Goal: Task Accomplishment & Management: Manage account settings

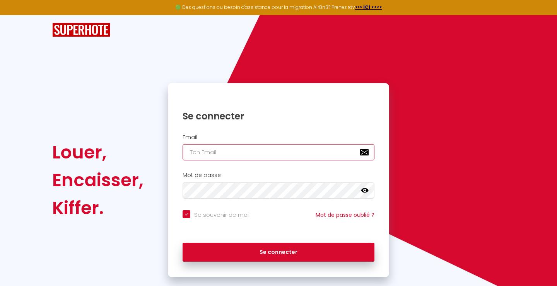
click at [234, 153] on input "email" at bounding box center [279, 152] width 192 height 16
click at [208, 153] on input "email" at bounding box center [279, 152] width 192 height 16
type input "S"
checkbox input "true"
type input "SC"
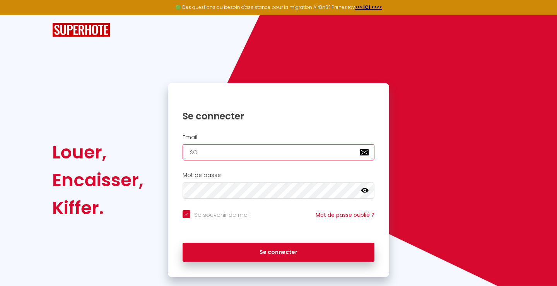
checkbox input "true"
type input "SCI"
checkbox input "true"
type input "SC"
checkbox input "true"
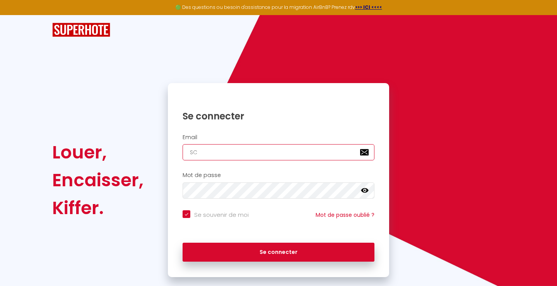
type input "S"
checkbox input "true"
type input "s"
checkbox input "true"
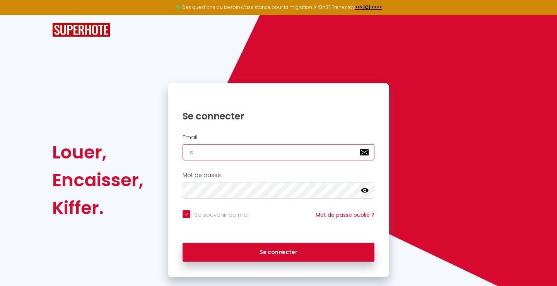
type input "sc"
checkbox input "true"
type input "sci"
checkbox input "true"
type input "scip"
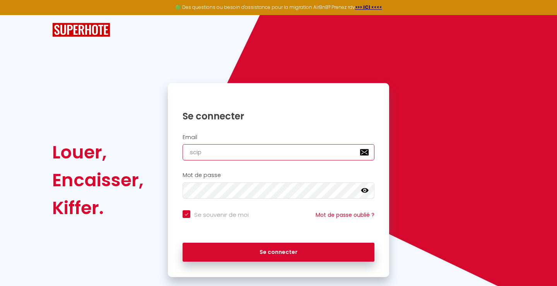
checkbox input "true"
type input "scipi"
checkbox input "true"
type input "scipie"
checkbox input "true"
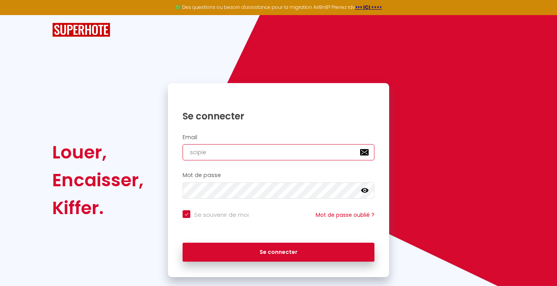
type input "scipier"
checkbox input "true"
type input "scipierr"
checkbox input "true"
type input "scipierre"
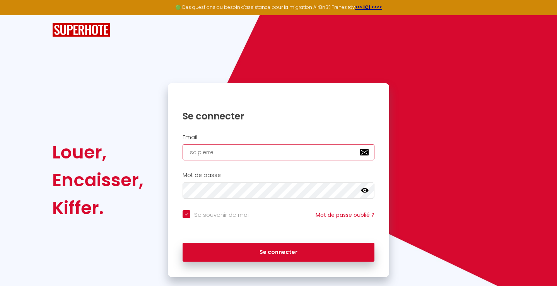
checkbox input "true"
type input "scipierre4"
checkbox input "true"
type input "scipierre41"
checkbox input "true"
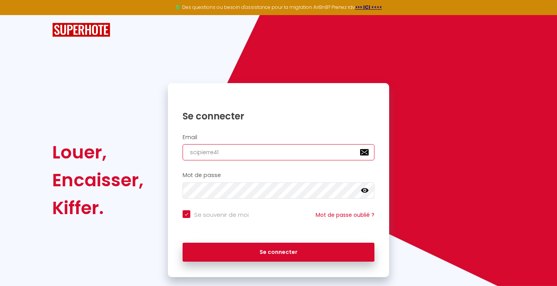
type input "scipierre41@"
checkbox input "true"
type input "scipierre41@g"
checkbox input "true"
type input "scipierre41@gm"
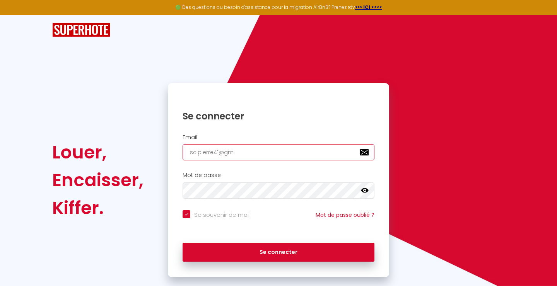
checkbox input "true"
type input "scipierre41@gma"
checkbox input "true"
type input "scipierre41@gmai"
checkbox input "true"
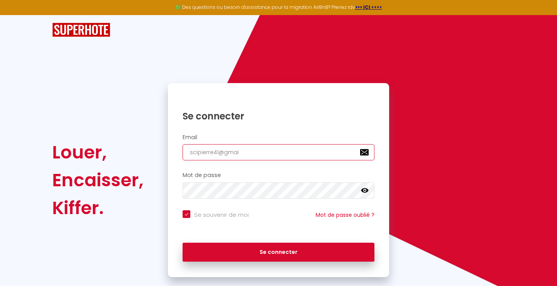
type input "[EMAIL_ADDRESS]"
checkbox input "true"
type input "[EMAIL_ADDRESS]."
checkbox input "true"
type input "scipierre41@gmail.c"
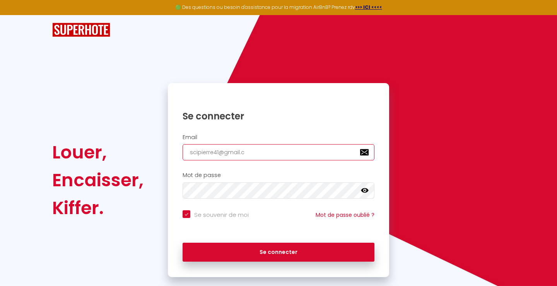
checkbox input "true"
type input "[EMAIL_ADDRESS][DOMAIN_NAME]"
checkbox input "true"
type input "[EMAIL_ADDRESS][DOMAIN_NAME]"
checkbox input "true"
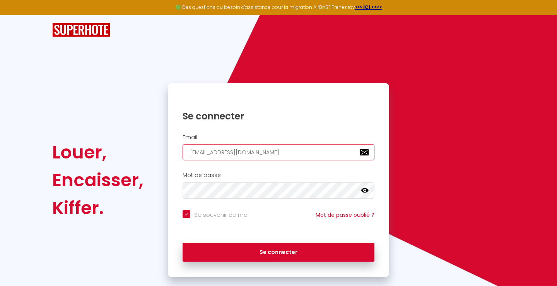
type input "[EMAIL_ADDRESS][DOMAIN_NAME]"
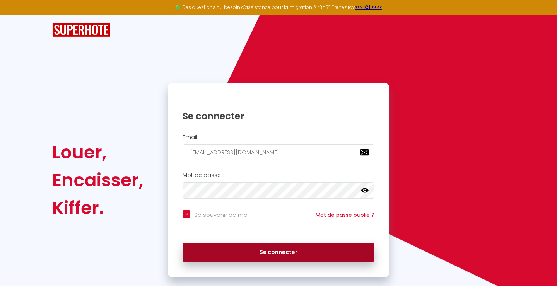
click at [287, 252] on button "Se connecter" at bounding box center [279, 252] width 192 height 19
checkbox input "true"
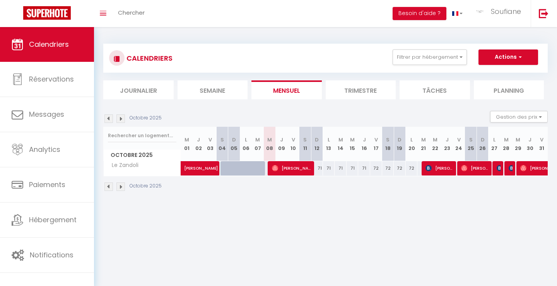
click at [359, 91] on li "Trimestre" at bounding box center [361, 90] width 70 height 19
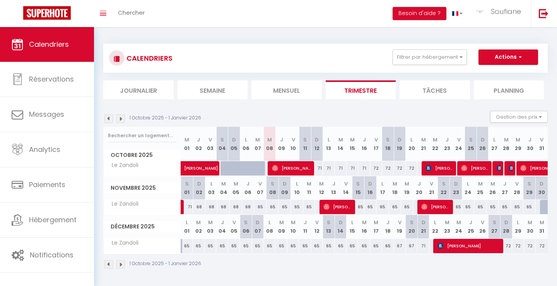
click at [122, 120] on img at bounding box center [121, 119] width 9 height 9
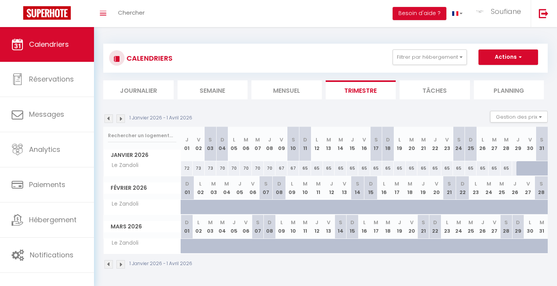
click at [122, 120] on img at bounding box center [121, 119] width 9 height 9
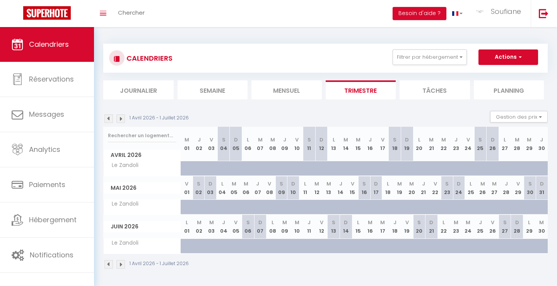
click at [122, 120] on img at bounding box center [121, 119] width 9 height 9
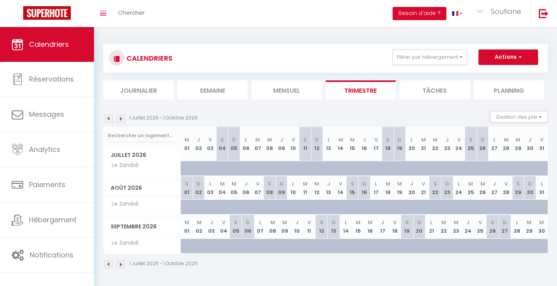
click at [122, 120] on img at bounding box center [121, 119] width 9 height 9
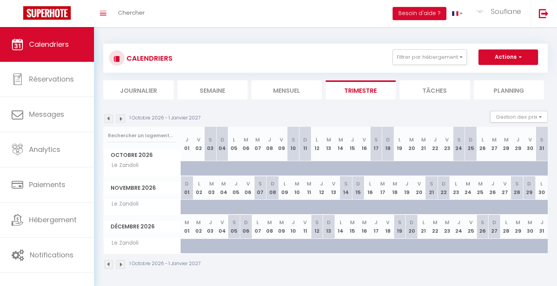
click at [122, 120] on img at bounding box center [121, 119] width 9 height 9
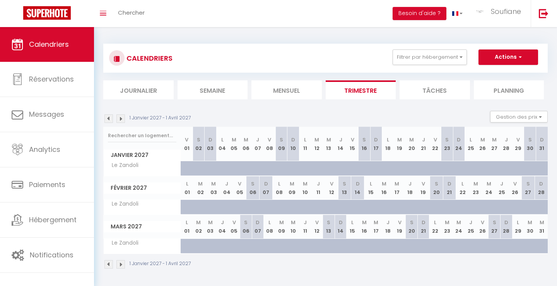
click at [122, 120] on img at bounding box center [121, 119] width 9 height 9
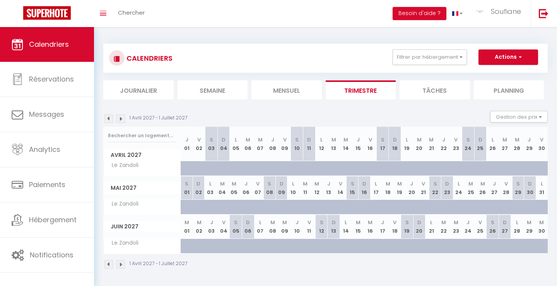
click at [122, 120] on img at bounding box center [121, 119] width 9 height 9
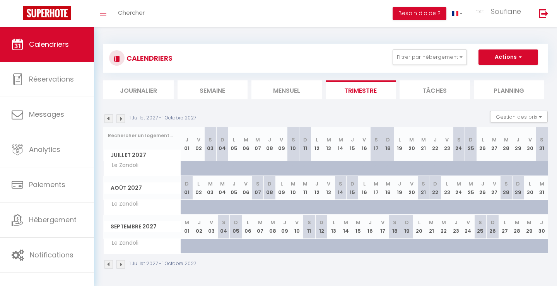
click at [122, 120] on img at bounding box center [121, 119] width 9 height 9
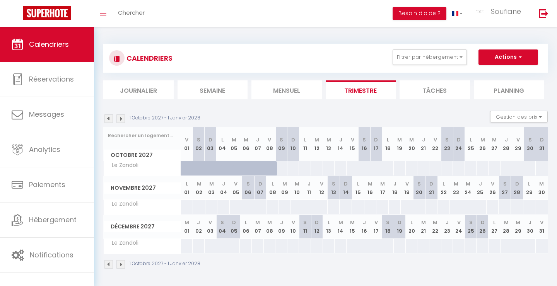
click at [122, 120] on img at bounding box center [121, 119] width 9 height 9
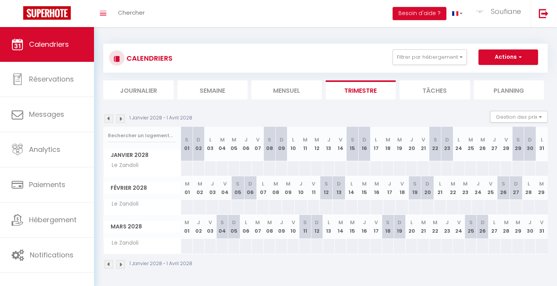
click at [108, 119] on img at bounding box center [109, 119] width 9 height 9
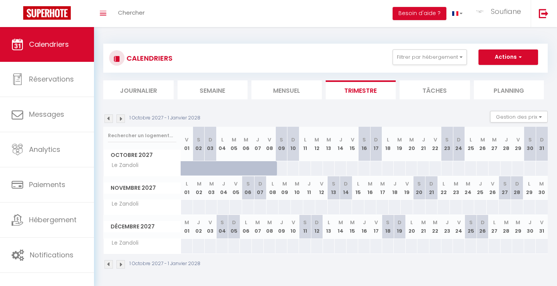
click at [108, 120] on img at bounding box center [109, 119] width 9 height 9
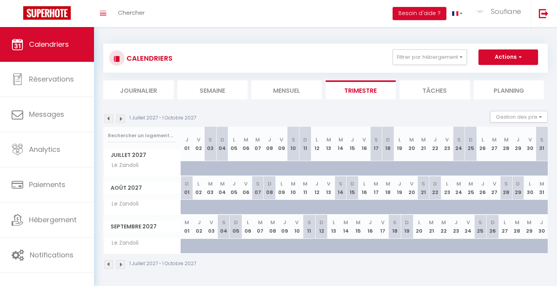
click at [108, 120] on img at bounding box center [109, 119] width 9 height 9
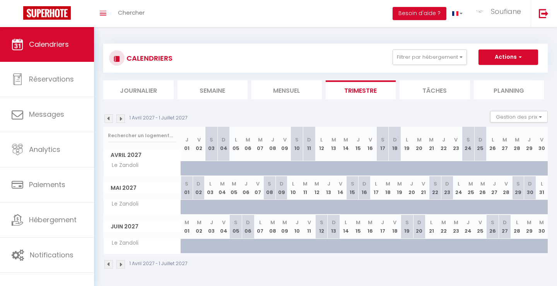
click at [108, 120] on img at bounding box center [109, 119] width 9 height 9
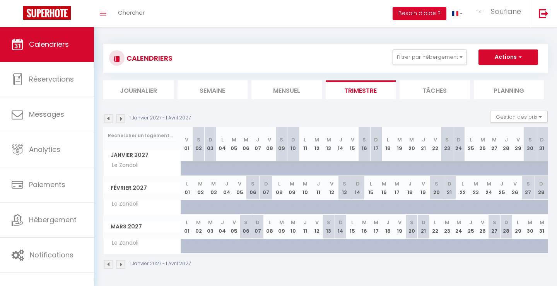
click at [108, 120] on img at bounding box center [109, 119] width 9 height 9
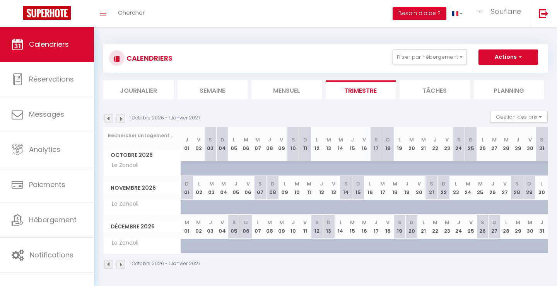
click at [108, 120] on img at bounding box center [109, 119] width 9 height 9
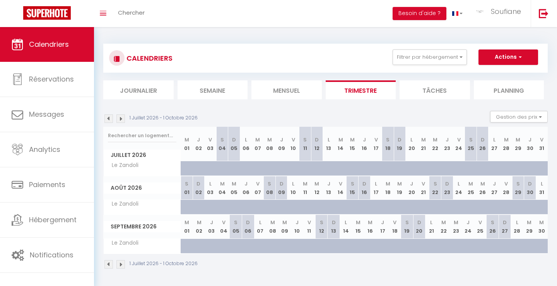
click at [108, 120] on img at bounding box center [109, 119] width 9 height 9
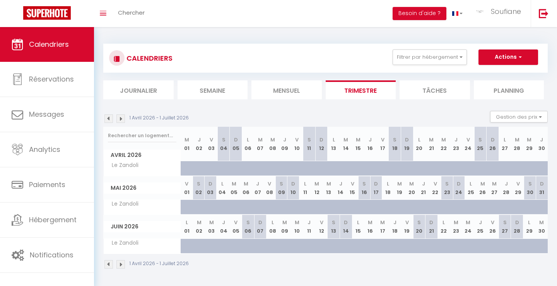
click at [108, 120] on img at bounding box center [109, 119] width 9 height 9
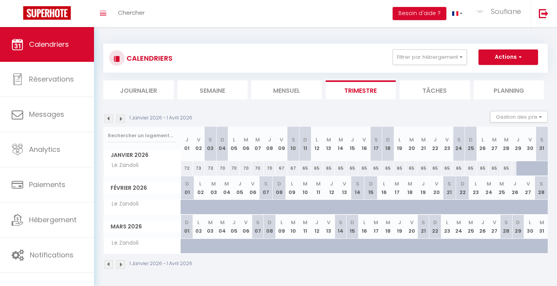
click at [108, 120] on img at bounding box center [109, 119] width 9 height 9
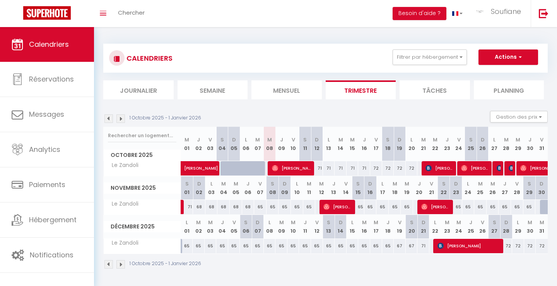
click at [123, 120] on img at bounding box center [121, 119] width 9 height 9
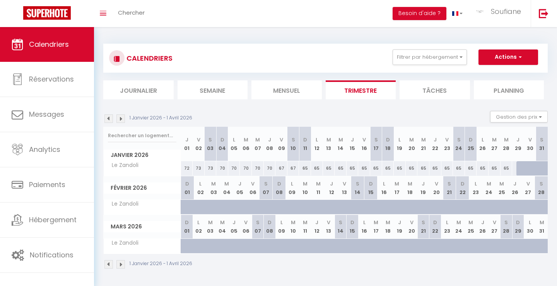
click at [523, 171] on div at bounding box center [523, 168] width 12 height 15
type input "65"
type input "Jeu 29 Janvier 2026"
type input "Ven 30 Janvier 2026"
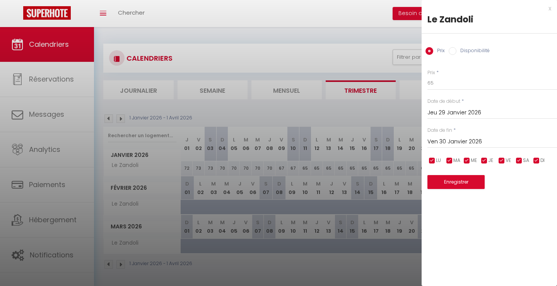
click at [378, 115] on div at bounding box center [278, 143] width 557 height 286
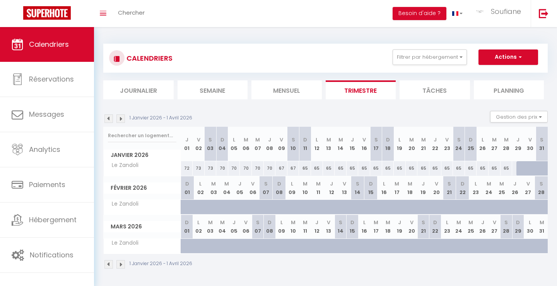
click at [122, 117] on img at bounding box center [121, 119] width 9 height 9
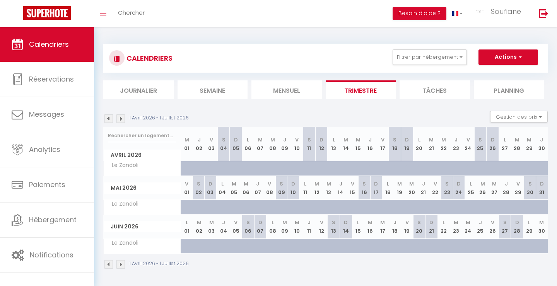
click at [122, 117] on img at bounding box center [121, 119] width 9 height 9
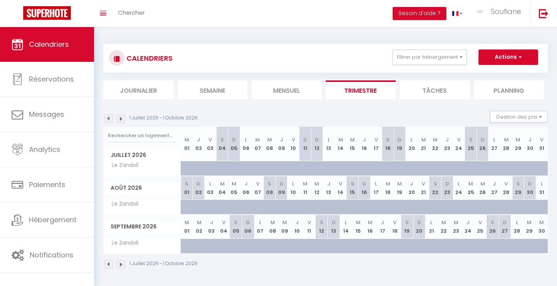
click at [122, 117] on img at bounding box center [121, 119] width 9 height 9
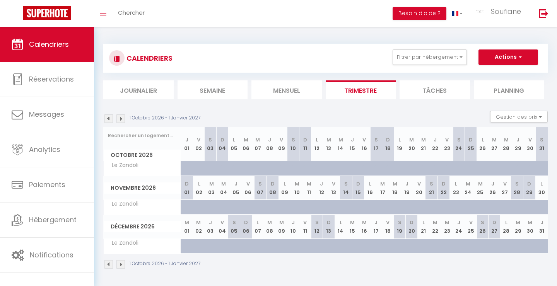
click at [121, 118] on img at bounding box center [121, 119] width 9 height 9
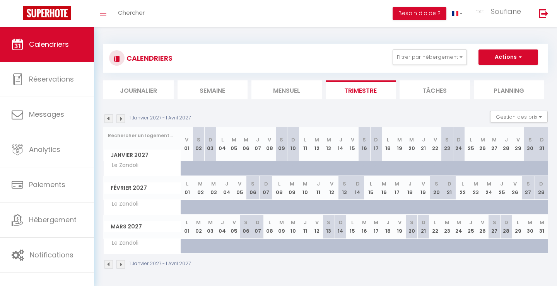
click at [121, 118] on img at bounding box center [121, 119] width 9 height 9
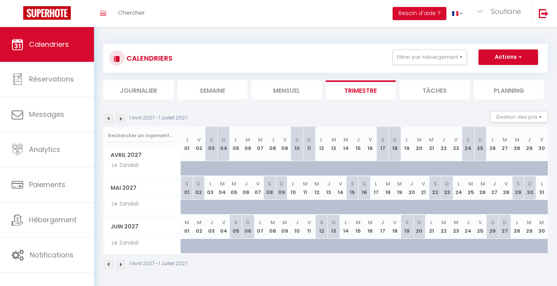
click at [121, 118] on img at bounding box center [121, 119] width 9 height 9
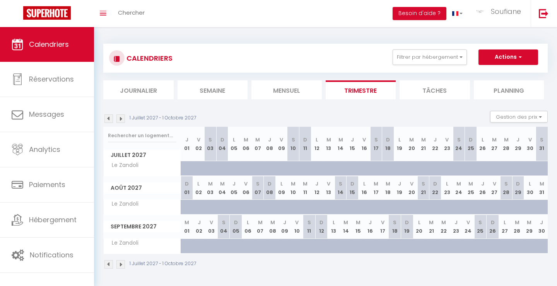
click at [121, 118] on img at bounding box center [121, 119] width 9 height 9
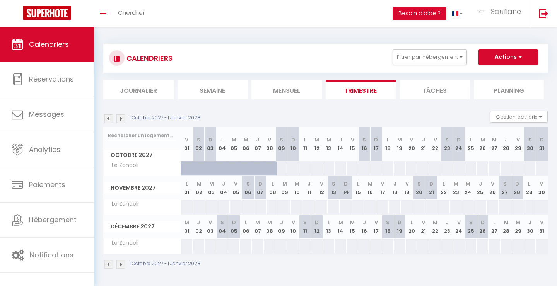
click at [121, 118] on img at bounding box center [121, 119] width 9 height 9
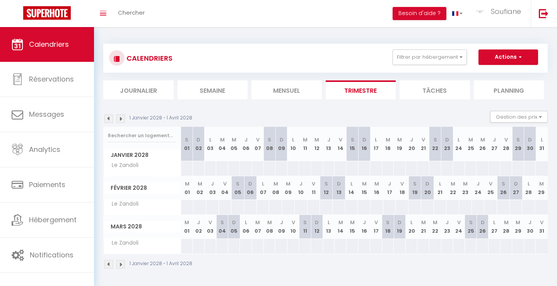
click at [121, 118] on img at bounding box center [121, 119] width 9 height 9
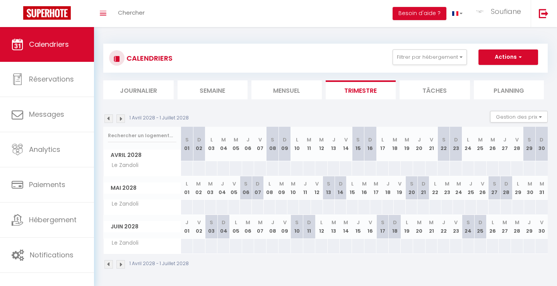
click at [121, 118] on img at bounding box center [121, 119] width 9 height 9
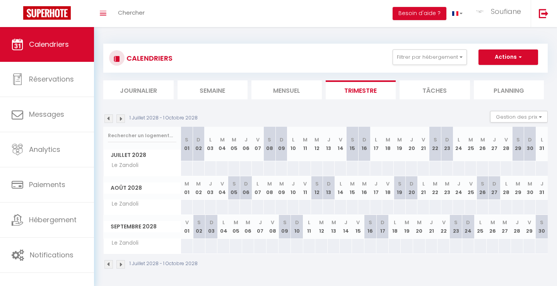
click at [121, 118] on img at bounding box center [121, 119] width 9 height 9
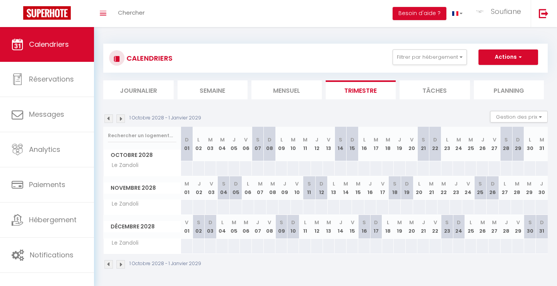
click at [121, 118] on img at bounding box center [121, 119] width 9 height 9
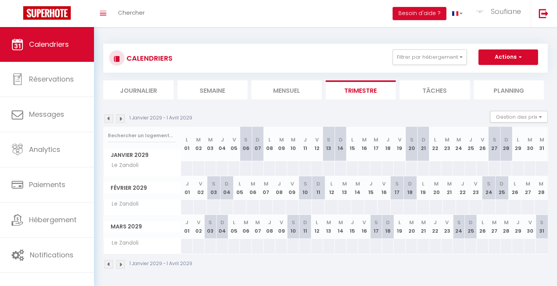
click at [121, 118] on img at bounding box center [121, 119] width 9 height 9
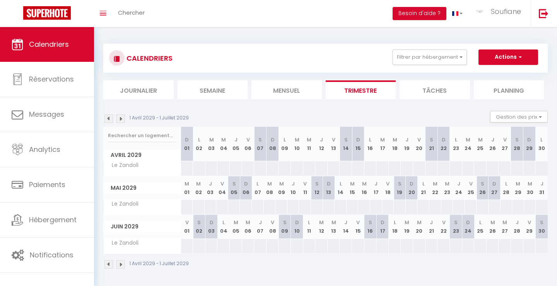
click at [121, 118] on img at bounding box center [121, 119] width 9 height 9
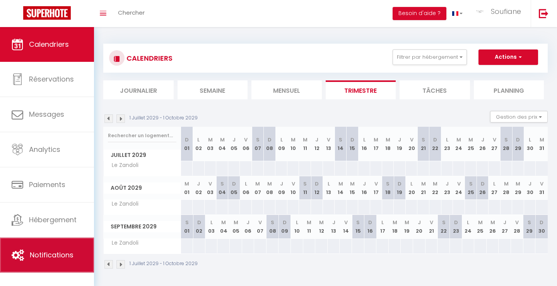
click at [54, 257] on span "Notifications" at bounding box center [52, 255] width 44 height 10
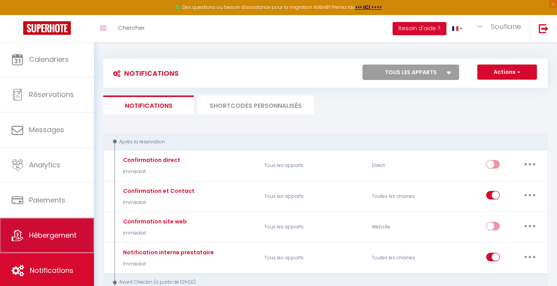
click at [58, 235] on span "Hébergement" at bounding box center [53, 236] width 48 height 10
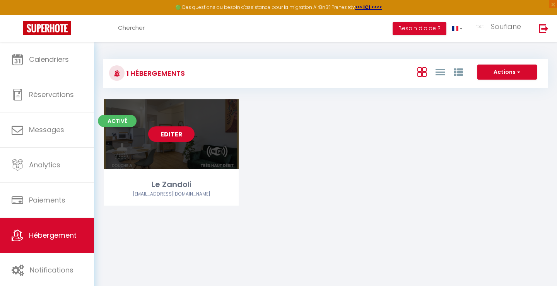
click at [182, 133] on link "Editer" at bounding box center [171, 134] width 46 height 15
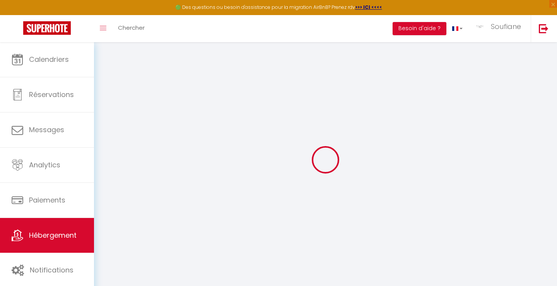
select select
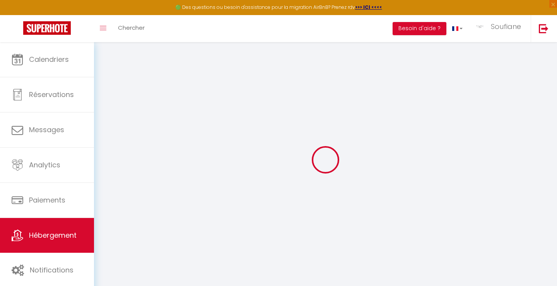
select select
checkbox input "false"
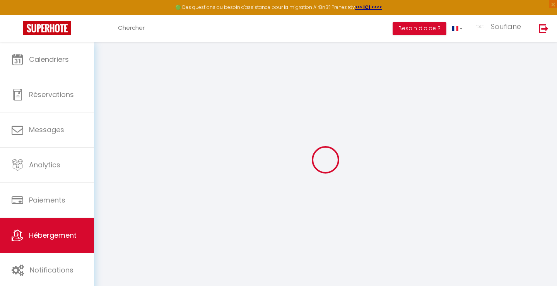
select select
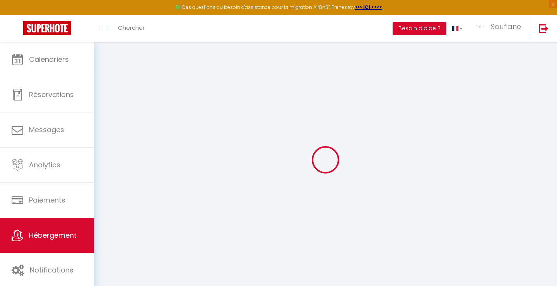
select select
checkbox input "false"
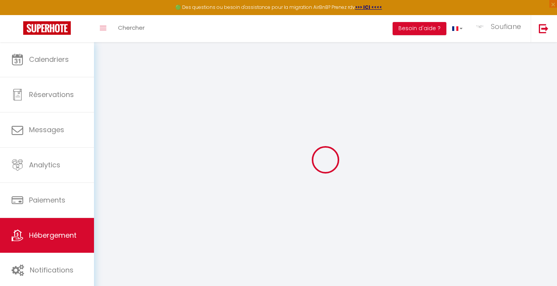
checkbox input "false"
select select
type input "Le Zandoli"
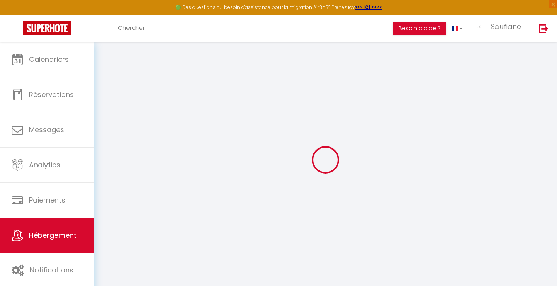
type input "Loire Home"
select select "2"
type input "65"
type input "15"
type input "50"
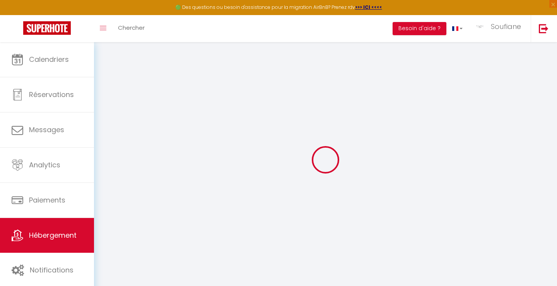
type input "3"
type input "300"
select select
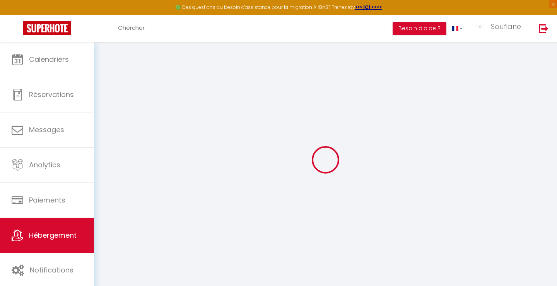
select select
type input "[STREET_ADDRESS]"
type input "41000"
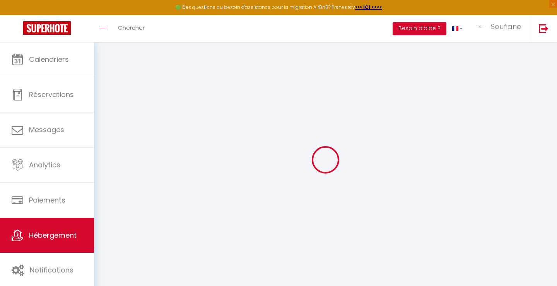
type input "[GEOGRAPHIC_DATA]"
type input "[EMAIL_ADDRESS][DOMAIN_NAME]"
select select "4647"
checkbox input "false"
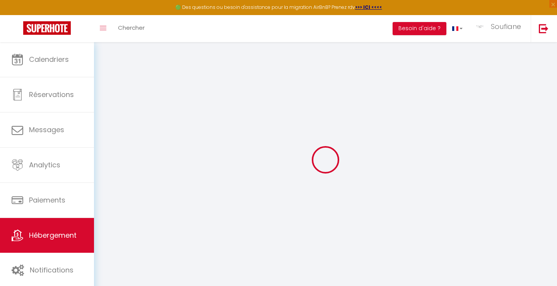
checkbox input "false"
radio input "true"
type input "0"
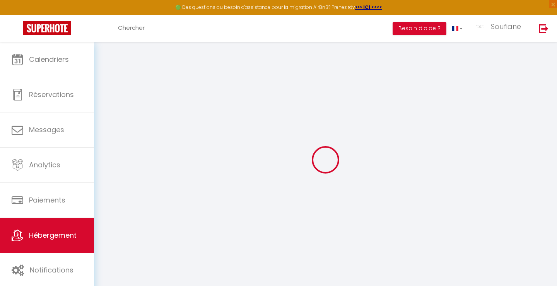
type input "0"
select select
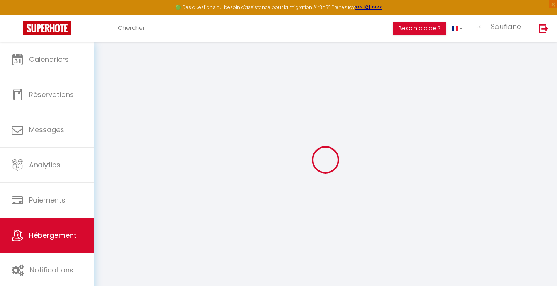
select select
checkbox input "false"
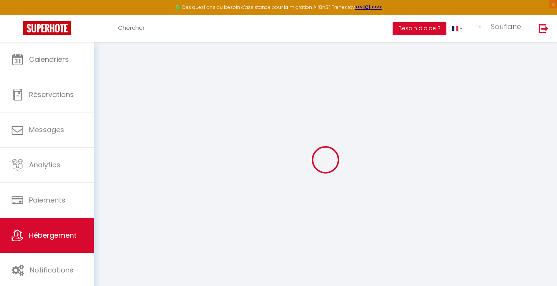
checkbox input "false"
select select "15471"
select select "16927"
select select
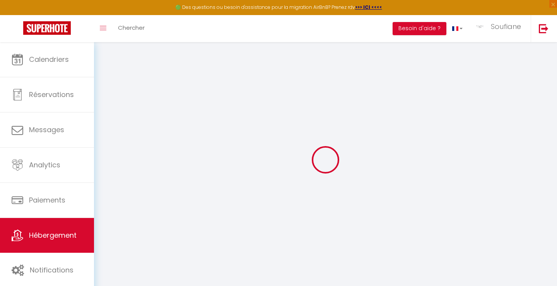
select select
checkbox input "false"
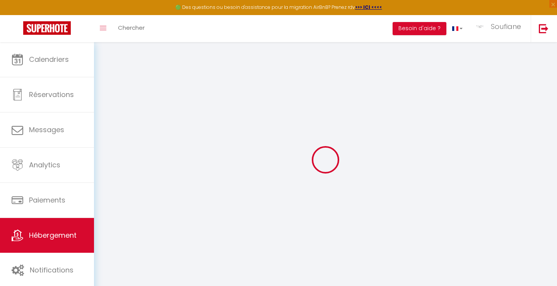
checkbox input "false"
select select
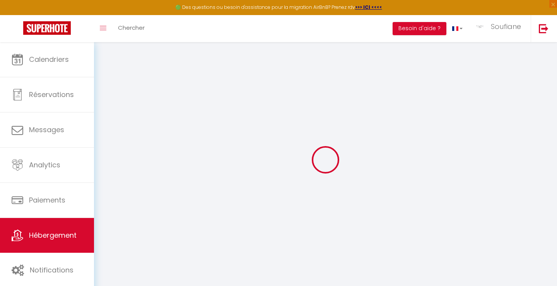
select select
checkbox input "false"
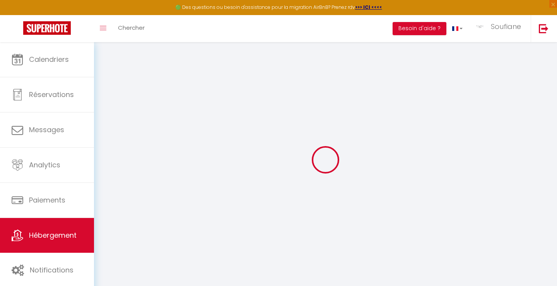
checkbox input "false"
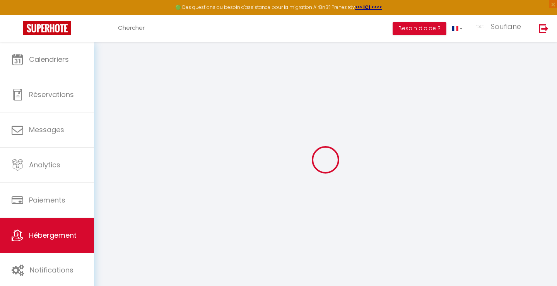
checkbox input "false"
select select "15:45"
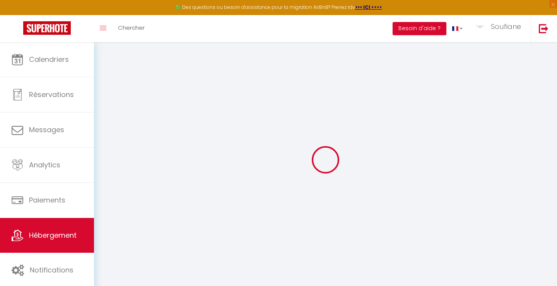
select select "17:00"
select select "11:00"
select select "30"
select select "120"
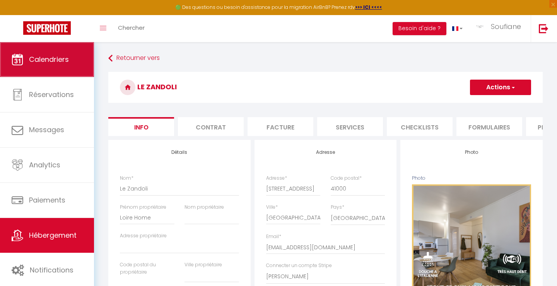
click at [40, 59] on span "Calendriers" at bounding box center [49, 60] width 40 height 10
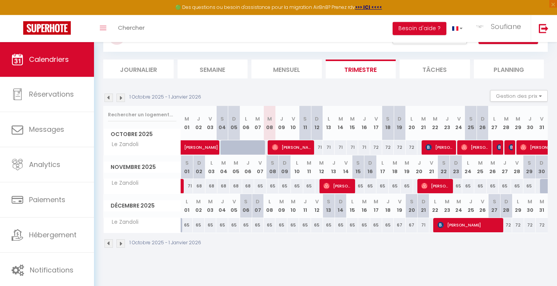
scroll to position [42, 0]
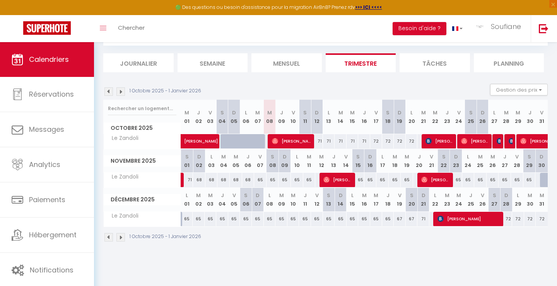
click at [120, 91] on img at bounding box center [121, 91] width 9 height 9
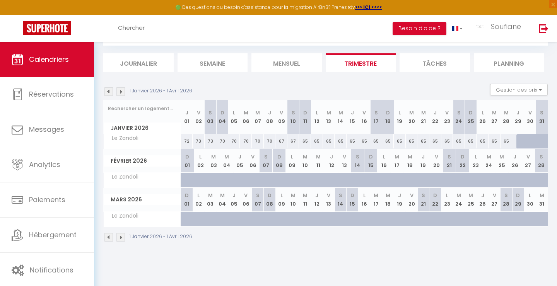
click at [521, 139] on div at bounding box center [523, 141] width 12 height 15
type input "65"
type input "Jeu 29 Janvier 2026"
type input "Ven 30 Janvier 2026"
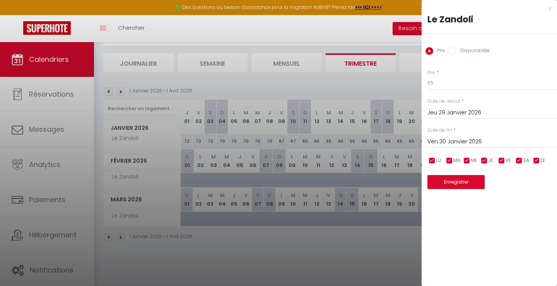
click at [343, 270] on div at bounding box center [278, 143] width 557 height 286
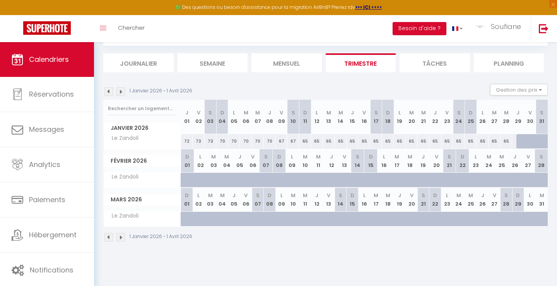
click at [518, 143] on div at bounding box center [523, 141] width 12 height 15
type input "65"
type input "Jeu 29 Janvier 2026"
type input "Ven 30 Janvier 2026"
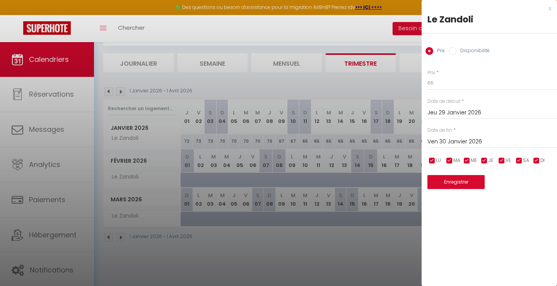
click at [366, 247] on div at bounding box center [278, 143] width 557 height 286
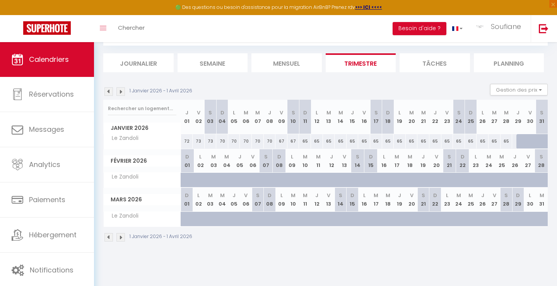
click at [119, 91] on img at bounding box center [121, 91] width 9 height 9
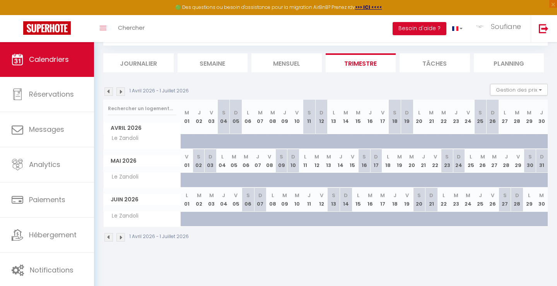
click at [120, 92] on img at bounding box center [121, 91] width 9 height 9
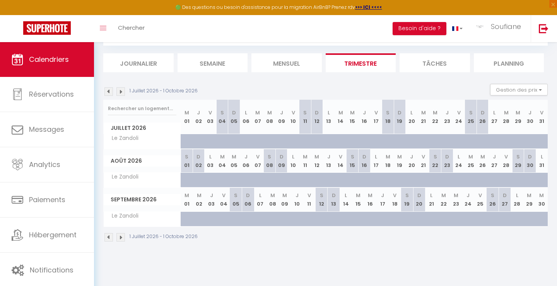
click at [120, 92] on img at bounding box center [121, 91] width 9 height 9
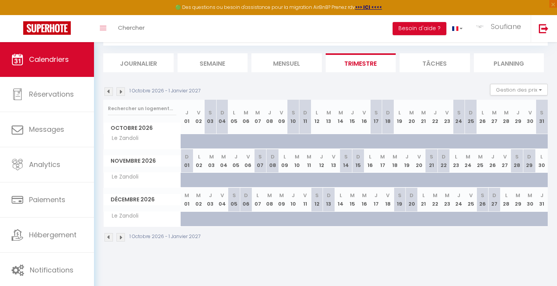
click at [120, 92] on img at bounding box center [121, 91] width 9 height 9
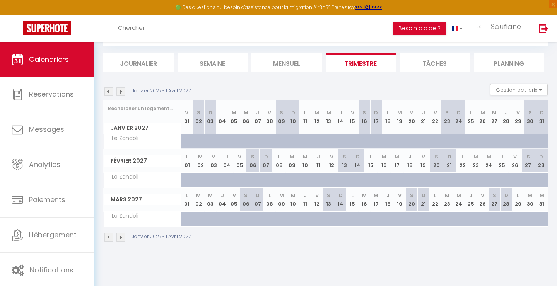
click at [120, 92] on img at bounding box center [121, 91] width 9 height 9
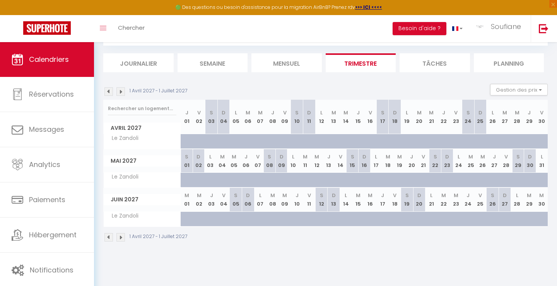
click at [120, 92] on img at bounding box center [121, 91] width 9 height 9
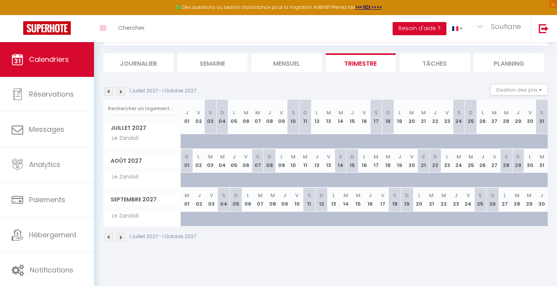
click at [120, 92] on img at bounding box center [121, 91] width 9 height 9
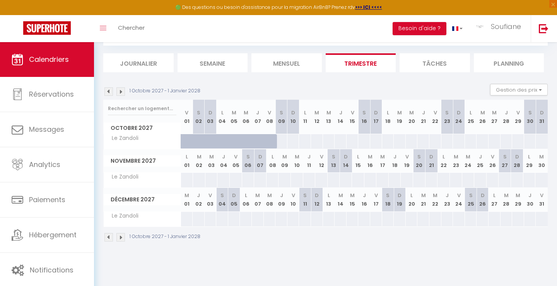
click at [110, 92] on img at bounding box center [109, 91] width 9 height 9
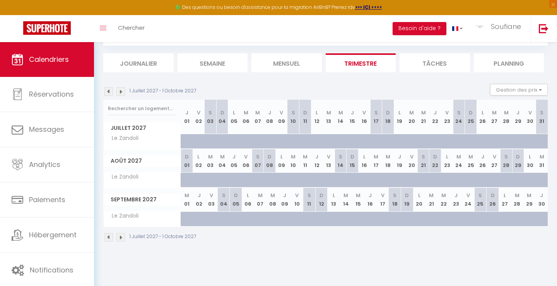
click at [110, 92] on img at bounding box center [109, 91] width 9 height 9
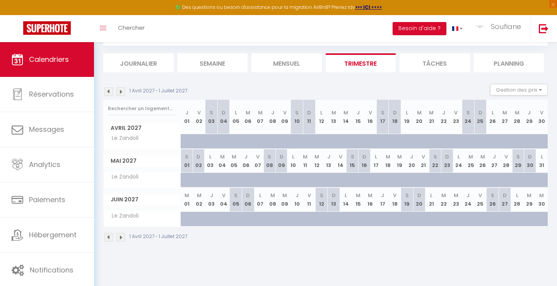
click at [110, 92] on img at bounding box center [109, 91] width 9 height 9
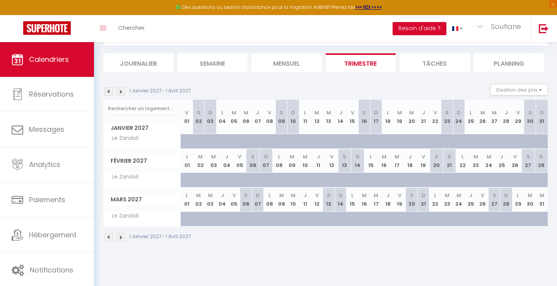
click at [110, 92] on img at bounding box center [109, 91] width 9 height 9
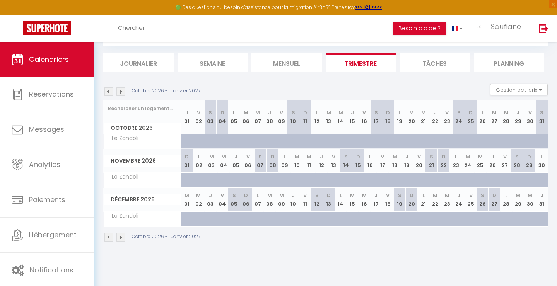
click at [110, 92] on img at bounding box center [109, 91] width 9 height 9
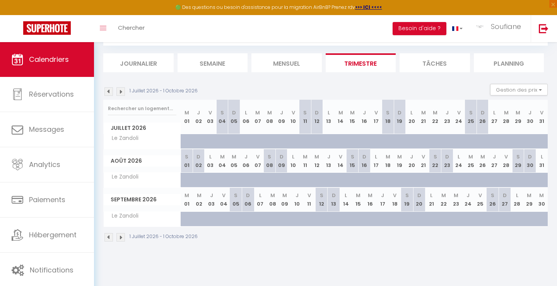
click at [110, 92] on img at bounding box center [109, 91] width 9 height 9
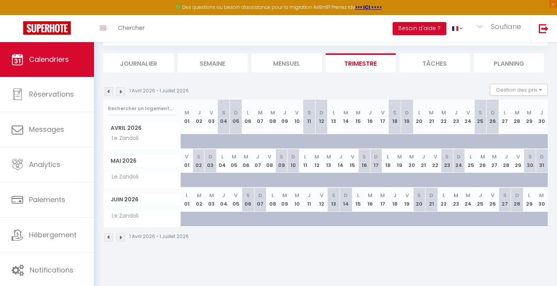
click at [110, 92] on img at bounding box center [109, 91] width 9 height 9
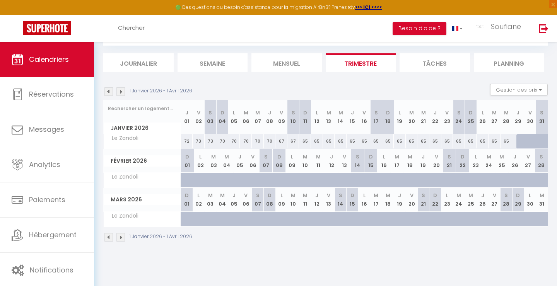
click at [520, 140] on div at bounding box center [523, 141] width 12 height 15
type input "65"
type input "Jeu 29 Janvier 2026"
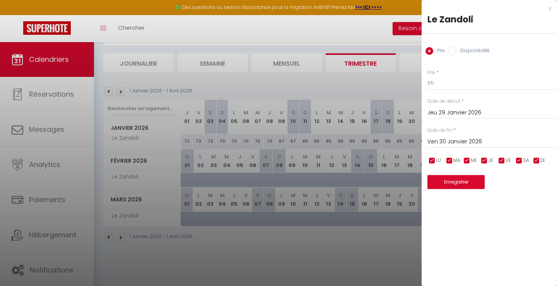
click at [454, 143] on input "Ven 30 Janvier 2026" at bounding box center [493, 142] width 130 height 10
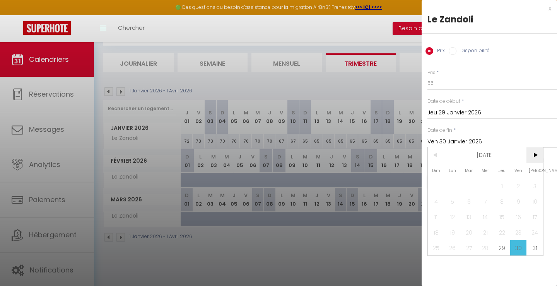
click at [538, 157] on span ">" at bounding box center [535, 154] width 17 height 15
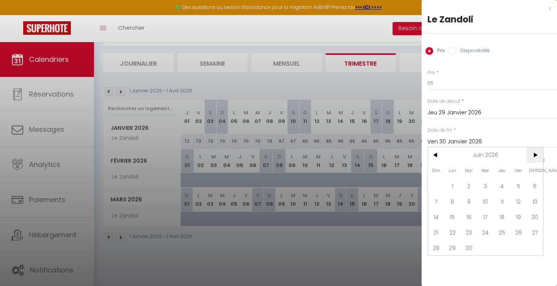
click at [538, 157] on span ">" at bounding box center [535, 154] width 17 height 15
click at [489, 204] on span "7" at bounding box center [486, 201] width 17 height 15
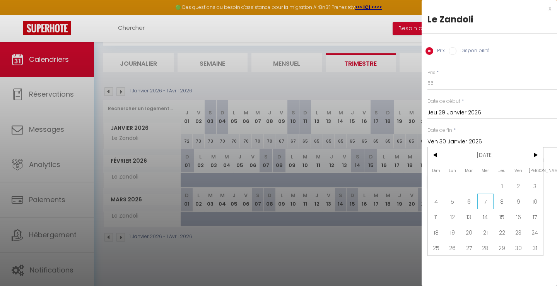
type input "Mer 07 Octobre 2026"
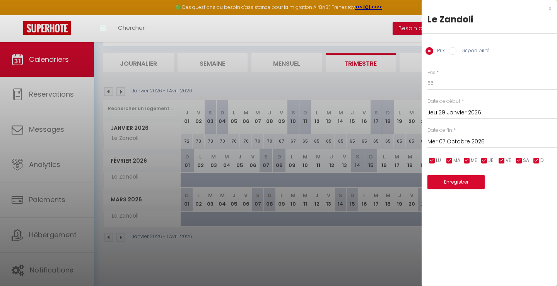
click at [455, 50] on input "Disponibilité" at bounding box center [453, 51] width 8 height 8
radio input "true"
radio input "false"
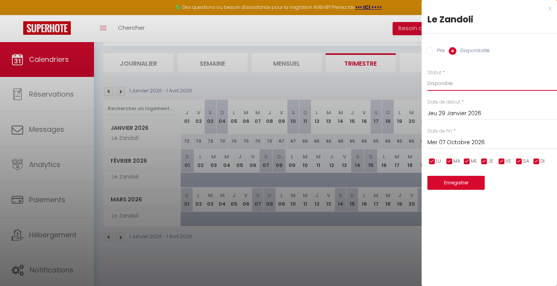
click at [428, 76] on select "Disponible Indisponible" at bounding box center [493, 83] width 130 height 15
click option "Disponible" at bounding box center [0, 0] width 0 height 0
click at [456, 184] on button "Enregistrer" at bounding box center [456, 183] width 57 height 14
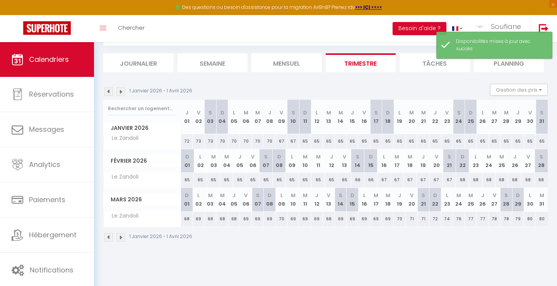
click at [371, 260] on body "🟢 Des questions ou besoin d'assistance pour la migration AirBnB? Prenez rdv >>>…" at bounding box center [278, 143] width 557 height 286
click at [108, 91] on img at bounding box center [109, 91] width 9 height 9
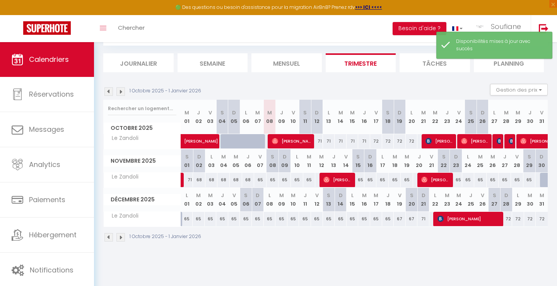
click at [122, 90] on img at bounding box center [121, 91] width 9 height 9
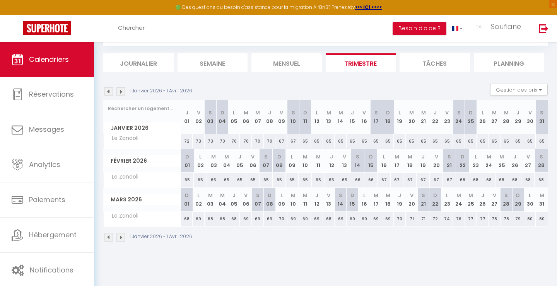
click at [122, 90] on img at bounding box center [121, 91] width 9 height 9
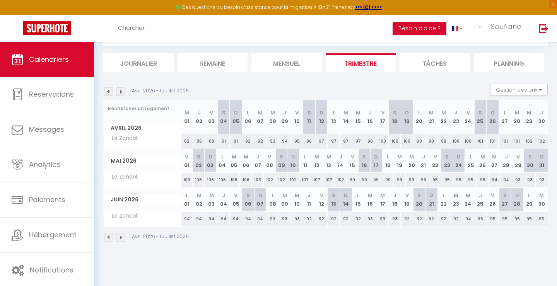
click at [122, 90] on img at bounding box center [121, 91] width 9 height 9
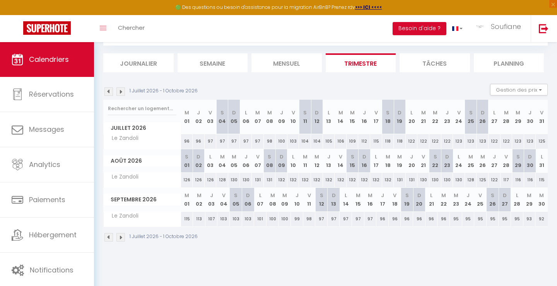
click at [122, 90] on img at bounding box center [121, 91] width 9 height 9
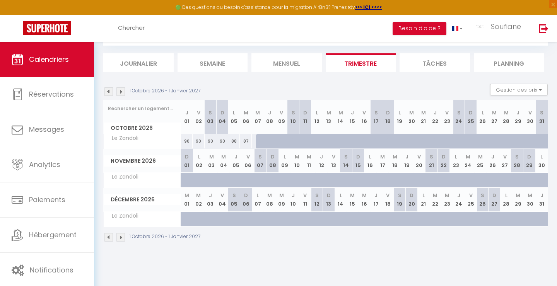
click at [120, 92] on img at bounding box center [121, 91] width 9 height 9
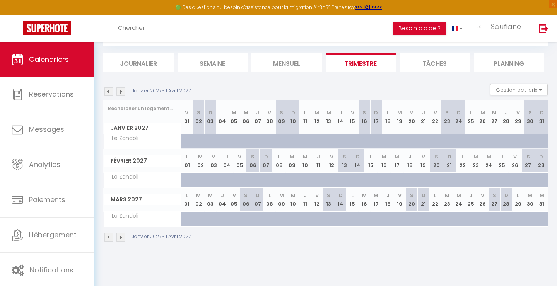
click at [120, 92] on img at bounding box center [121, 91] width 9 height 9
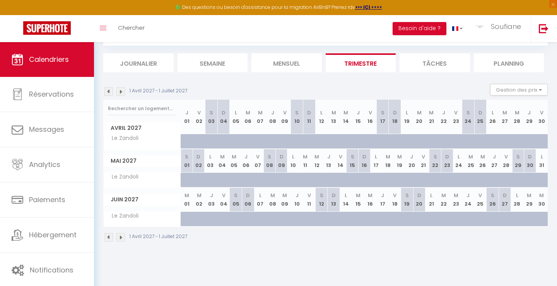
click at [120, 92] on img at bounding box center [121, 91] width 9 height 9
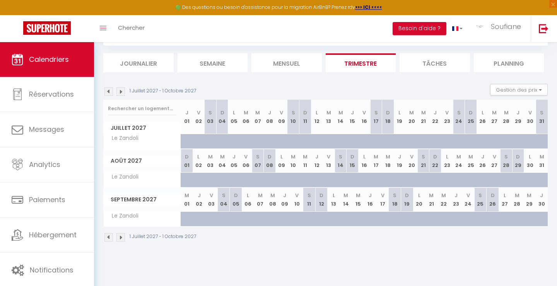
click at [120, 92] on img at bounding box center [121, 91] width 9 height 9
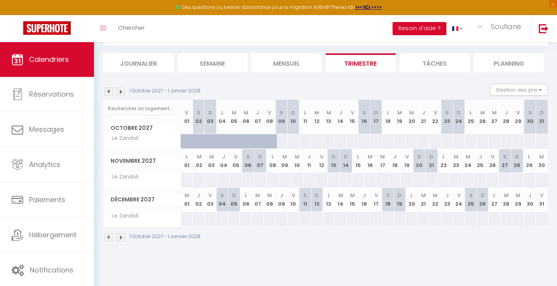
click at [107, 91] on img at bounding box center [109, 91] width 9 height 9
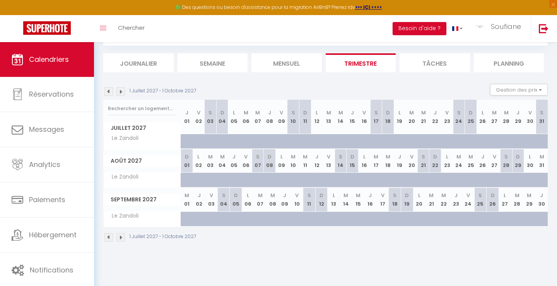
click at [107, 91] on img at bounding box center [109, 91] width 9 height 9
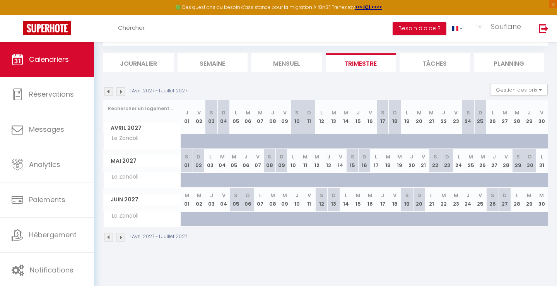
click at [107, 91] on img at bounding box center [109, 91] width 9 height 9
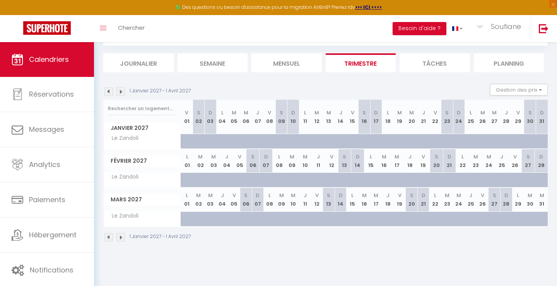
click at [107, 91] on img at bounding box center [109, 91] width 9 height 9
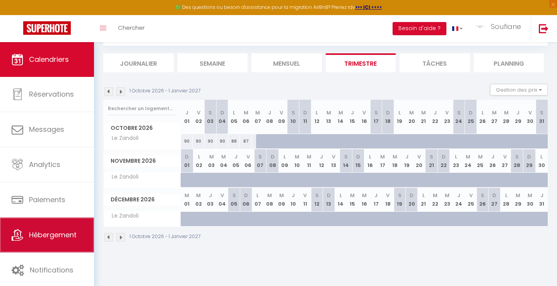
click at [33, 234] on span "Hébergement" at bounding box center [53, 235] width 48 height 10
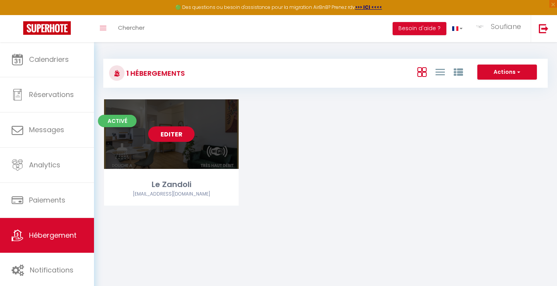
click at [175, 134] on link "Editer" at bounding box center [171, 134] width 46 height 15
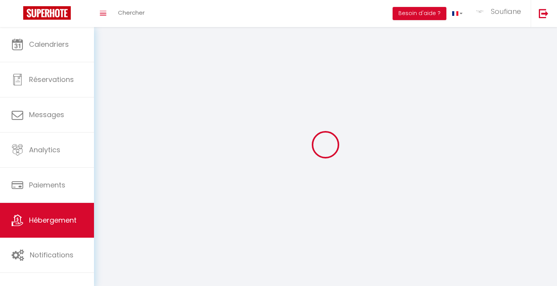
select select "1"
select select
select select "28"
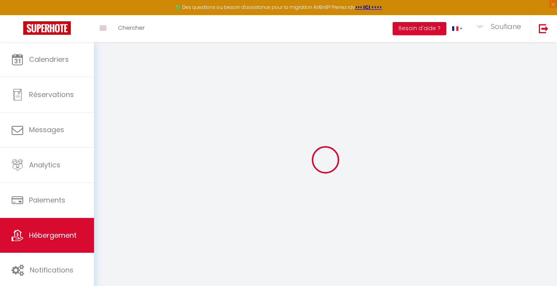
select select
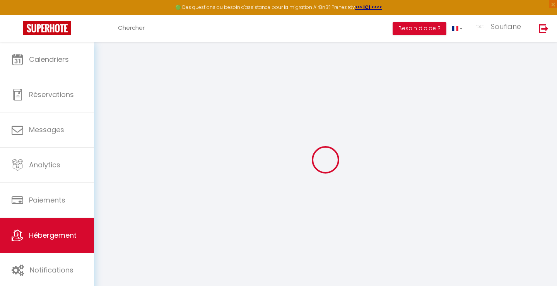
select select
checkbox input "false"
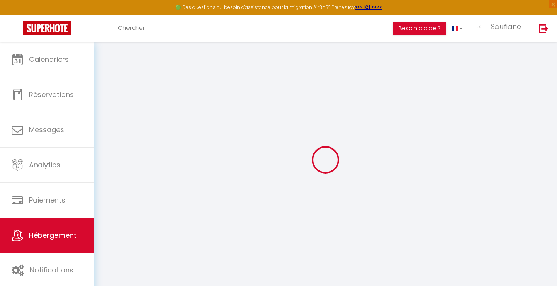
select select
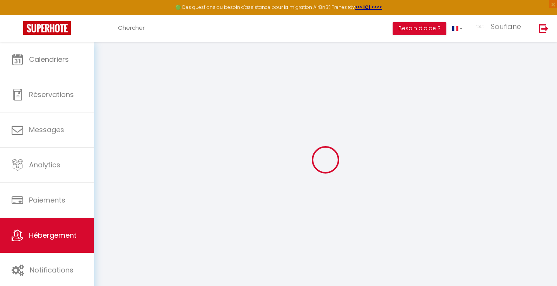
select select
checkbox input "false"
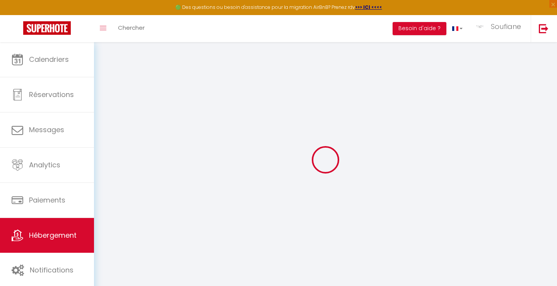
checkbox input "false"
select select
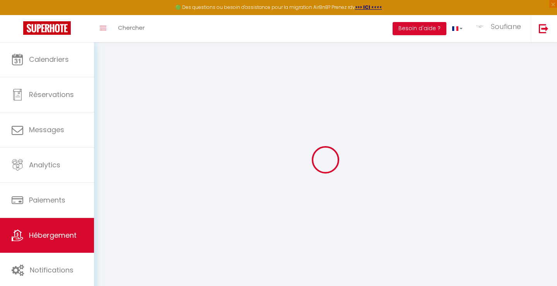
select select
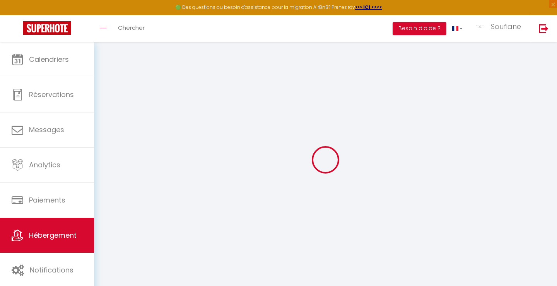
checkbox input "false"
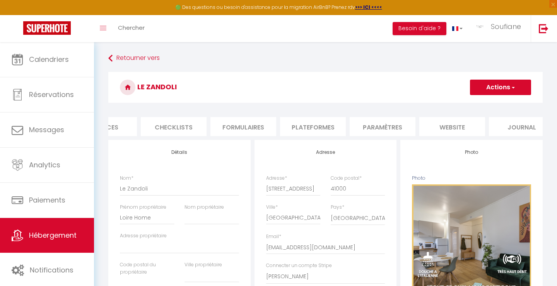
scroll to position [0, 262]
click at [374, 127] on li "Paramètres" at bounding box center [367, 126] width 66 height 19
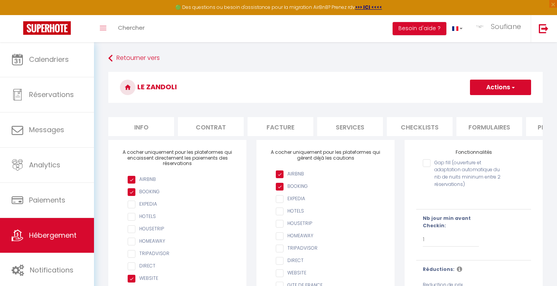
click at [148, 125] on li "Info" at bounding box center [141, 126] width 66 height 19
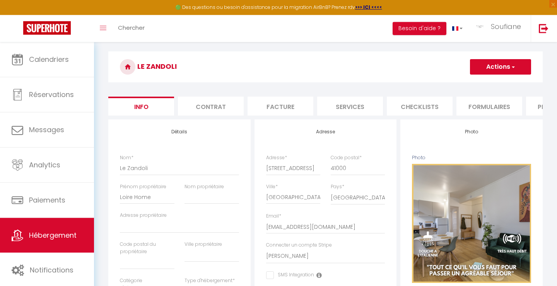
scroll to position [19, 0]
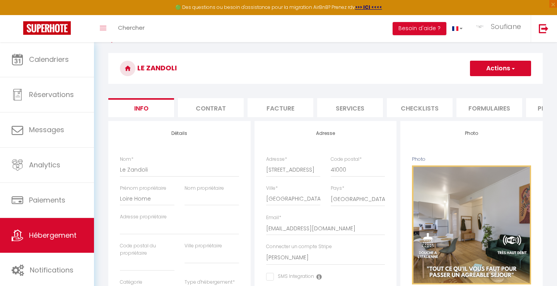
click at [214, 110] on li "Contrat" at bounding box center [211, 107] width 66 height 19
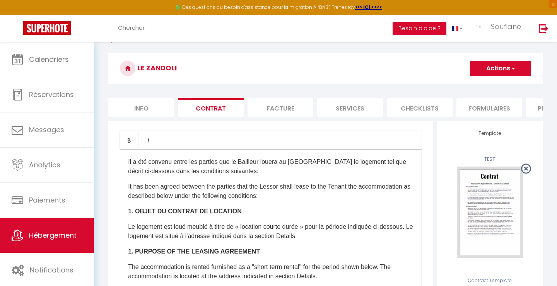
click at [280, 105] on li "Facture" at bounding box center [281, 107] width 66 height 19
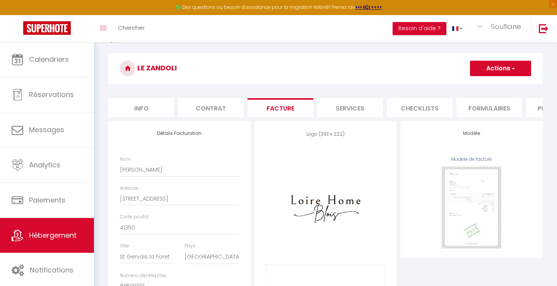
click at [349, 109] on li "Services" at bounding box center [350, 107] width 66 height 19
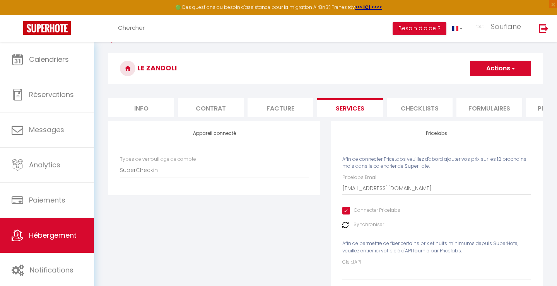
click at [269, 109] on li "Facture" at bounding box center [281, 107] width 66 height 19
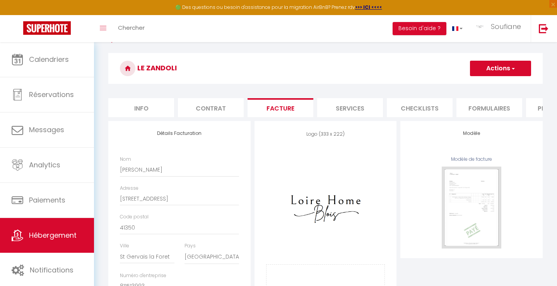
click at [353, 108] on li "Services" at bounding box center [350, 107] width 66 height 19
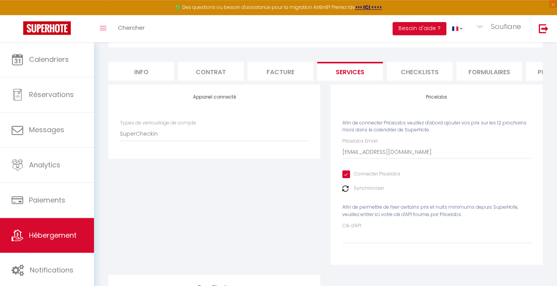
scroll to position [33, 0]
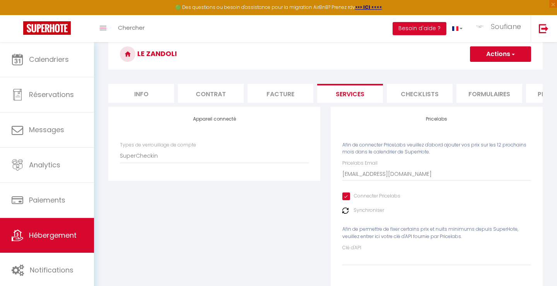
click at [426, 94] on li "Checklists" at bounding box center [420, 93] width 66 height 19
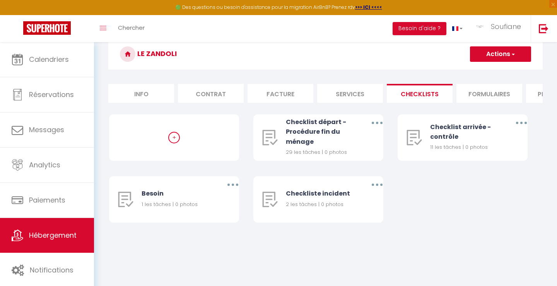
click at [484, 95] on li "Formulaires" at bounding box center [490, 93] width 66 height 19
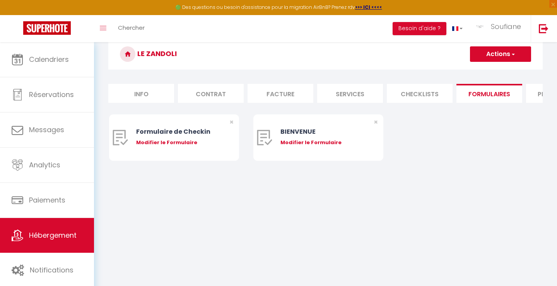
click at [533, 93] on li "Plateformes" at bounding box center [559, 93] width 66 height 19
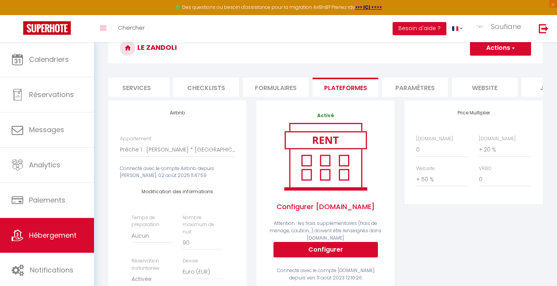
scroll to position [0, 217]
click at [410, 87] on li "Paramètres" at bounding box center [412, 87] width 66 height 19
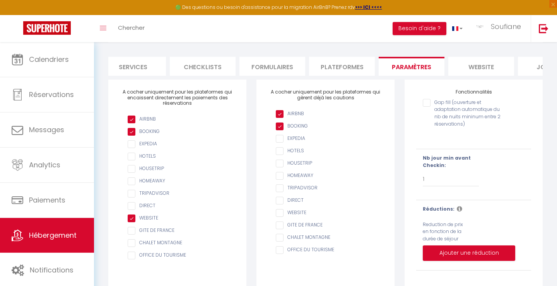
scroll to position [72, 0]
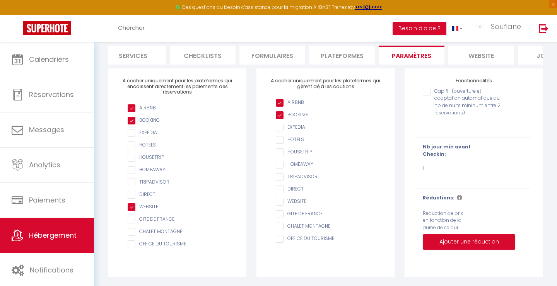
click at [130, 209] on input "checkbox" at bounding box center [181, 208] width 107 height 8
click at [487, 57] on li "website" at bounding box center [482, 55] width 66 height 19
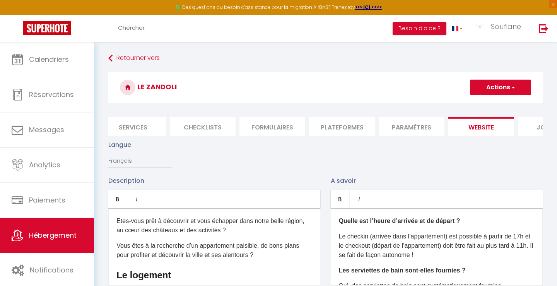
click at [535, 126] on li "Journal" at bounding box center [551, 126] width 66 height 19
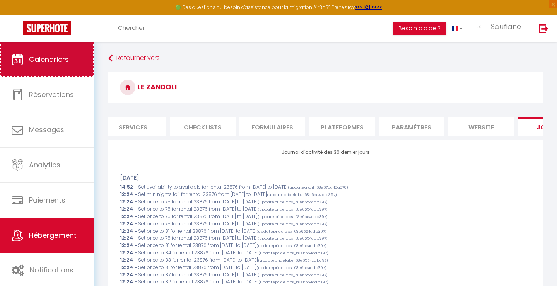
click at [53, 66] on link "Calendriers" at bounding box center [47, 59] width 94 height 35
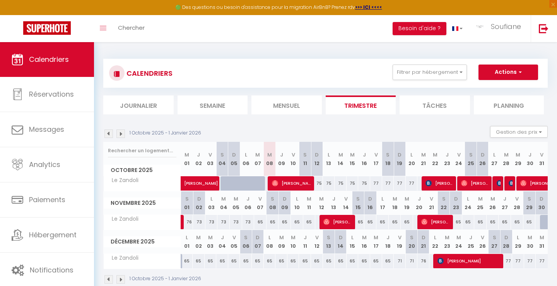
click at [122, 134] on img at bounding box center [121, 134] width 9 height 9
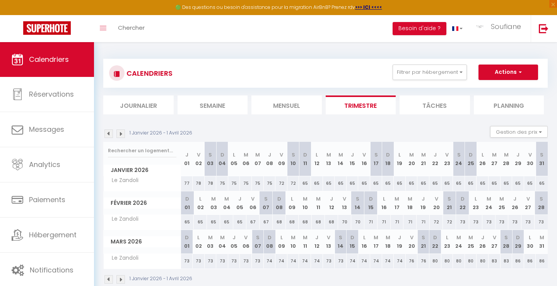
click at [122, 134] on img at bounding box center [121, 134] width 9 height 9
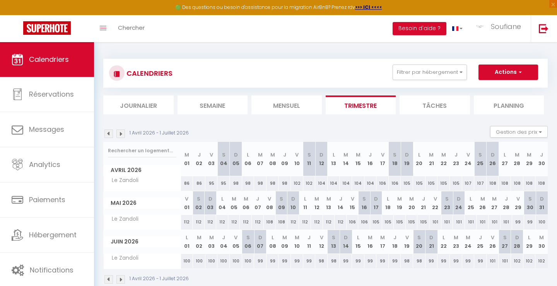
click at [122, 134] on img at bounding box center [121, 134] width 9 height 9
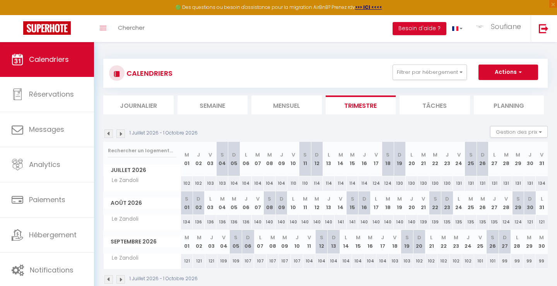
click at [122, 134] on img at bounding box center [121, 134] width 9 height 9
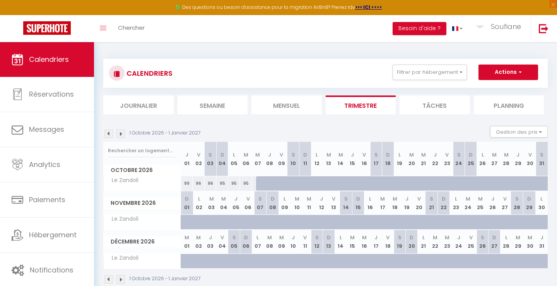
click at [123, 134] on img at bounding box center [121, 134] width 9 height 9
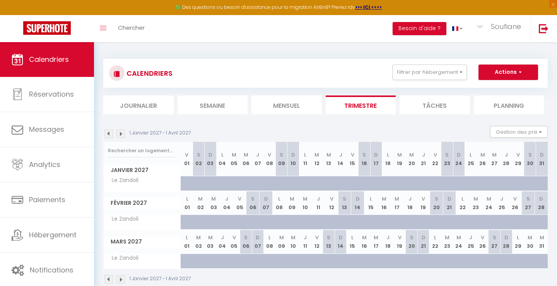
click at [123, 134] on img at bounding box center [121, 134] width 9 height 9
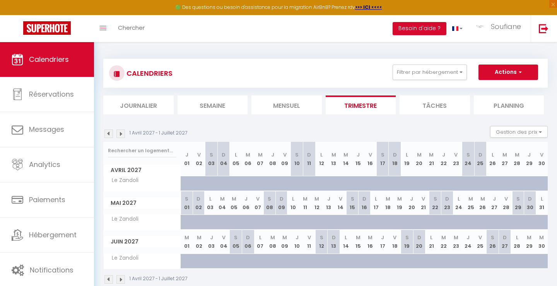
click at [123, 134] on img at bounding box center [121, 134] width 9 height 9
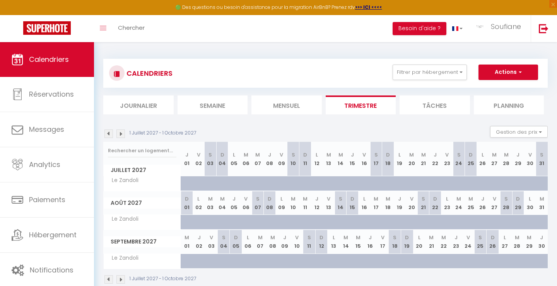
click at [123, 134] on img at bounding box center [121, 134] width 9 height 9
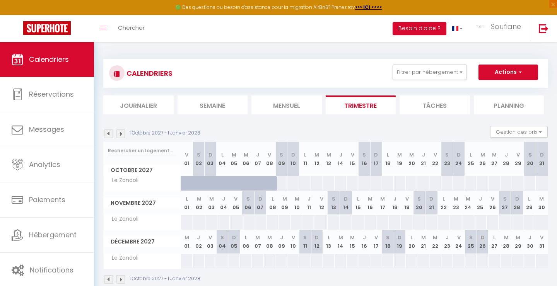
click at [106, 134] on img at bounding box center [109, 134] width 9 height 9
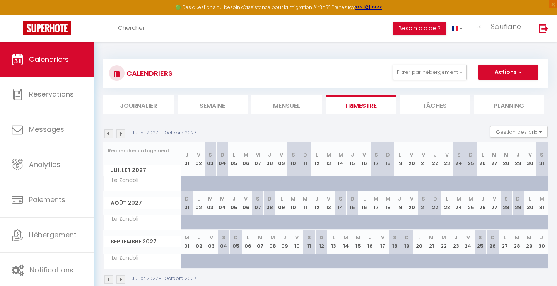
click at [106, 134] on img at bounding box center [109, 134] width 9 height 9
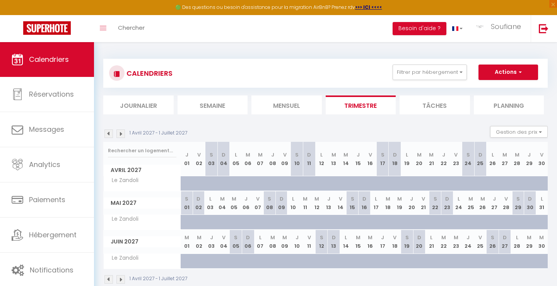
click at [106, 134] on img at bounding box center [109, 134] width 9 height 9
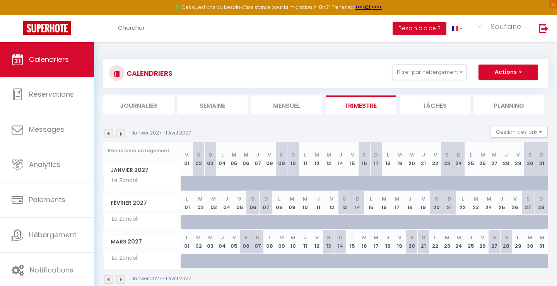
click at [106, 134] on img at bounding box center [109, 134] width 9 height 9
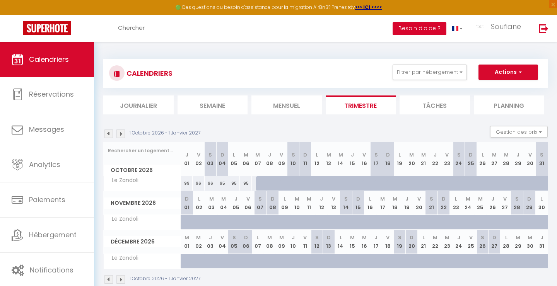
click at [420, 28] on button "Besoin d'aide ?" at bounding box center [420, 28] width 54 height 13
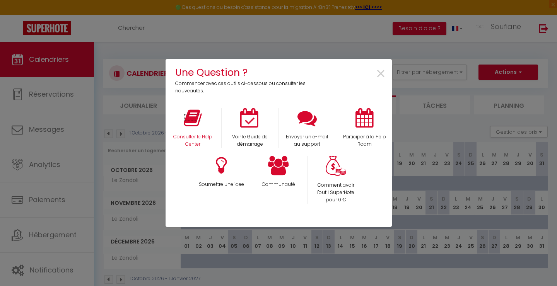
click at [194, 111] on icon at bounding box center [193, 117] width 18 height 19
click at [385, 71] on span "×" at bounding box center [381, 74] width 10 height 24
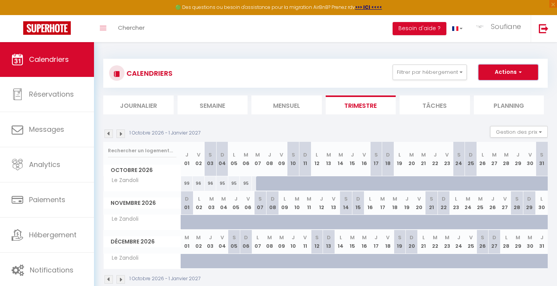
click at [531, 76] on button "Actions" at bounding box center [509, 72] width 60 height 15
click at [538, 132] on button "Gestion des prix" at bounding box center [519, 132] width 58 height 12
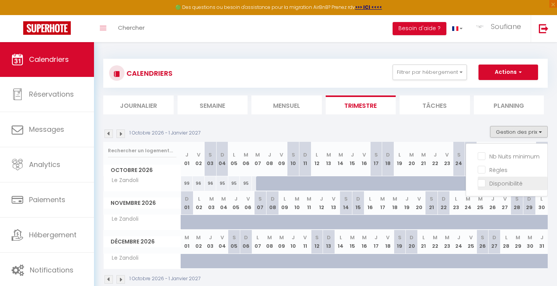
click at [483, 184] on input "Disponibilité" at bounding box center [513, 183] width 70 height 8
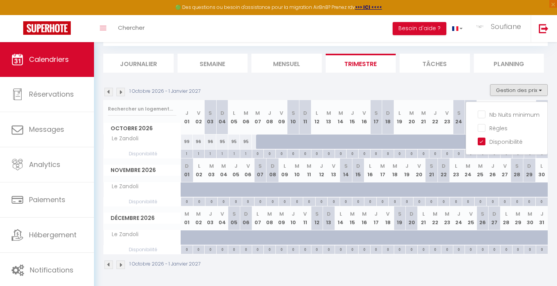
scroll to position [42, 0]
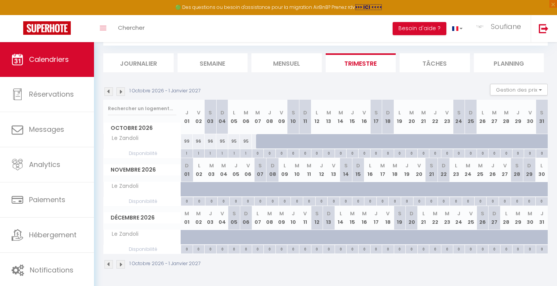
click at [369, 7] on strong ">>> ICI <<<<" at bounding box center [368, 7] width 27 height 7
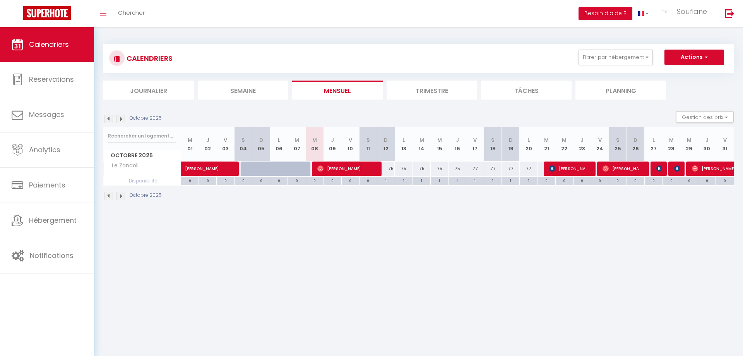
click at [434, 89] on li "Trimestre" at bounding box center [432, 90] width 91 height 19
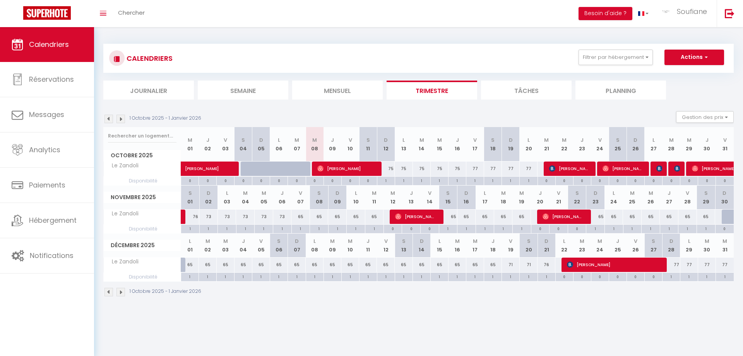
click at [122, 120] on img at bounding box center [121, 119] width 9 height 9
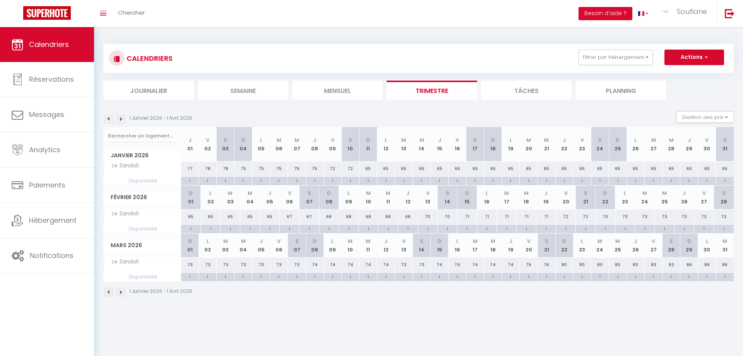
click at [122, 120] on img at bounding box center [121, 119] width 9 height 9
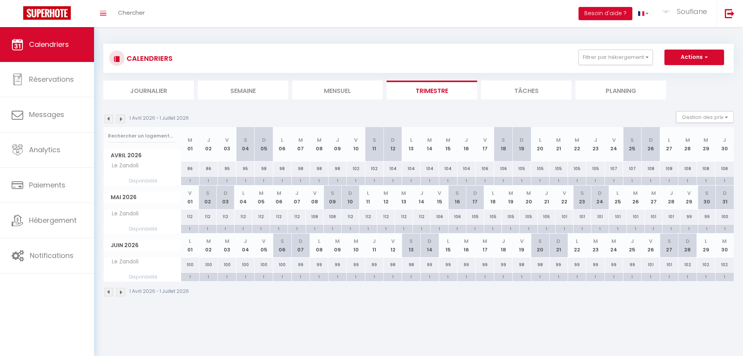
click at [122, 120] on img at bounding box center [121, 119] width 9 height 9
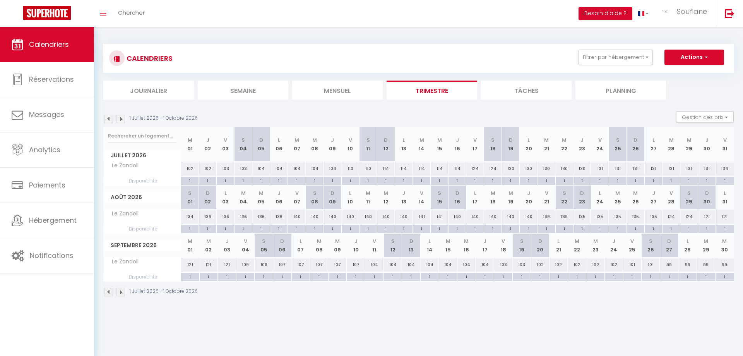
click at [122, 120] on img at bounding box center [121, 119] width 9 height 9
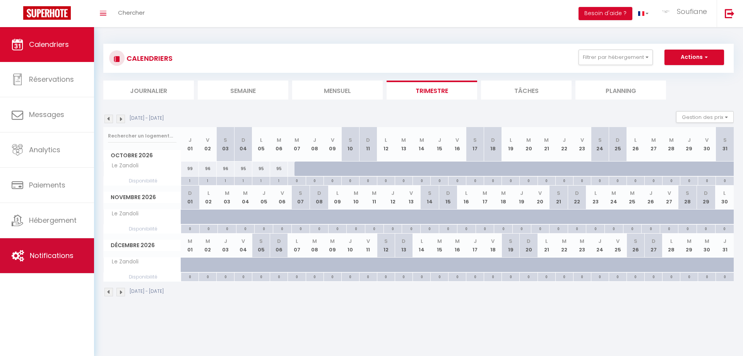
click at [43, 264] on link "Notifications" at bounding box center [47, 255] width 94 height 35
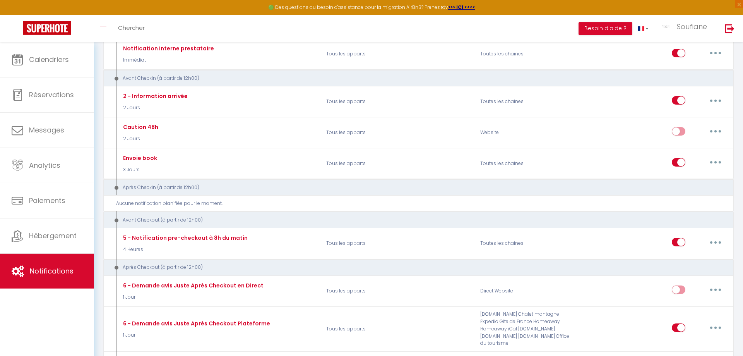
scroll to position [197, 0]
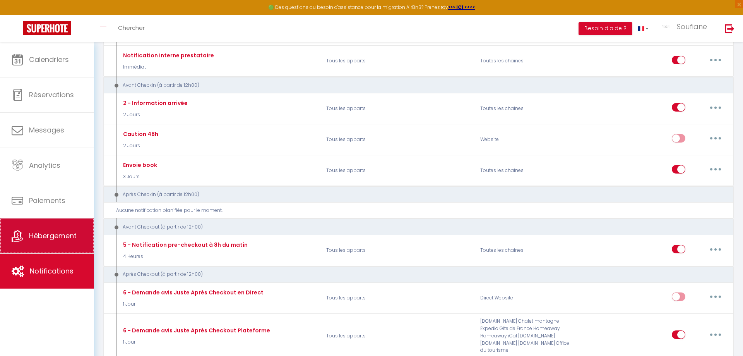
click at [71, 240] on span "Hébergement" at bounding box center [53, 236] width 48 height 10
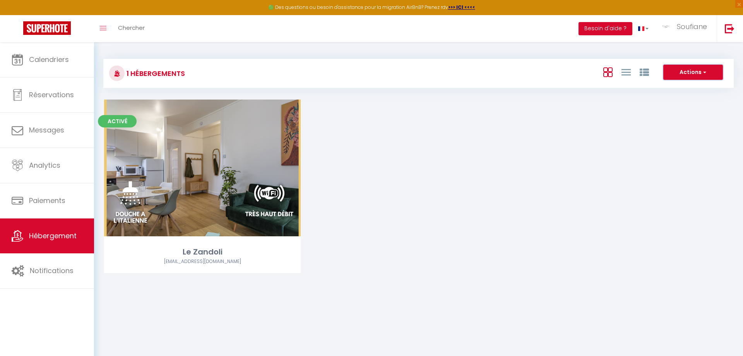
click at [698, 74] on button "Actions" at bounding box center [693, 72] width 60 height 15
click at [597, 178] on div "Activé Editer Le Zandoli scipierre41@gmail.com" at bounding box center [418, 195] width 648 height 193
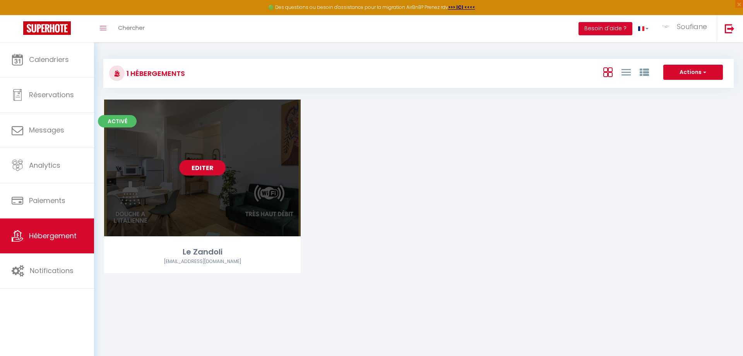
click at [197, 166] on link "Editer" at bounding box center [202, 167] width 46 height 15
click at [207, 168] on link "Editer" at bounding box center [202, 167] width 46 height 15
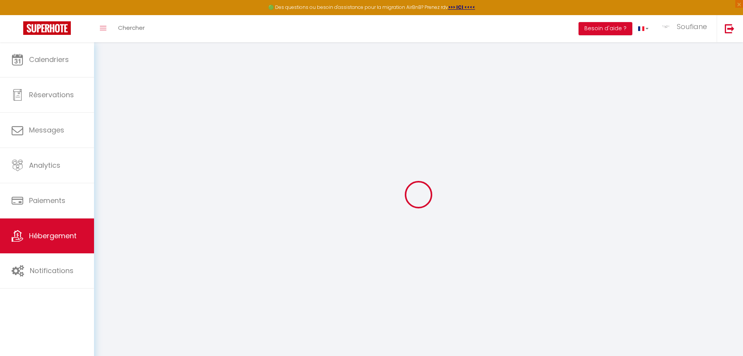
type input "Le Zandoli"
type input "Loire Home"
select select "2"
type input "65"
type input "15"
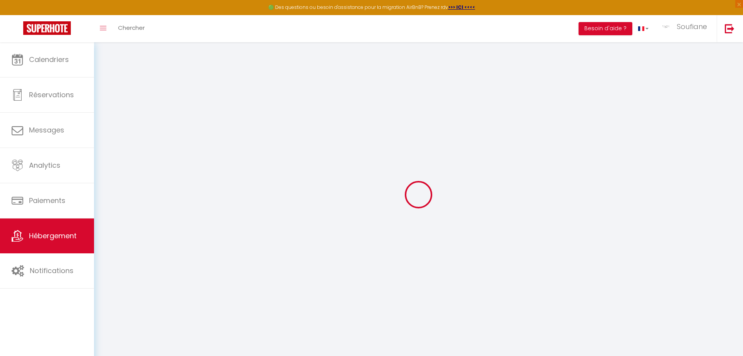
type input "50"
type input "3"
type input "300"
select select
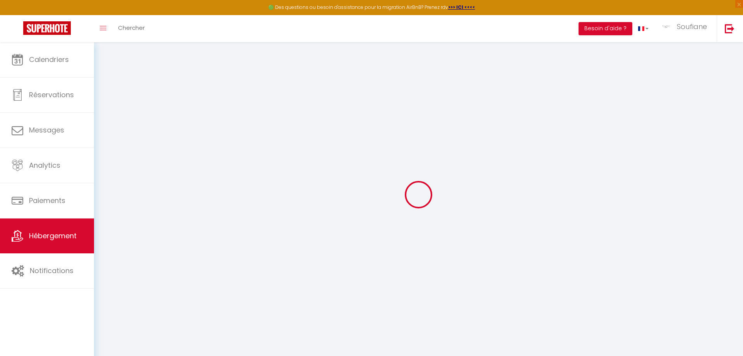
select select
type input "[STREET_ADDRESS]"
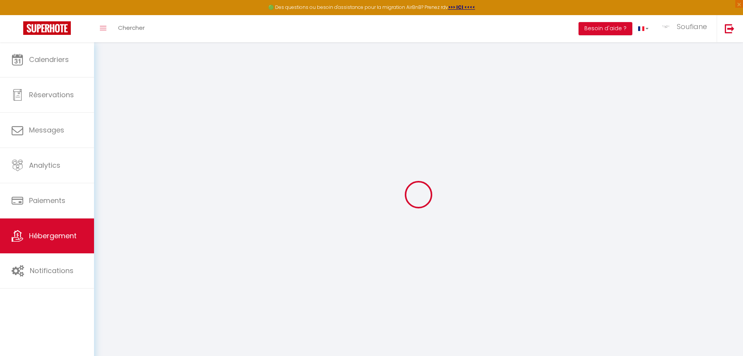
type input "41000"
type input "[GEOGRAPHIC_DATA]"
type input "[EMAIL_ADDRESS][DOMAIN_NAME]"
select select "4647"
checkbox input "false"
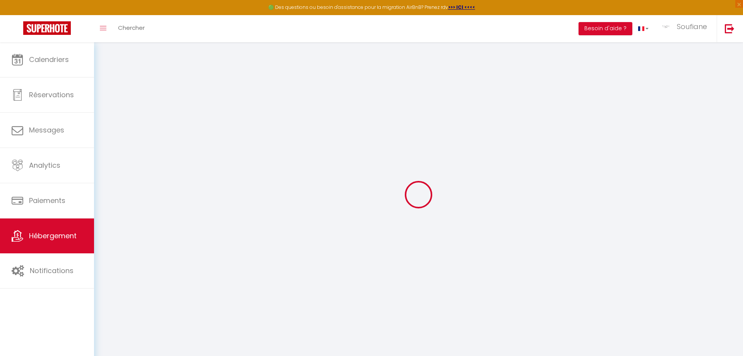
checkbox input "false"
radio input "true"
type input "0"
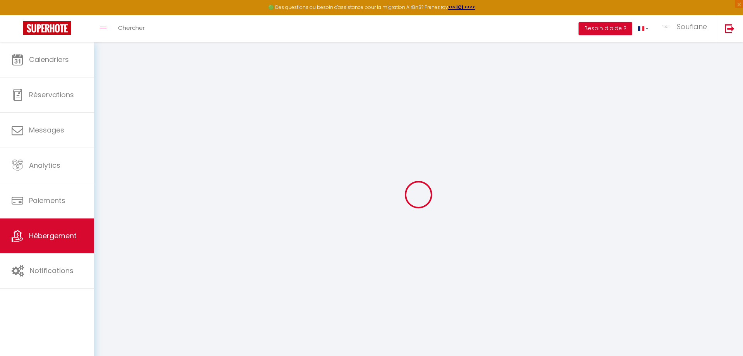
type input "0"
select select
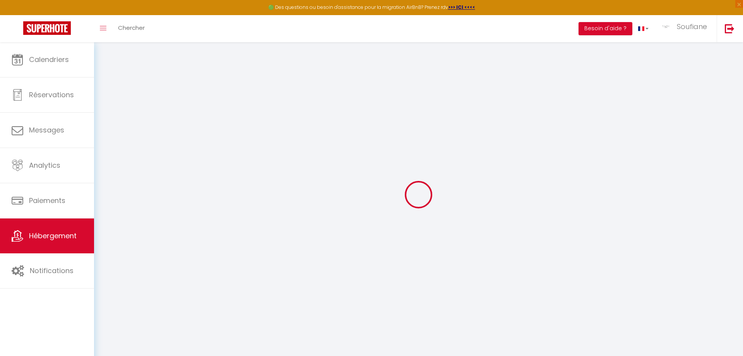
select select
checkbox input "false"
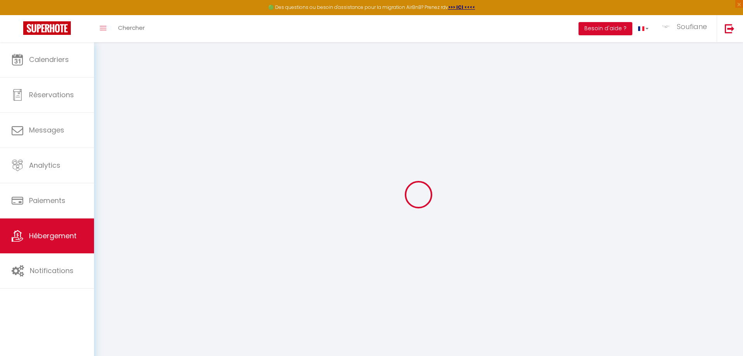
checkbox input "false"
select select
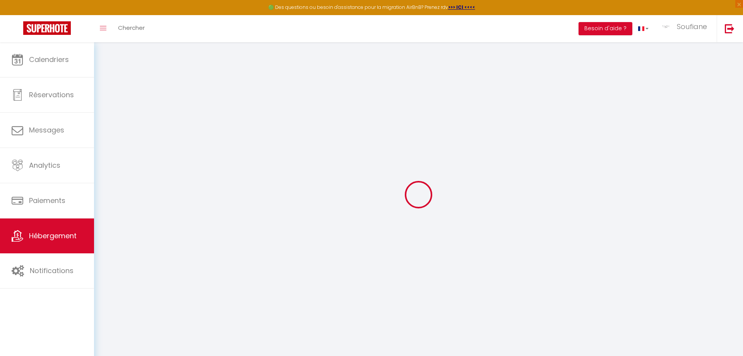
select select
checkbox input "false"
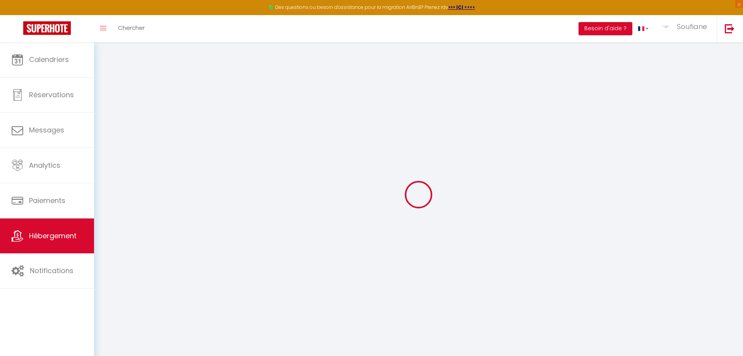
checkbox input "false"
select select
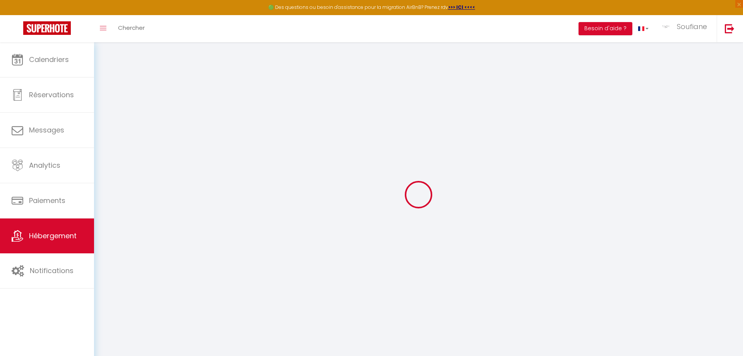
select select
checkbox input "false"
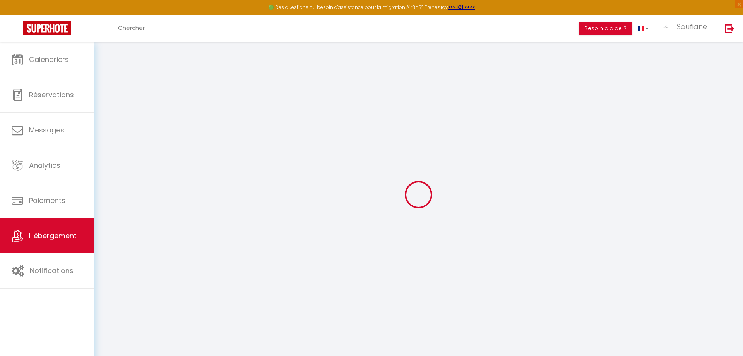
select select "15471"
select select "16927"
select select "15:45"
select select "17:00"
select select "11:00"
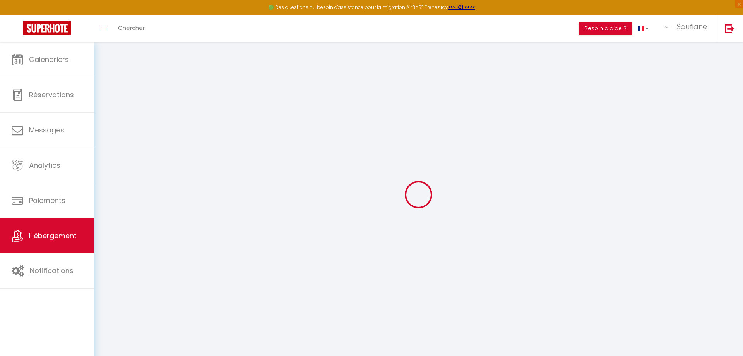
select select "30"
select select "120"
checkbox input "false"
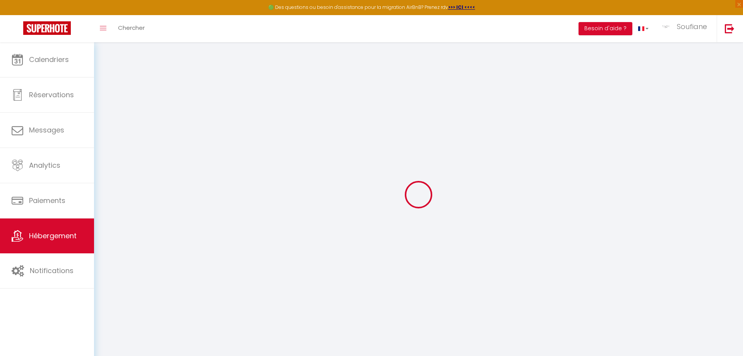
checkbox input "false"
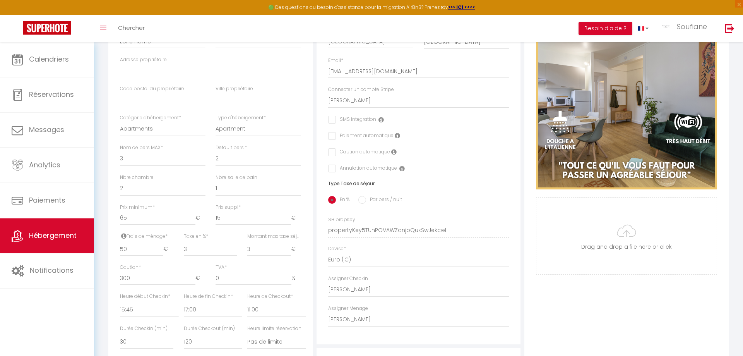
scroll to position [50, 0]
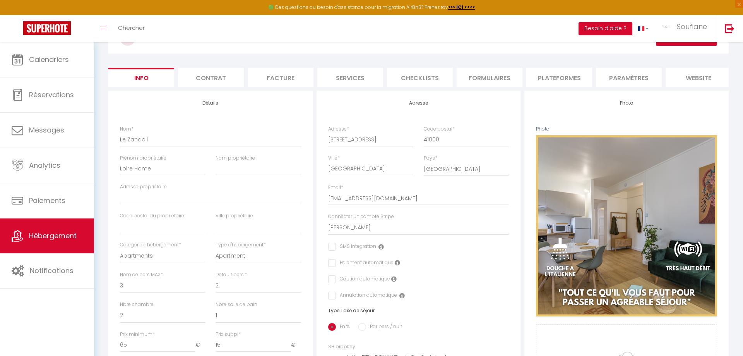
click at [629, 77] on li "Paramètres" at bounding box center [629, 77] width 66 height 19
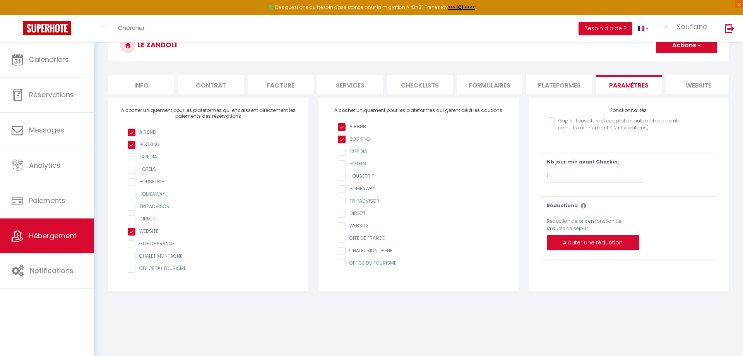
scroll to position [0, 76]
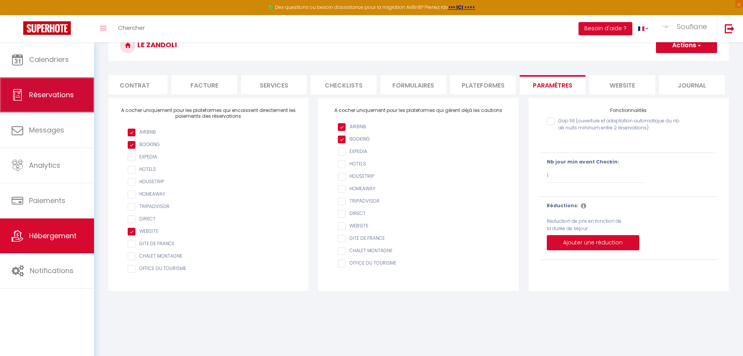
click at [49, 90] on link "Réservations" at bounding box center [47, 94] width 94 height 35
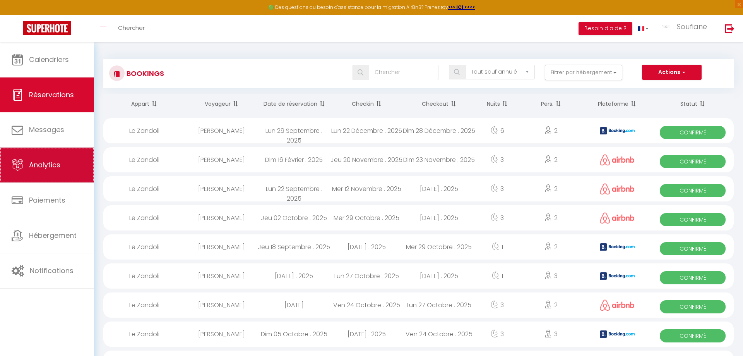
click at [56, 167] on span "Analytics" at bounding box center [44, 165] width 31 height 10
select select "2025"
select select "10"
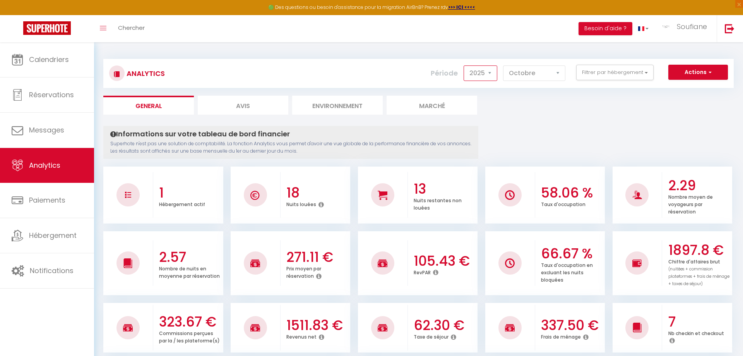
click at [464, 65] on select "2014 2015 2016 2017 2018 2019 2020 2021 2022 2023 2024 2025 2026 2027" at bounding box center [481, 72] width 34 height 15
click at [489, 74] on select "2014 2015 2016 2017 2018 2019 2020 2021 2022 2023 2024 2025 2026 2027" at bounding box center [481, 72] width 34 height 15
click at [602, 74] on button "Filtrer par hébergement" at bounding box center [614, 72] width 77 height 15
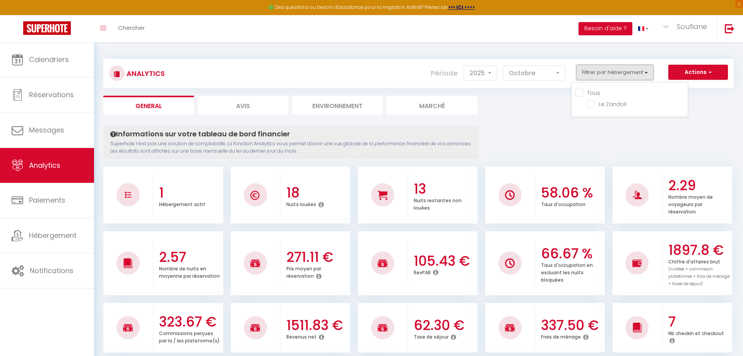
click at [602, 74] on button "Filtrer par hébergement" at bounding box center [614, 72] width 77 height 15
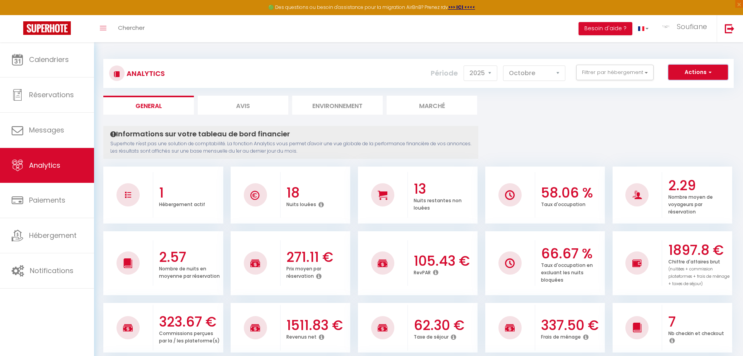
click at [685, 72] on button "Actions" at bounding box center [698, 72] width 60 height 15
click at [251, 105] on li "Avis" at bounding box center [243, 105] width 91 height 19
select select "2025"
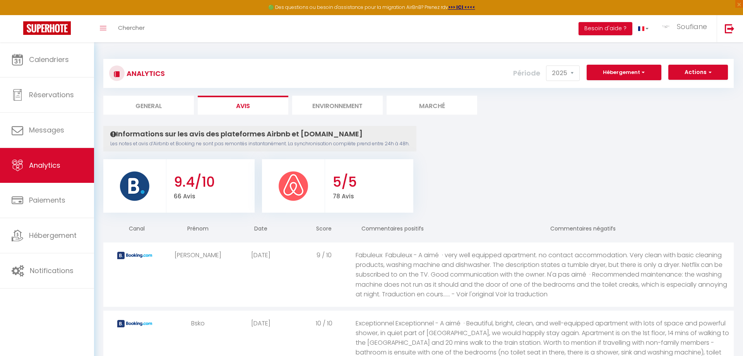
click at [330, 106] on li "Environnement" at bounding box center [337, 105] width 91 height 19
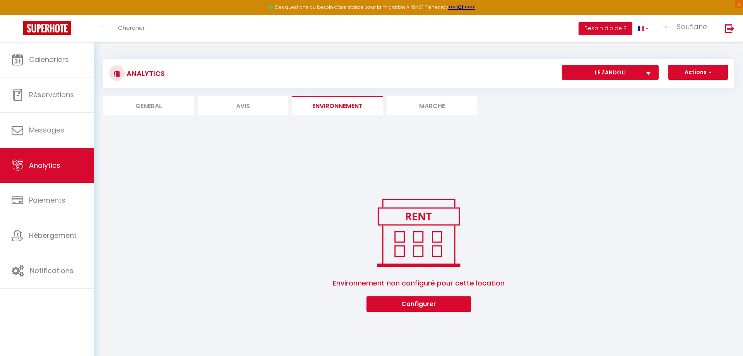
click at [434, 108] on li "Marché" at bounding box center [432, 105] width 91 height 19
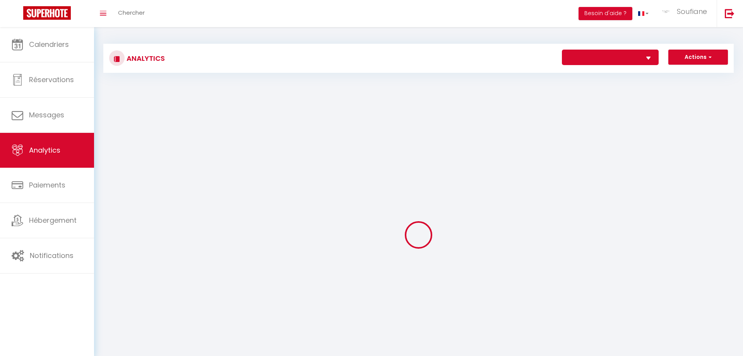
select select "23876"
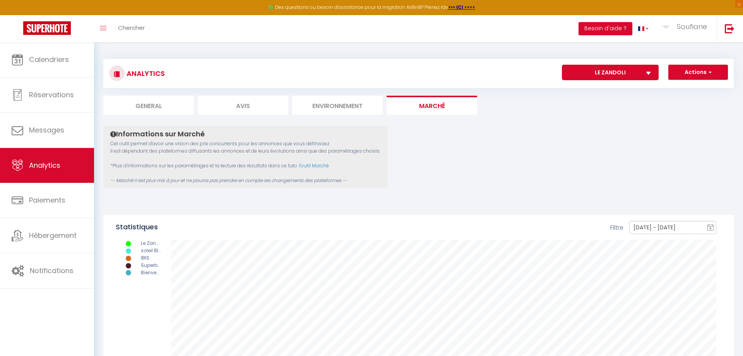
click at [562, 65] on select "Le Zandoli" at bounding box center [610, 72] width 97 height 15
click at [644, 73] on select "Le Zandoli" at bounding box center [610, 72] width 97 height 15
click at [707, 71] on span "button" at bounding box center [709, 72] width 5 height 8
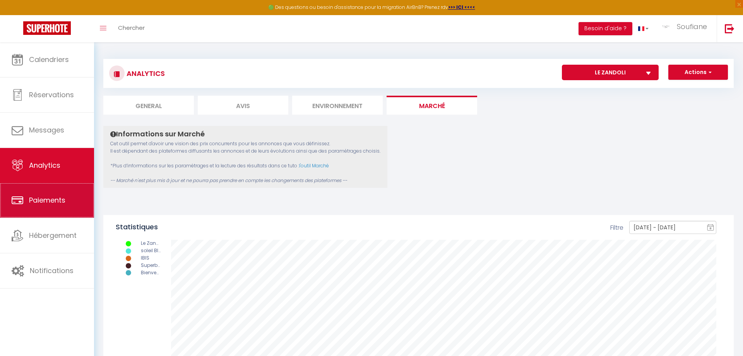
click at [56, 203] on span "Paiements" at bounding box center [47, 200] width 36 height 10
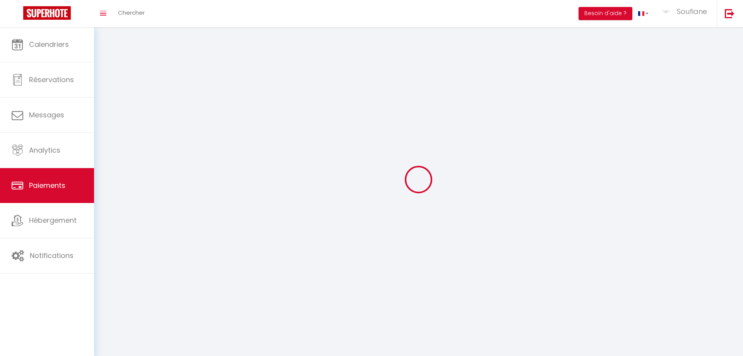
select select "2"
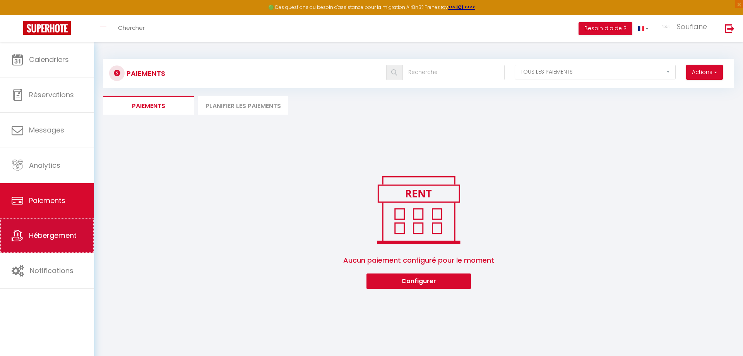
click at [60, 235] on span "Hébergement" at bounding box center [53, 235] width 48 height 10
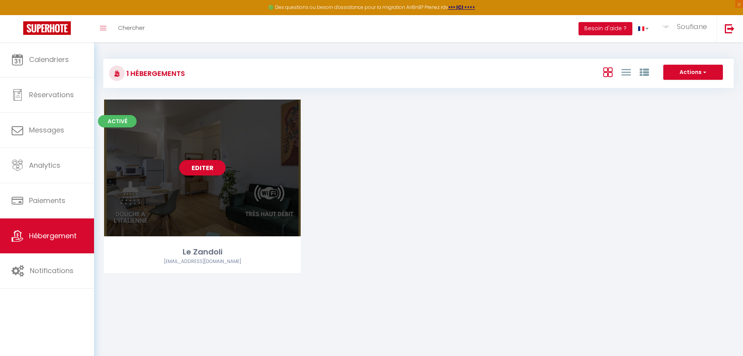
click at [198, 169] on link "Editer" at bounding box center [202, 167] width 46 height 15
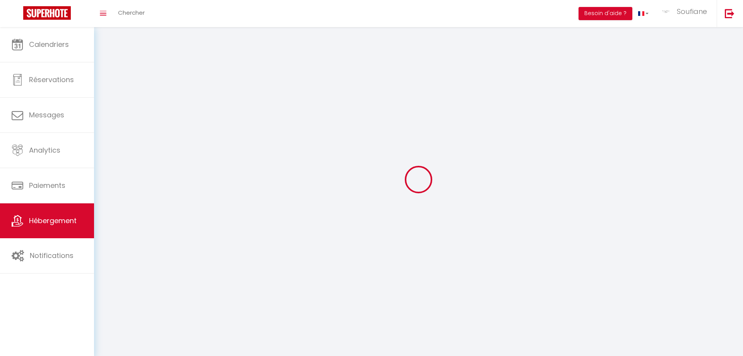
select select "1"
select select
select select "28"
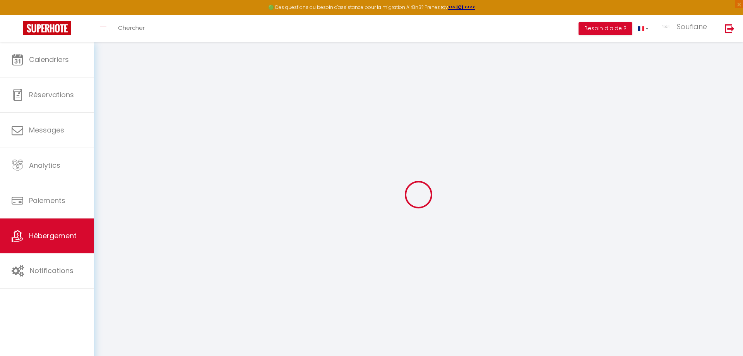
select select
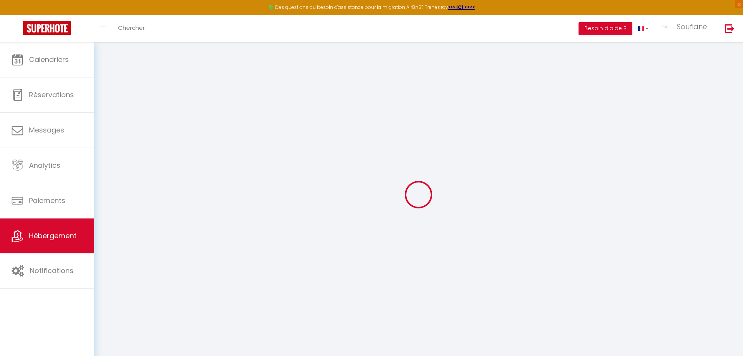
select select
checkbox input "false"
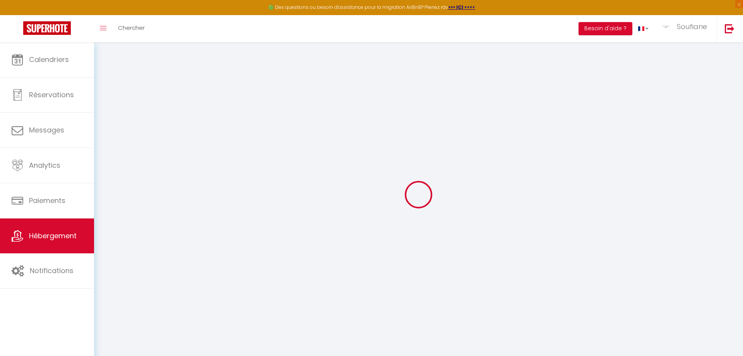
select select
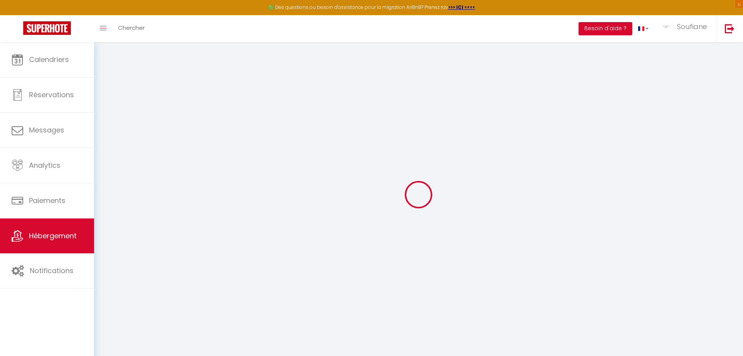
select select
checkbox input "false"
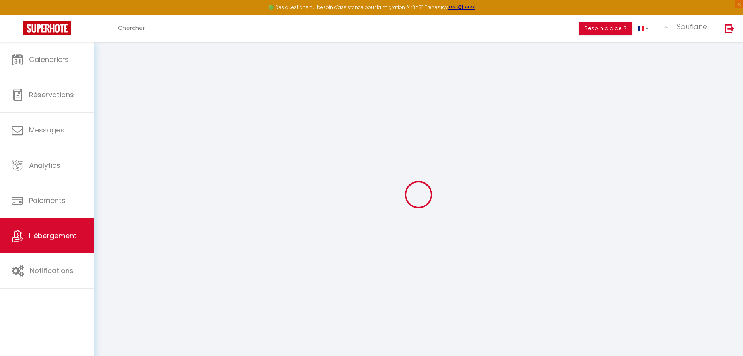
checkbox input "false"
select select
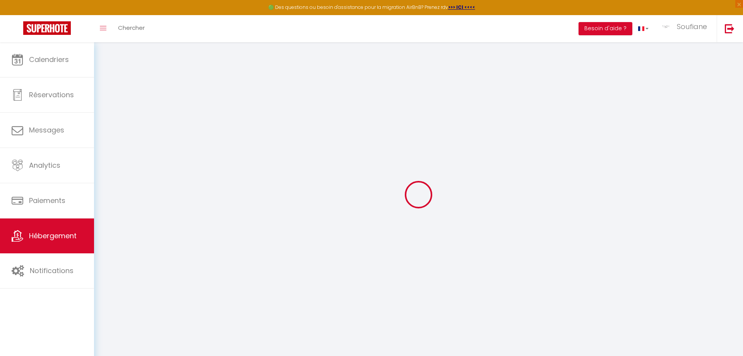
select select
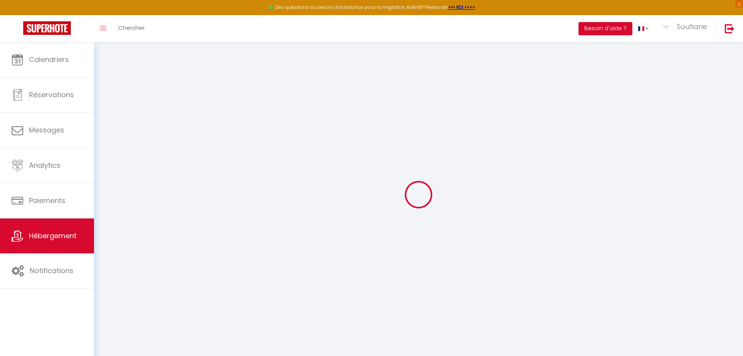
checkbox input "false"
select select
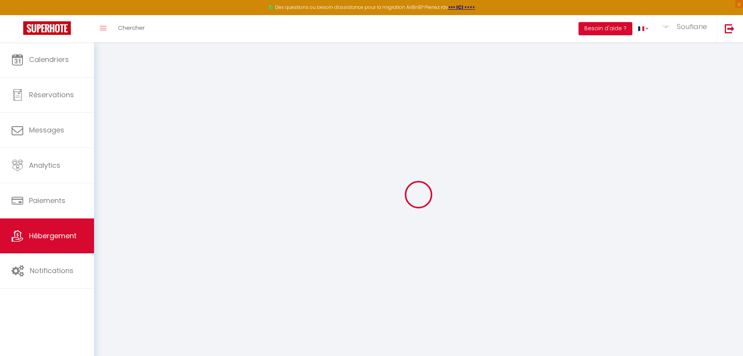
select select
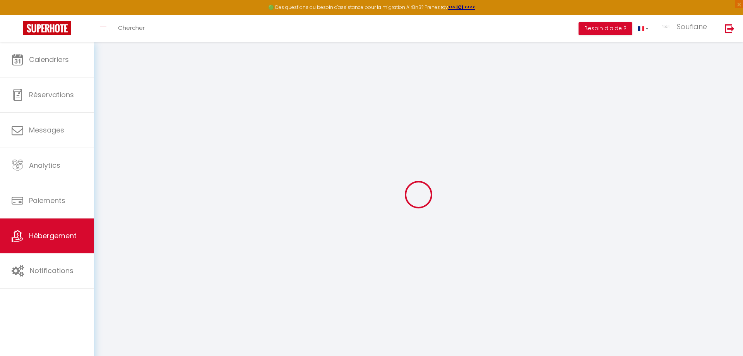
select select
checkbox input "false"
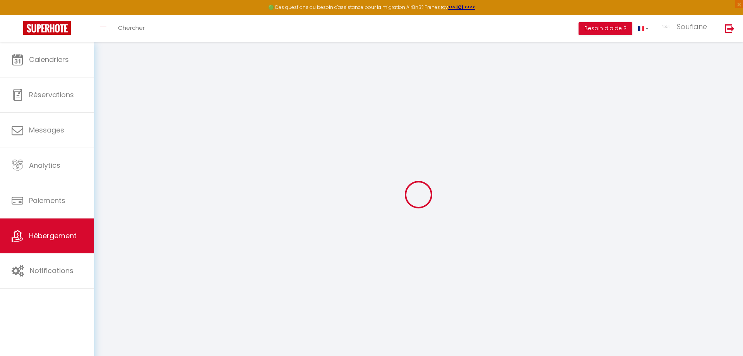
checkbox input "false"
select select
type input "Le Zandoli"
type input "Loire Home"
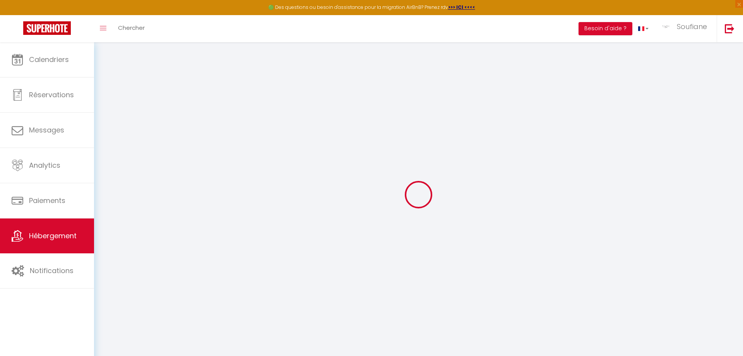
select select "2"
type input "65"
type input "15"
type input "50"
type input "3"
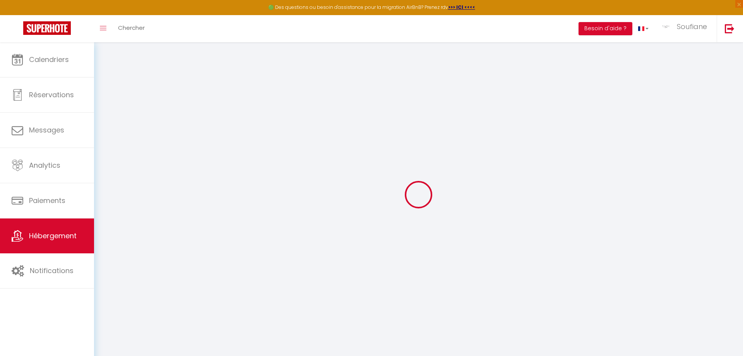
type input "3"
type input "300"
select select
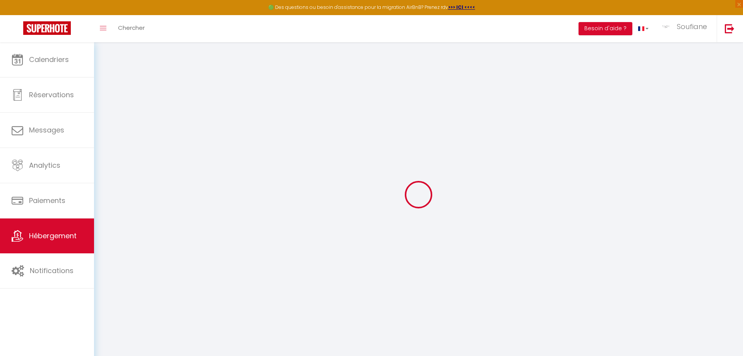
select select
type input "[STREET_ADDRESS]"
type input "41000"
type input "[GEOGRAPHIC_DATA]"
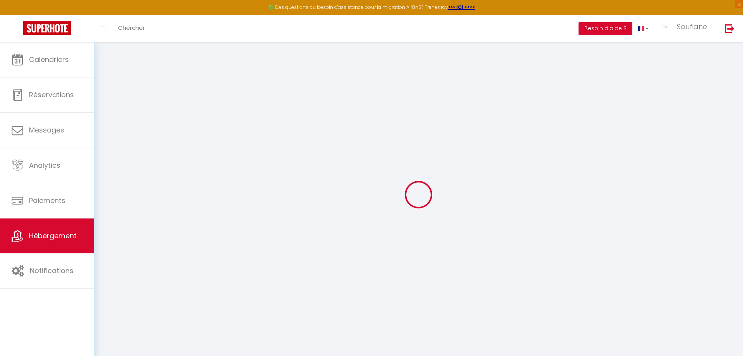
type input "[EMAIL_ADDRESS][DOMAIN_NAME]"
select select "4647"
checkbox input "false"
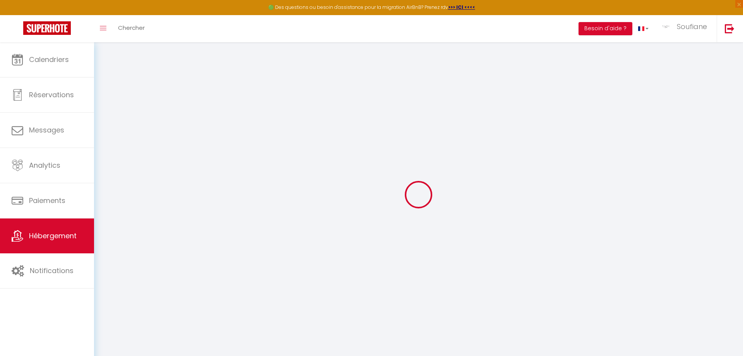
checkbox input "false"
radio input "true"
select select "15471"
select select "16927"
type input "0"
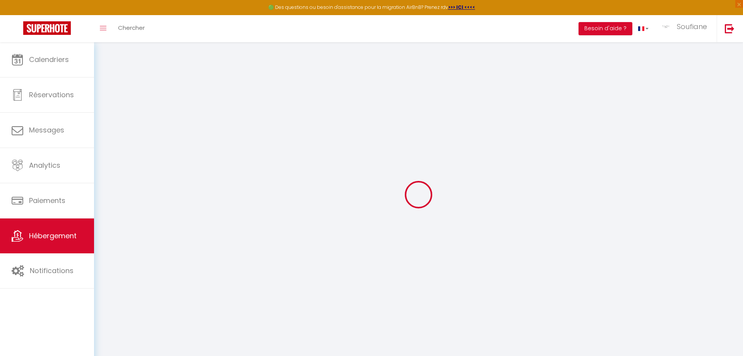
type input "0"
select select
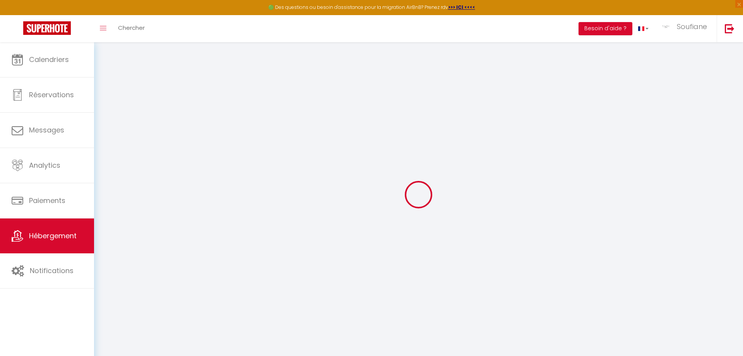
select select
checkbox input "false"
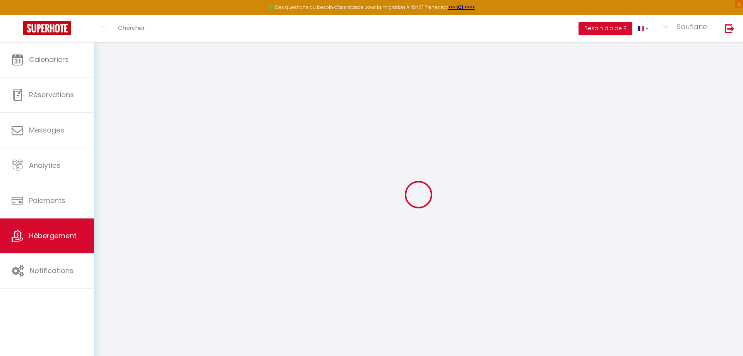
checkbox input "false"
select select
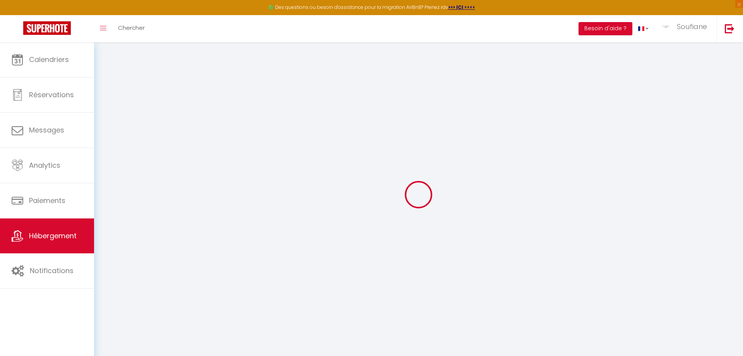
select select
checkbox input "false"
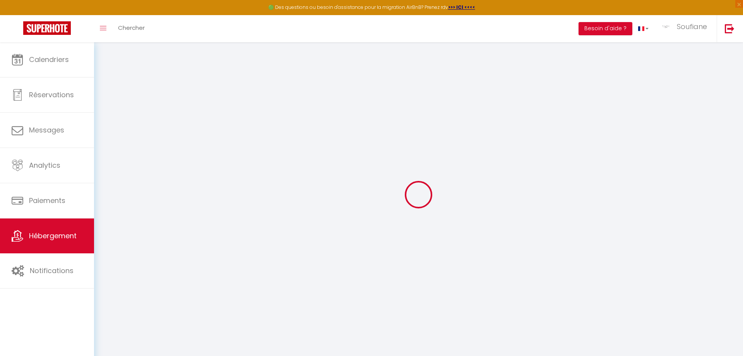
checkbox input "false"
select select
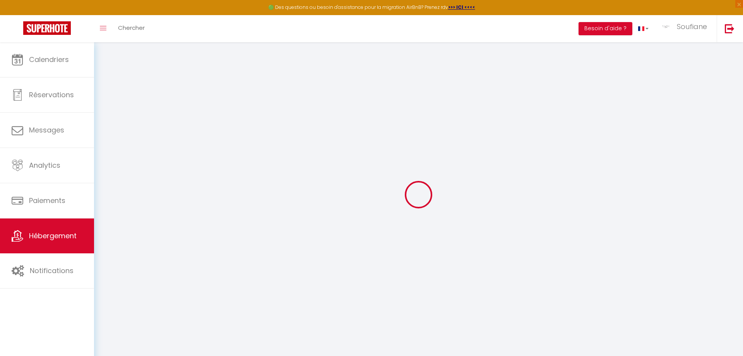
select select
checkbox input "false"
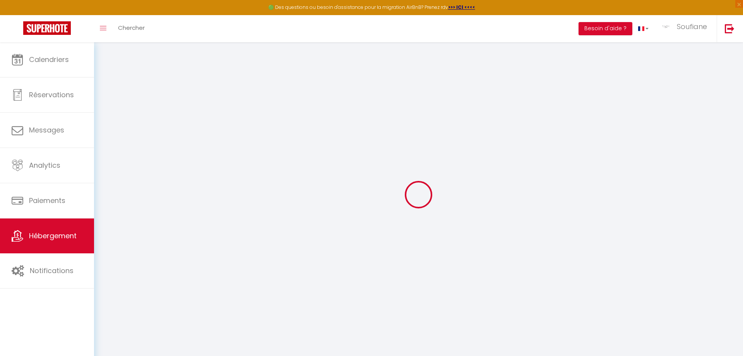
checkbox input "false"
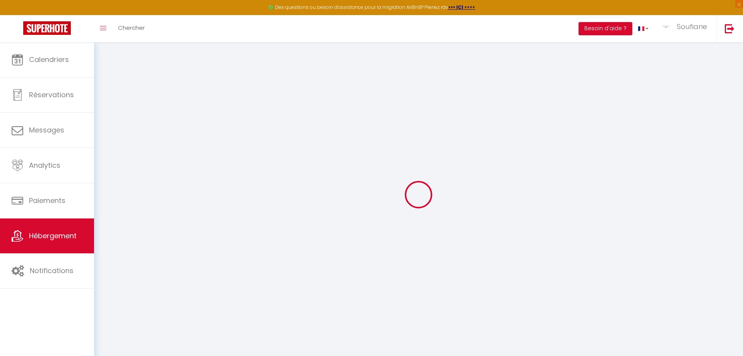
checkbox input "false"
select select "15:45"
select select "17:00"
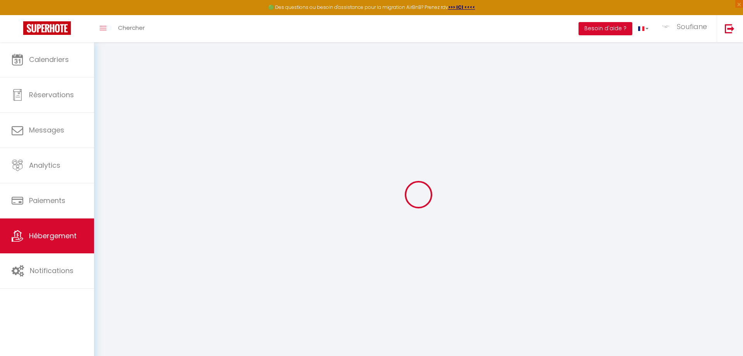
select select "11:00"
select select "30"
select select "120"
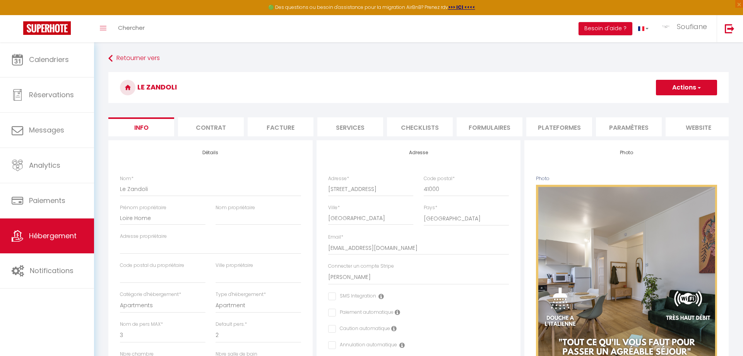
click at [689, 87] on button "Actions" at bounding box center [686, 87] width 61 height 15
click at [479, 61] on link "Retourner vers" at bounding box center [418, 58] width 620 height 14
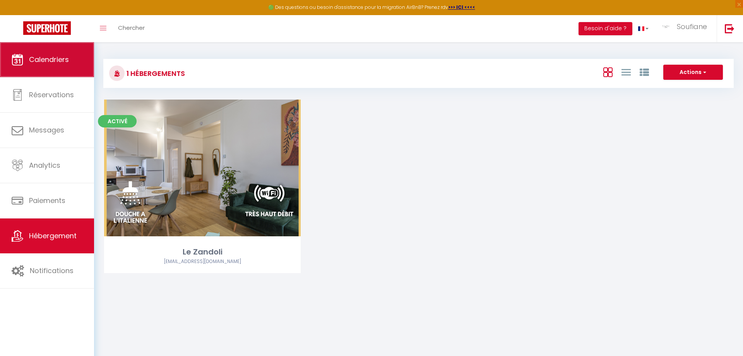
click at [51, 58] on span "Calendriers" at bounding box center [49, 60] width 40 height 10
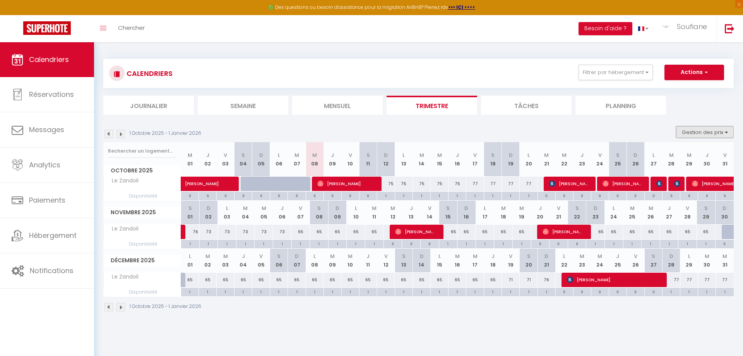
click at [710, 134] on button "Gestion des prix" at bounding box center [705, 132] width 58 height 12
click at [546, 196] on div "0" at bounding box center [546, 195] width 17 height 7
select select
type input "Mar 21 Octobre 2025"
type input "Mer 22 Octobre 2025"
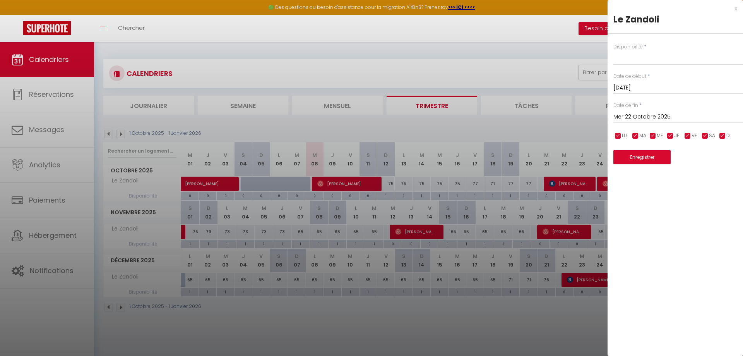
click at [494, 329] on div at bounding box center [371, 178] width 743 height 356
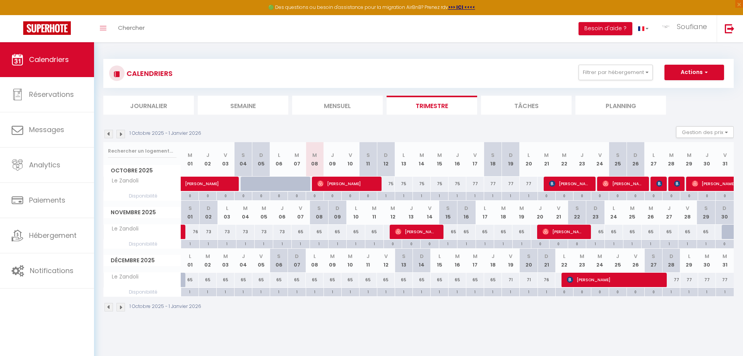
click at [543, 293] on div "1" at bounding box center [546, 291] width 17 height 7
select select "1"
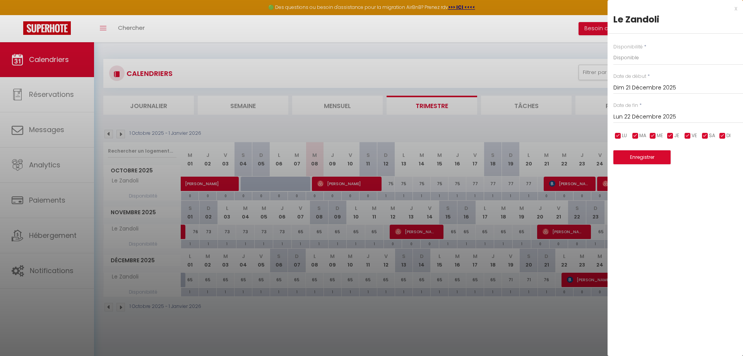
click at [524, 336] on div at bounding box center [371, 178] width 743 height 356
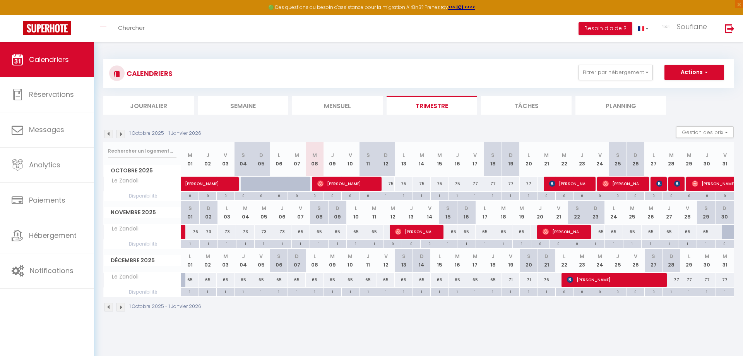
click at [120, 134] on img at bounding box center [121, 134] width 9 height 9
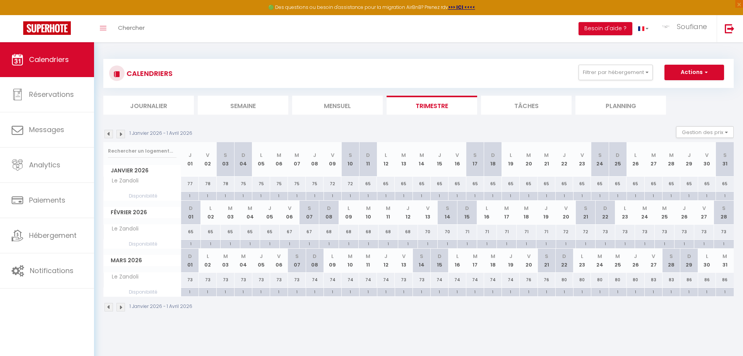
click at [120, 134] on img at bounding box center [121, 134] width 9 height 9
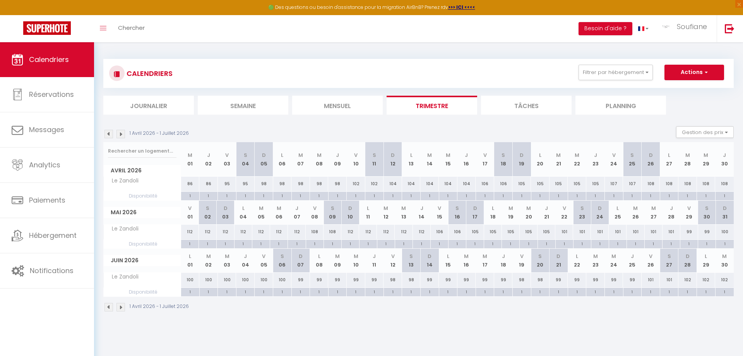
click at [120, 134] on img at bounding box center [121, 134] width 9 height 9
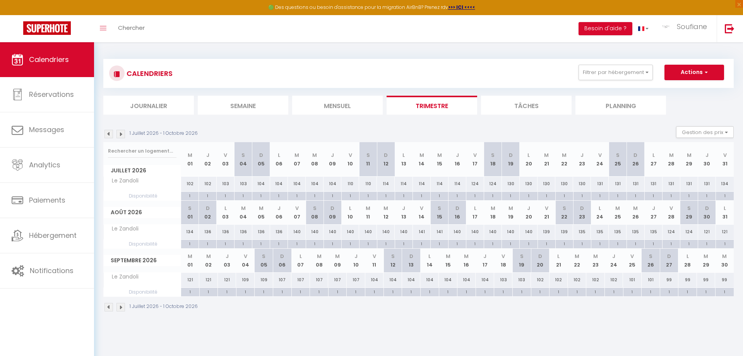
click at [120, 134] on img at bounding box center [121, 134] width 9 height 9
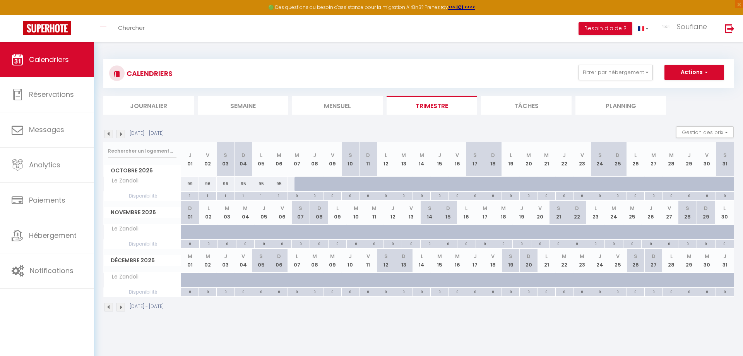
click at [120, 134] on img at bounding box center [121, 134] width 9 height 9
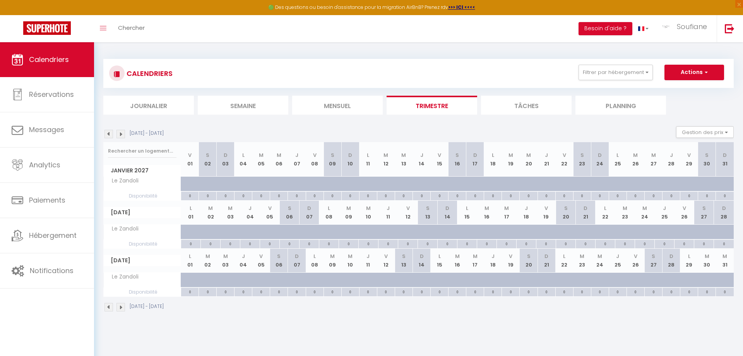
click at [120, 134] on img at bounding box center [121, 134] width 9 height 9
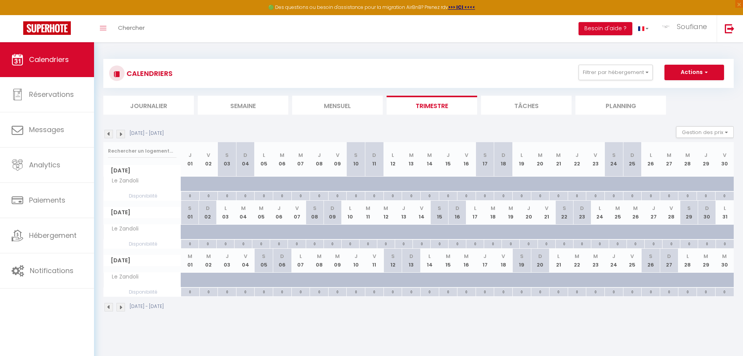
click at [120, 134] on img at bounding box center [121, 134] width 9 height 9
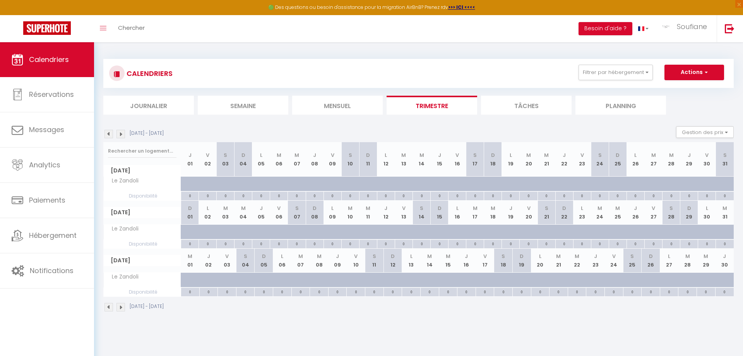
click at [120, 134] on img at bounding box center [121, 134] width 9 height 9
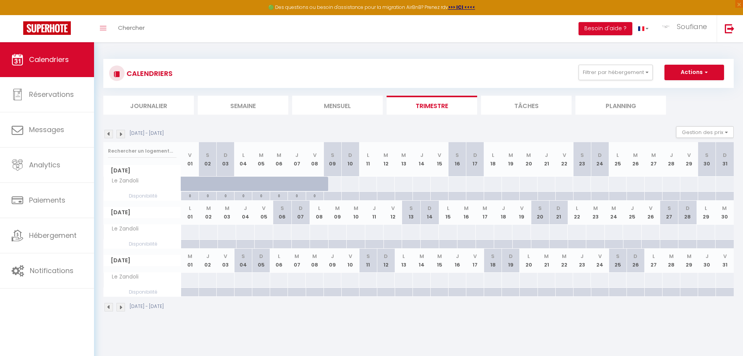
click at [108, 135] on img at bounding box center [109, 134] width 9 height 9
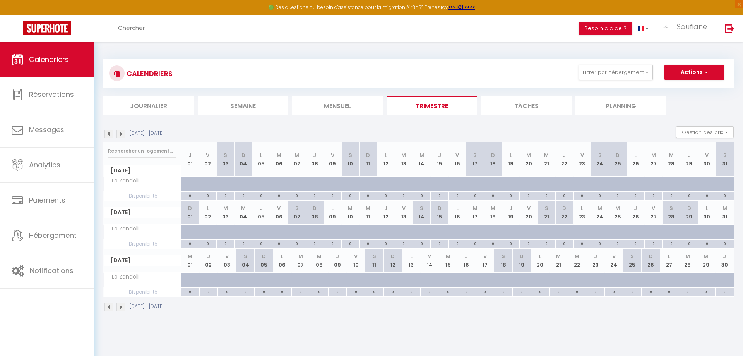
click at [108, 135] on img at bounding box center [109, 134] width 9 height 9
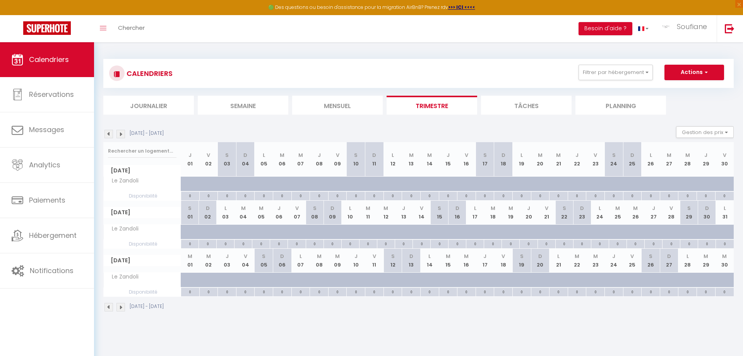
click at [108, 135] on img at bounding box center [109, 134] width 9 height 9
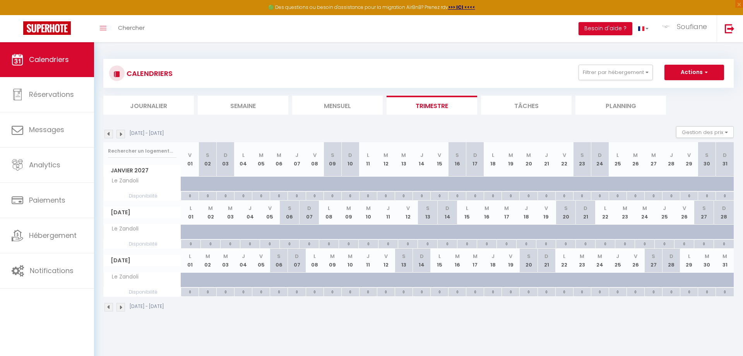
click at [108, 135] on img at bounding box center [109, 134] width 9 height 9
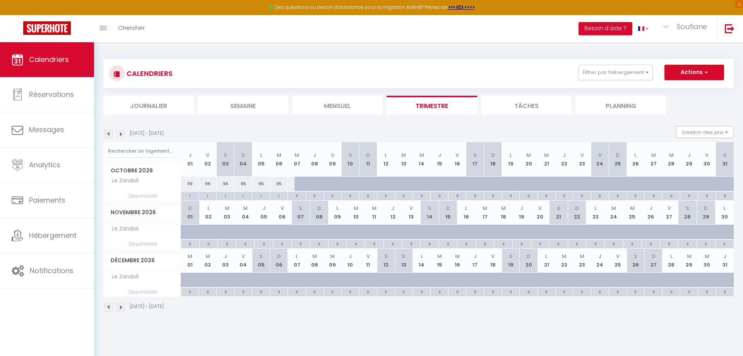
click at [108, 135] on img at bounding box center [109, 134] width 9 height 9
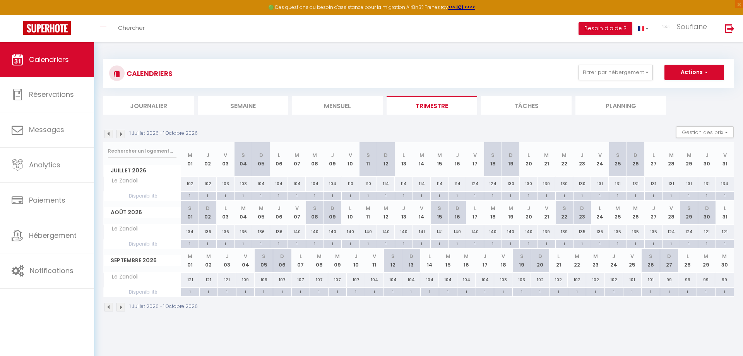
click at [123, 130] on img at bounding box center [121, 134] width 9 height 9
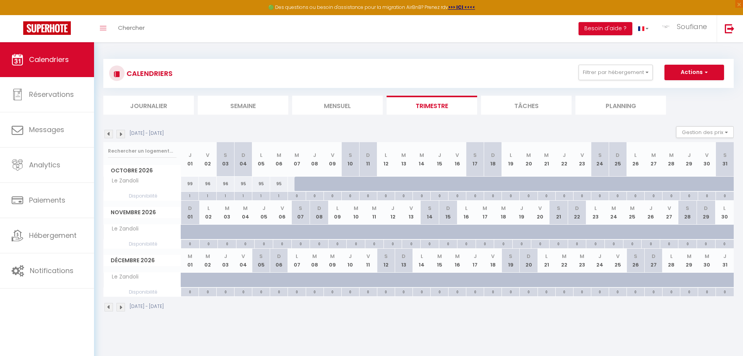
drag, startPoint x: 298, startPoint y: 183, endPoint x: 334, endPoint y: 184, distance: 36.0
click at [306, 184] on div "92" at bounding box center [297, 184] width 18 height 14
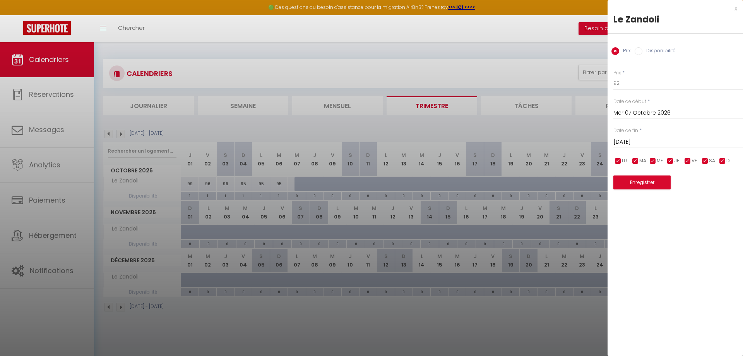
click at [641, 51] on input "Disponibilité" at bounding box center [639, 51] width 8 height 8
click at [613, 76] on select "Disponible Indisponible" at bounding box center [678, 83] width 130 height 15
click option "Disponible" at bounding box center [0, 0] width 0 height 0
drag, startPoint x: 637, startPoint y: 184, endPoint x: 626, endPoint y: 190, distance: 12.3
click at [637, 185] on button "Enregistrer" at bounding box center [641, 183] width 57 height 14
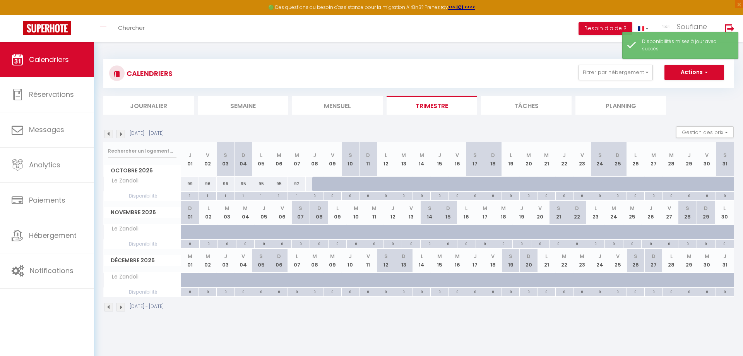
click at [316, 185] on div at bounding box center [321, 184] width 18 height 15
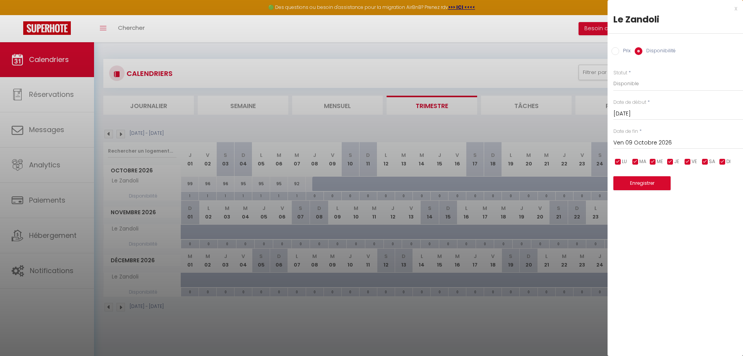
click at [737, 8] on div "x" at bounding box center [673, 8] width 130 height 9
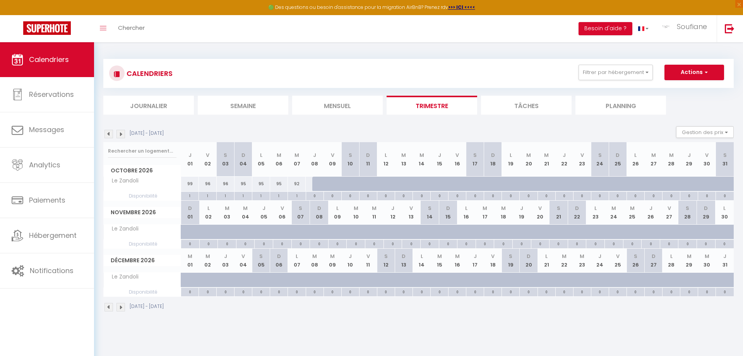
click at [301, 185] on div "92" at bounding box center [297, 184] width 18 height 14
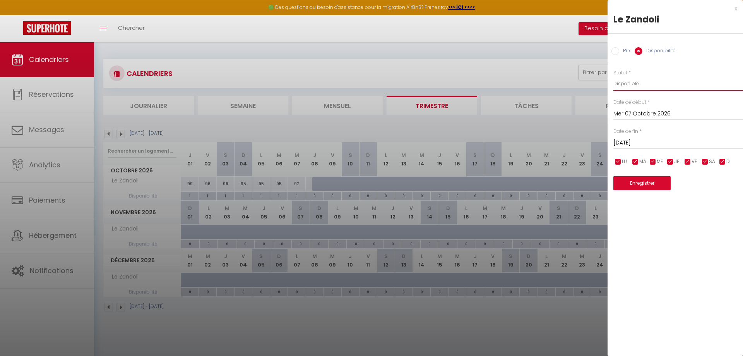
click at [613, 76] on select "Disponible Indisponible" at bounding box center [678, 83] width 130 height 15
click option "Indisponible" at bounding box center [0, 0] width 0 height 0
click at [637, 184] on button "Enregistrer" at bounding box center [641, 183] width 57 height 14
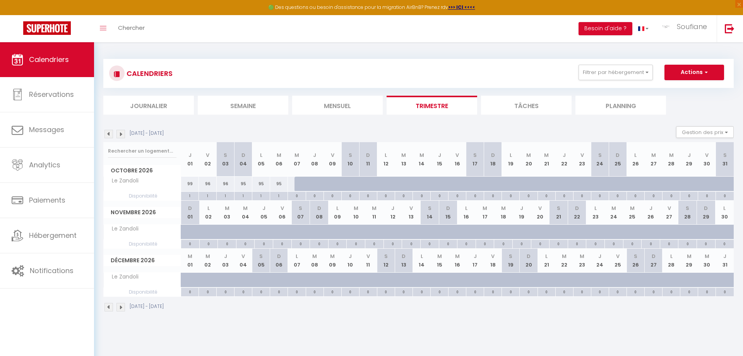
click at [122, 134] on img at bounding box center [121, 134] width 9 height 9
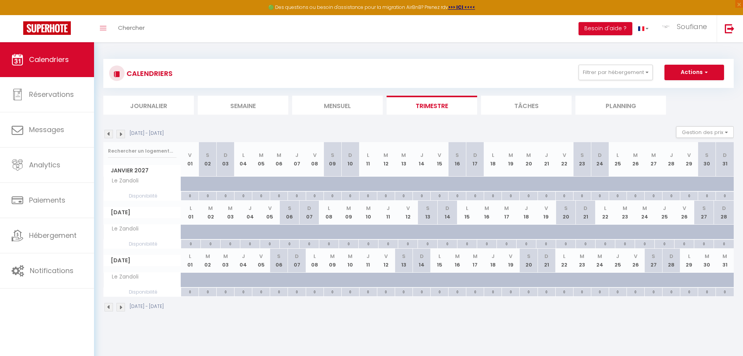
click at [122, 134] on img at bounding box center [121, 134] width 9 height 9
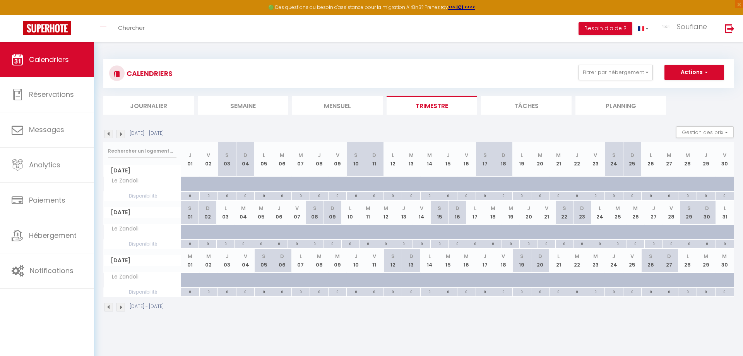
click at [122, 134] on img at bounding box center [121, 134] width 9 height 9
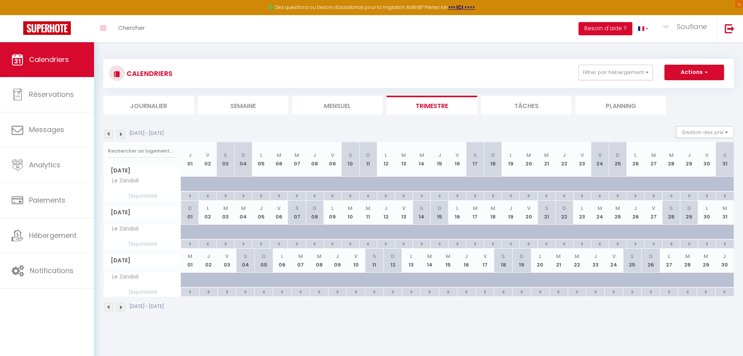
click at [122, 134] on img at bounding box center [121, 134] width 9 height 9
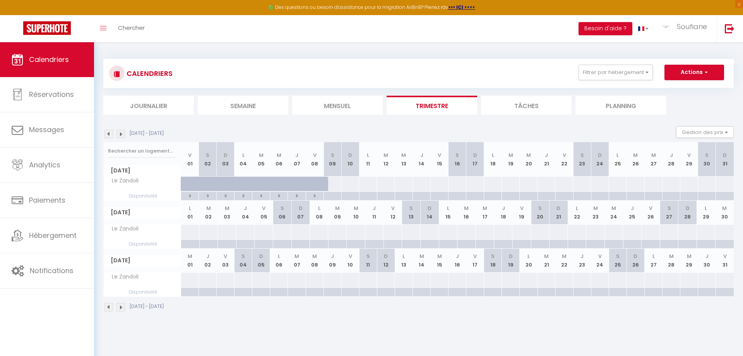
click at [122, 134] on img at bounding box center [121, 134] width 9 height 9
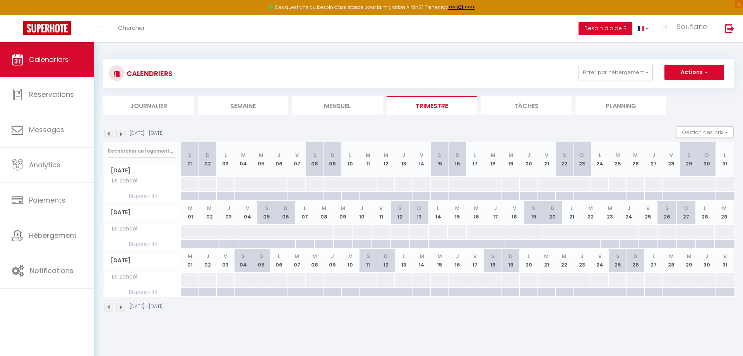
click at [122, 134] on img at bounding box center [121, 134] width 9 height 9
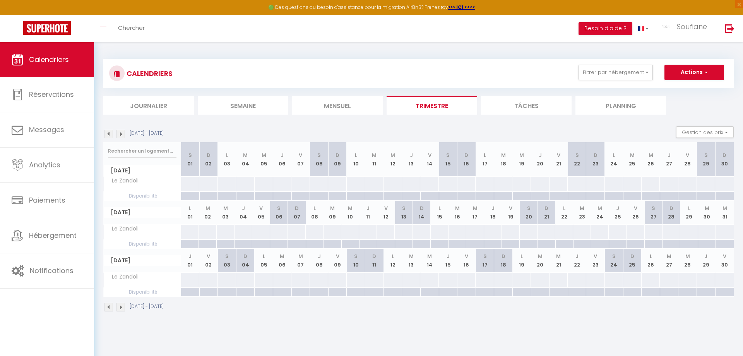
click at [122, 135] on img at bounding box center [121, 134] width 9 height 9
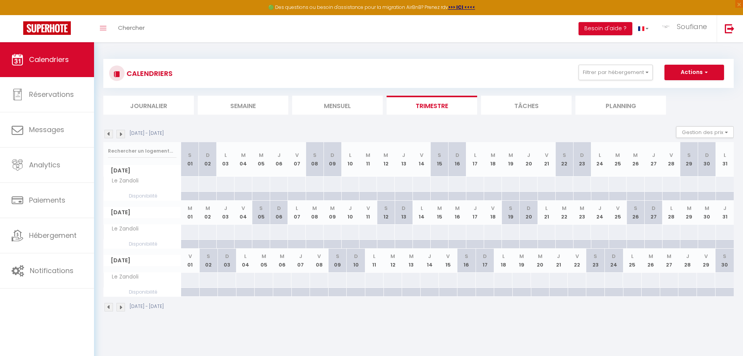
click at [122, 135] on img at bounding box center [121, 134] width 9 height 9
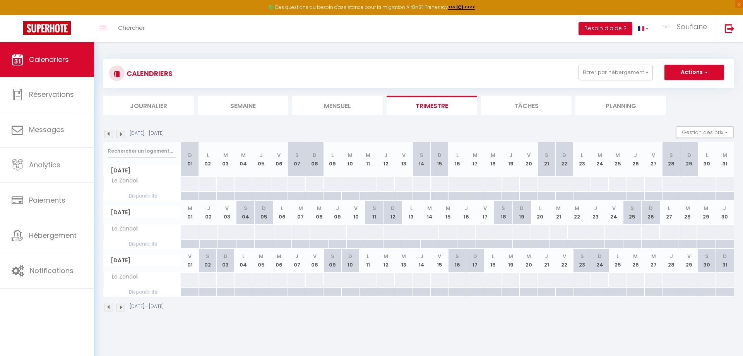
click at [108, 134] on img at bounding box center [109, 134] width 9 height 9
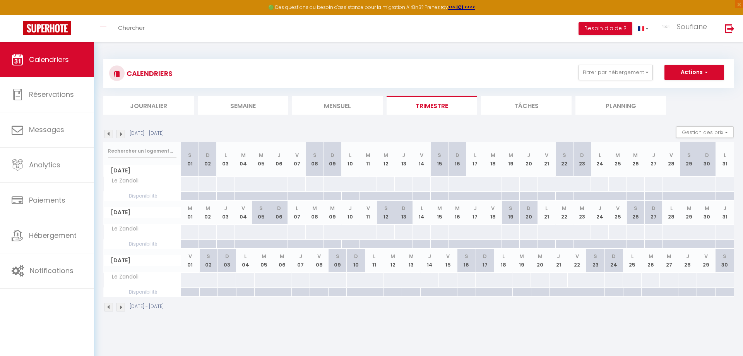
click at [108, 134] on img at bounding box center [109, 134] width 9 height 9
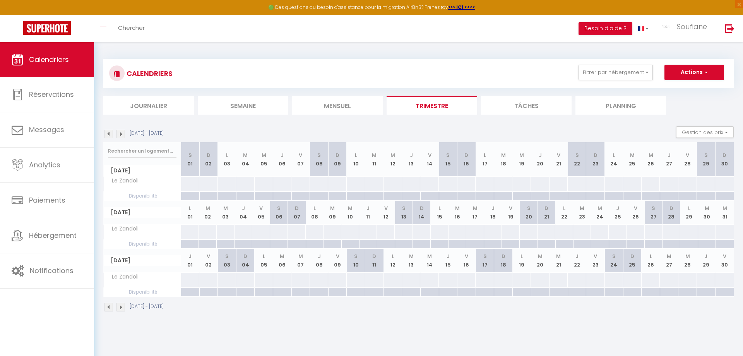
click at [108, 134] on img at bounding box center [109, 134] width 9 height 9
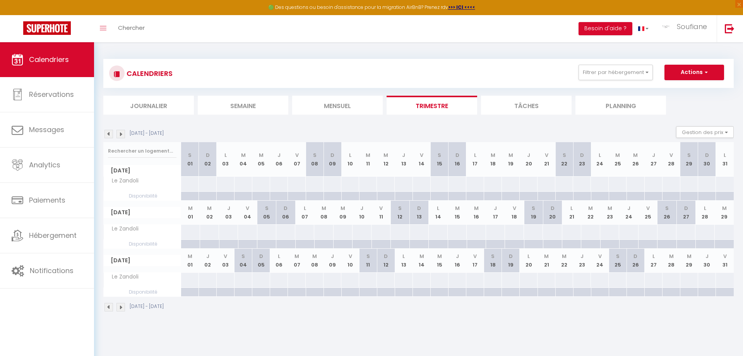
click at [108, 134] on img at bounding box center [109, 134] width 9 height 9
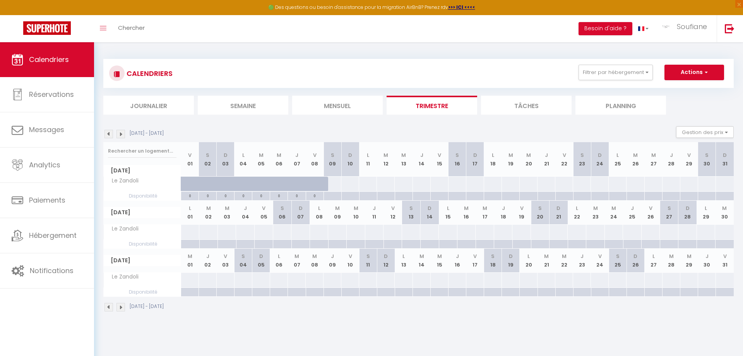
click at [108, 134] on img at bounding box center [109, 134] width 9 height 9
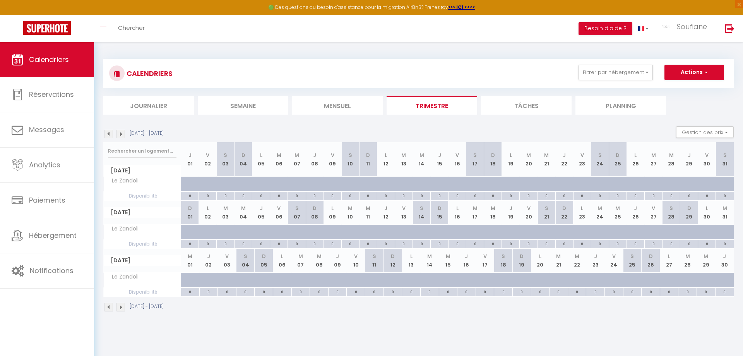
click at [108, 134] on img at bounding box center [109, 134] width 9 height 9
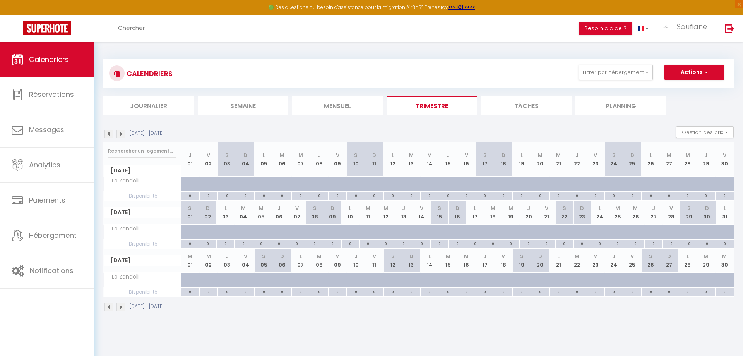
click at [108, 134] on img at bounding box center [109, 134] width 9 height 9
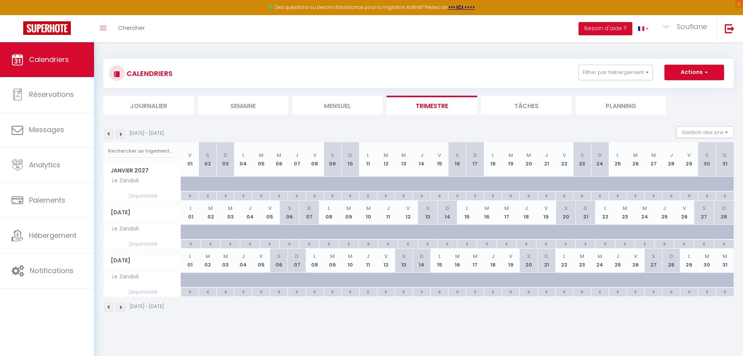
click at [108, 134] on img at bounding box center [109, 134] width 9 height 9
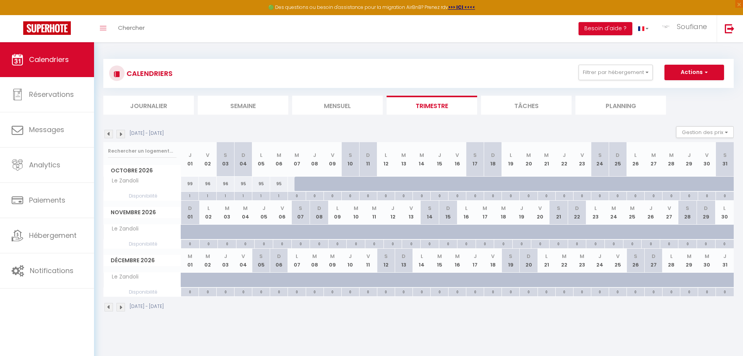
click at [108, 134] on img at bounding box center [109, 134] width 9 height 9
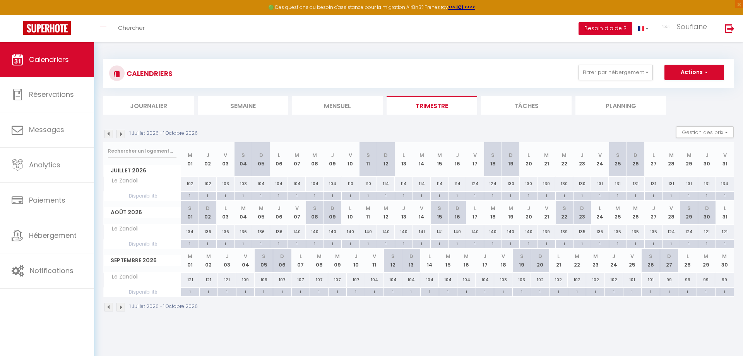
click at [599, 27] on button "Besoin d'aide ?" at bounding box center [606, 28] width 54 height 13
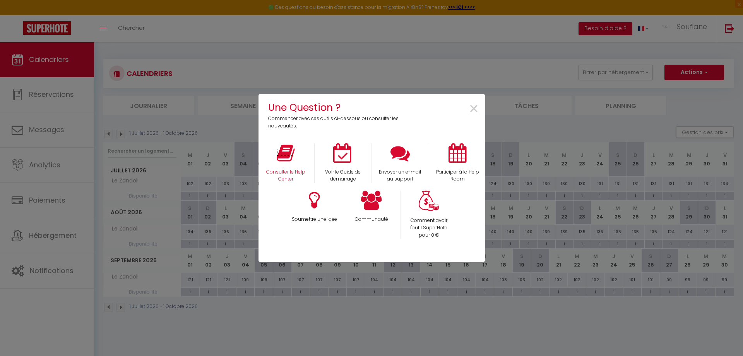
click at [290, 154] on icon at bounding box center [286, 152] width 18 height 19
click at [340, 154] on icon at bounding box center [342, 152] width 19 height 19
click at [401, 157] on icon at bounding box center [400, 152] width 19 height 19
click at [474, 108] on span "×" at bounding box center [474, 109] width 10 height 24
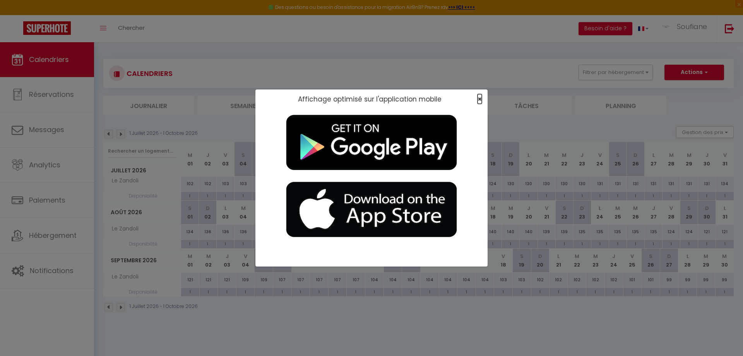
click at [480, 100] on span "×" at bounding box center [480, 99] width 4 height 10
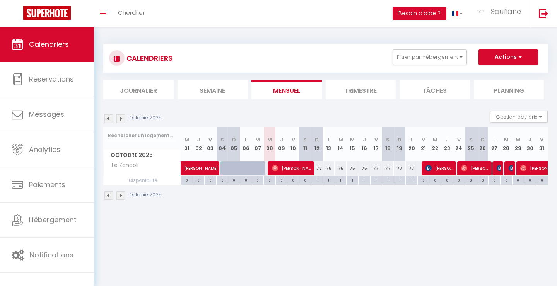
click at [179, 224] on body "🟢 Des questions ou besoin d'assistance pour la migration AirBnB? Prenez rdv >>>…" at bounding box center [278, 170] width 557 height 286
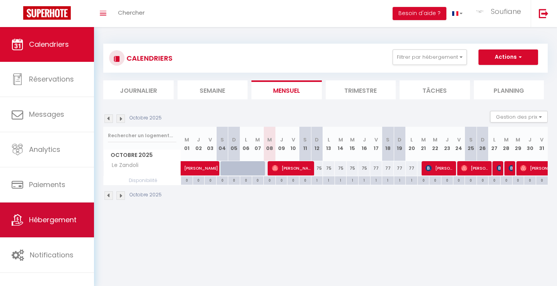
click at [60, 221] on span "Hébergement" at bounding box center [53, 220] width 48 height 10
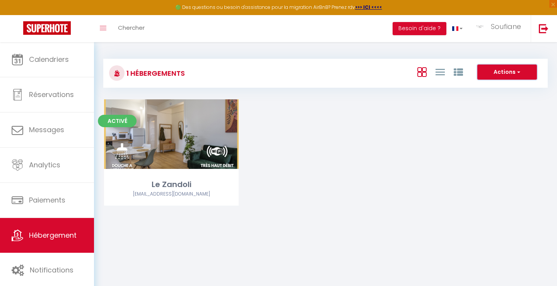
click at [520, 74] on span "button" at bounding box center [518, 72] width 5 height 8
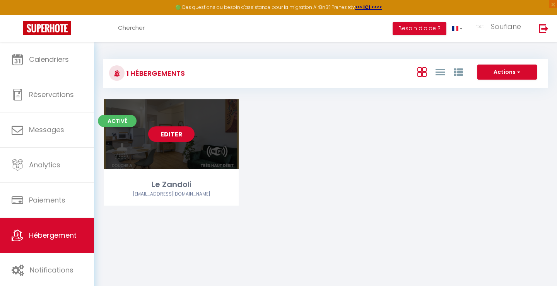
click at [168, 135] on link "Editer" at bounding box center [171, 134] width 46 height 15
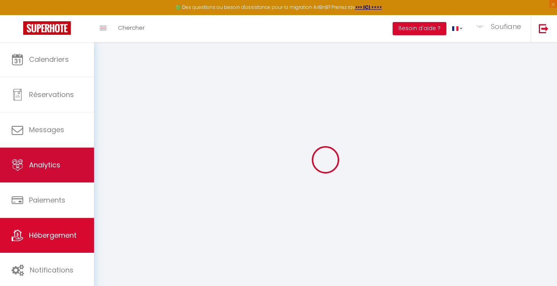
select select
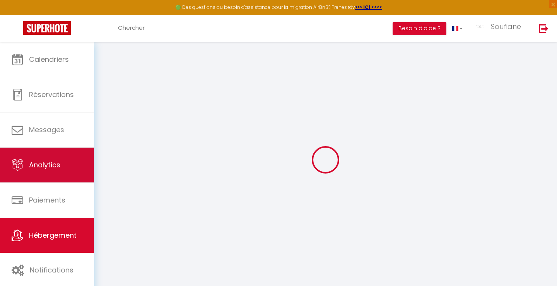
select select
checkbox input "false"
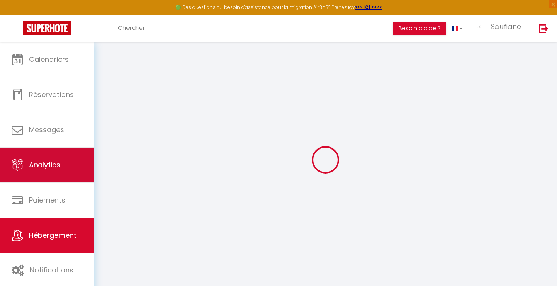
select select
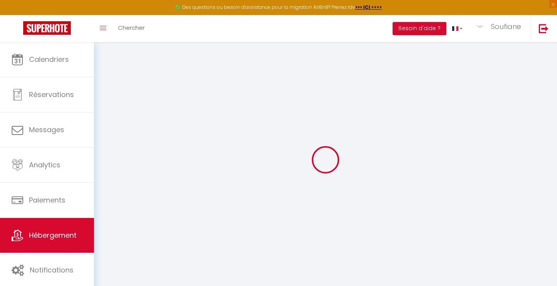
type input "Le Zandoli"
type input "Loire Home"
select select "2"
type input "65"
type input "15"
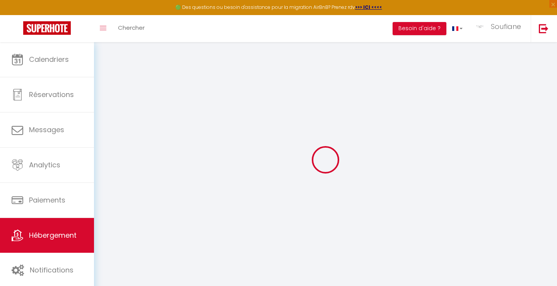
type input "50"
type input "3"
type input "300"
select select
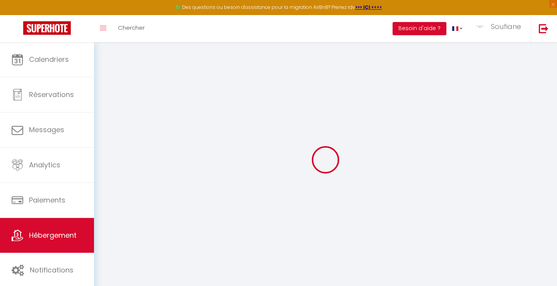
select select
type input "[STREET_ADDRESS]"
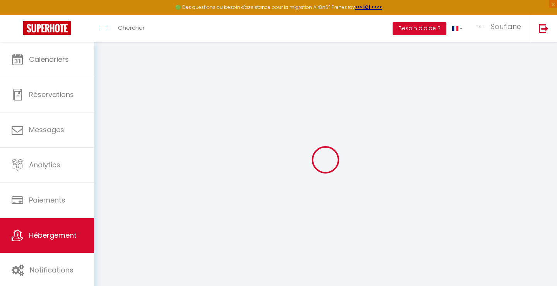
type input "41000"
type input "[GEOGRAPHIC_DATA]"
type input "[EMAIL_ADDRESS][DOMAIN_NAME]"
select select "4647"
checkbox input "false"
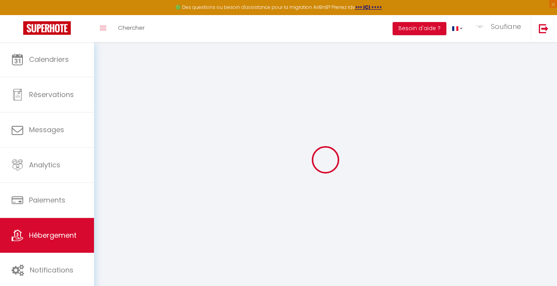
checkbox input "false"
radio input "true"
type input "0"
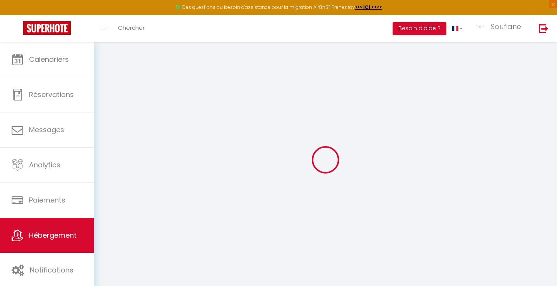
type input "0"
select select
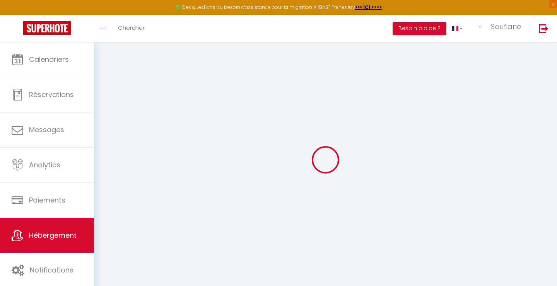
select select
checkbox input "false"
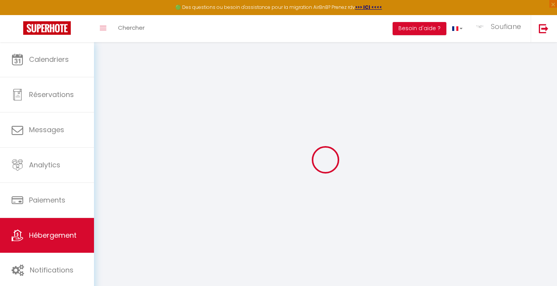
checkbox input "false"
select select
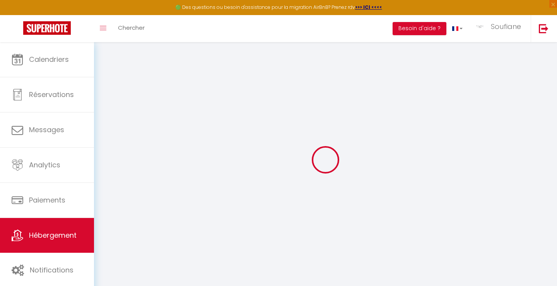
select select
checkbox input "false"
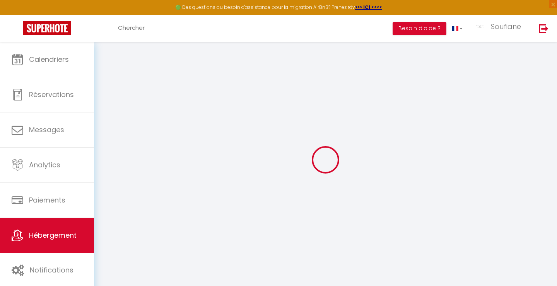
checkbox input "false"
select select
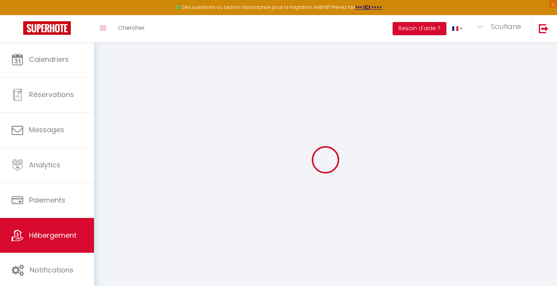
select select
checkbox input "false"
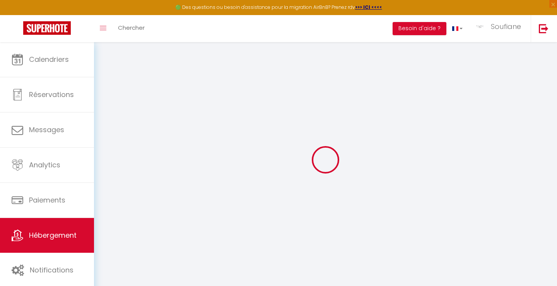
select select "15471"
select select "16927"
checkbox input "false"
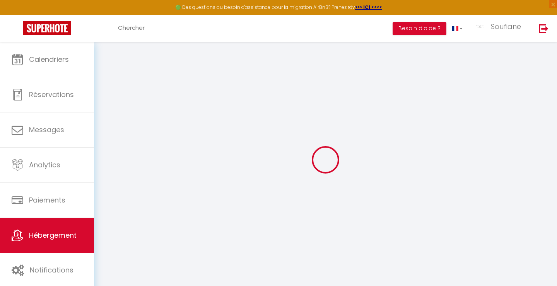
checkbox input "false"
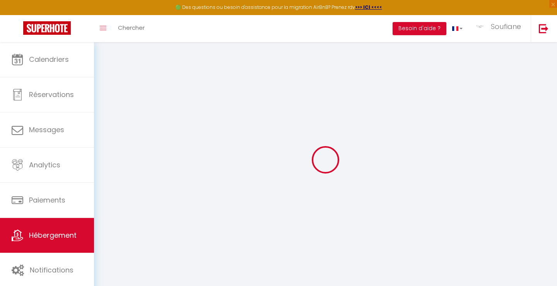
select select "15:45"
select select "17:00"
select select "11:00"
select select "30"
select select "120"
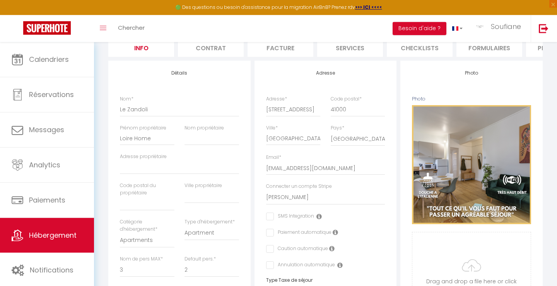
scroll to position [61, 0]
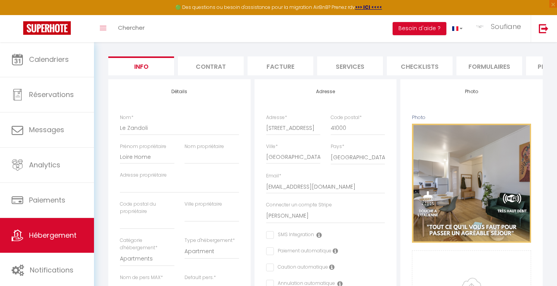
click at [204, 65] on li "Contrat" at bounding box center [211, 66] width 66 height 19
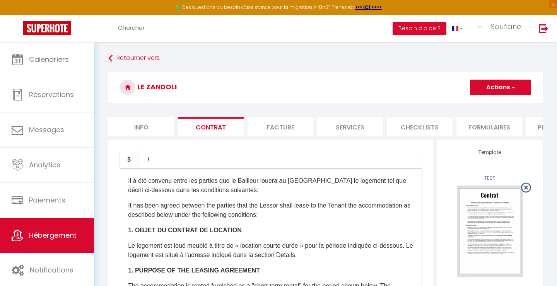
click at [281, 126] on li "Facture" at bounding box center [281, 126] width 66 height 19
checkbox input "true"
checkbox input "false"
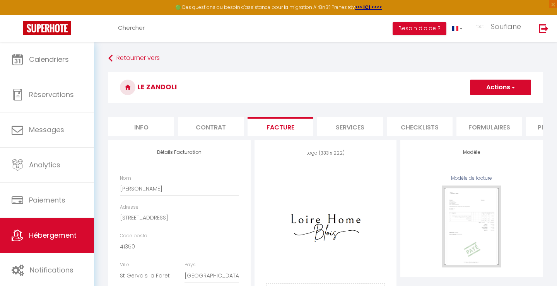
checkbox input "true"
checkbox input "false"
checkbox input "true"
checkbox input "false"
checkbox input "true"
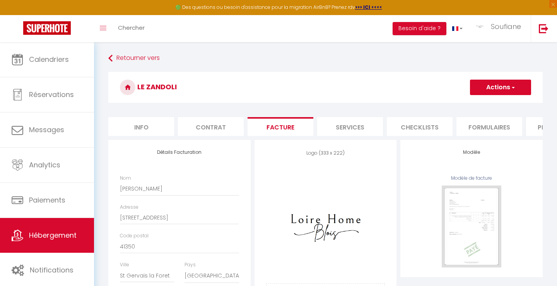
checkbox input "false"
checkbox input "true"
checkbox input "false"
click at [353, 127] on li "Services" at bounding box center [350, 126] width 66 height 19
checkbox input "true"
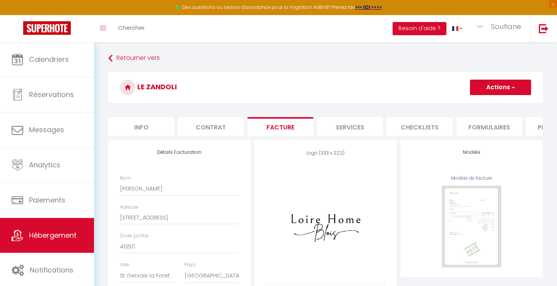
checkbox input "false"
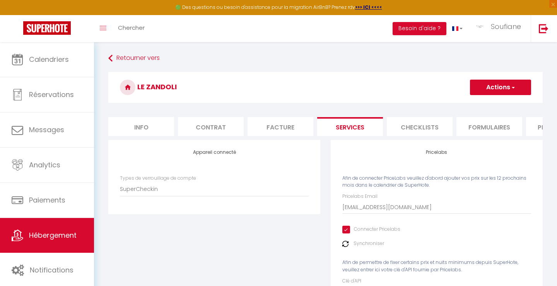
click at [423, 127] on li "Checklists" at bounding box center [420, 126] width 66 height 19
checkbox input "true"
checkbox input "false"
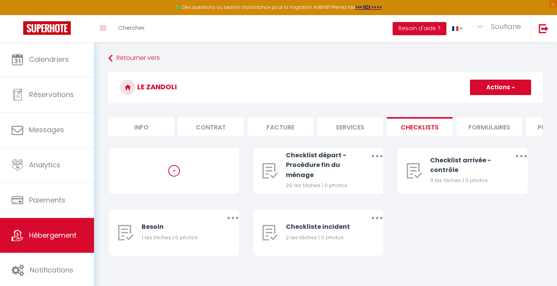
click at [347, 124] on li "Services" at bounding box center [350, 126] width 66 height 19
checkbox input "true"
checkbox input "false"
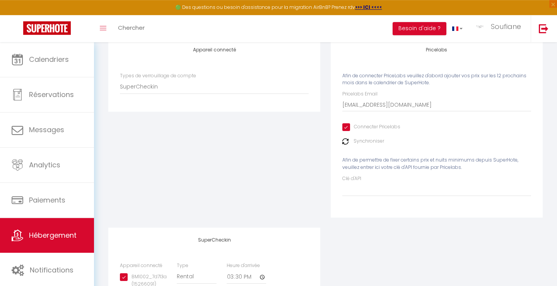
scroll to position [125, 0]
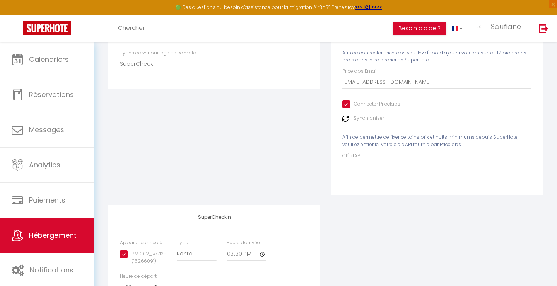
click at [345, 118] on img at bounding box center [346, 119] width 6 height 6
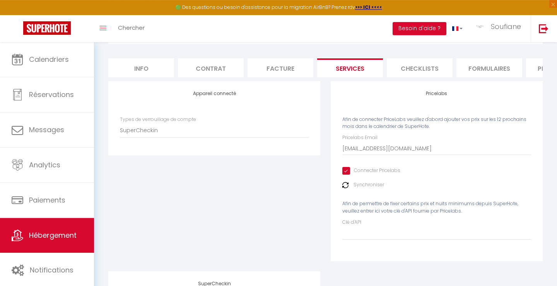
scroll to position [0, 0]
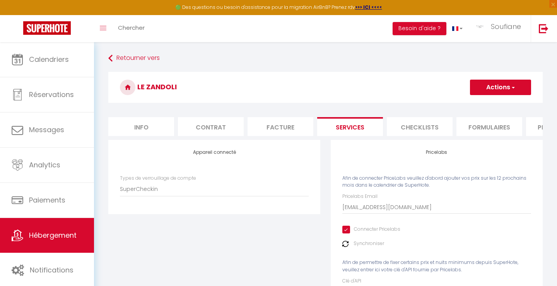
click at [421, 125] on li "Checklists" at bounding box center [420, 126] width 66 height 19
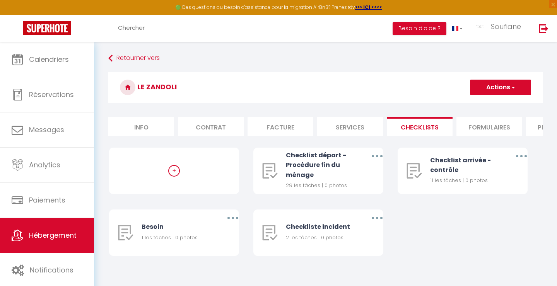
click at [479, 126] on li "Formulaires" at bounding box center [490, 126] width 66 height 19
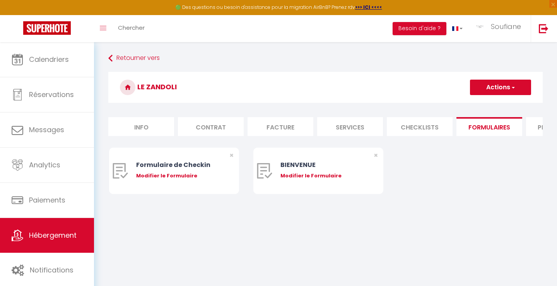
click at [533, 128] on li "Plateformes" at bounding box center [559, 126] width 66 height 19
select select
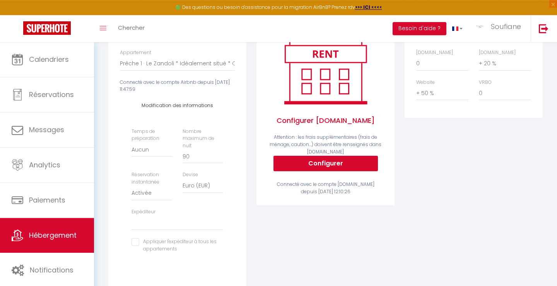
scroll to position [123, 0]
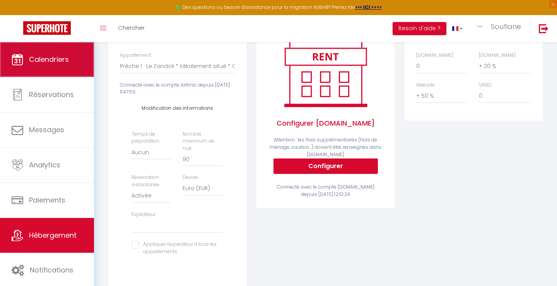
click at [51, 60] on span "Calendriers" at bounding box center [49, 60] width 40 height 10
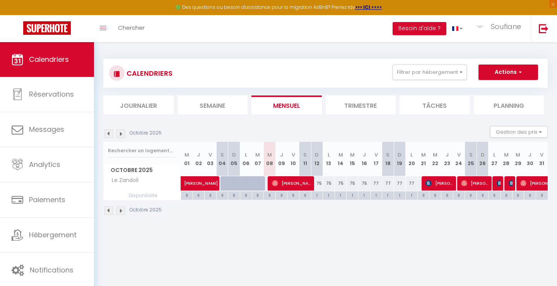
click at [371, 105] on li "Trimestre" at bounding box center [361, 105] width 70 height 19
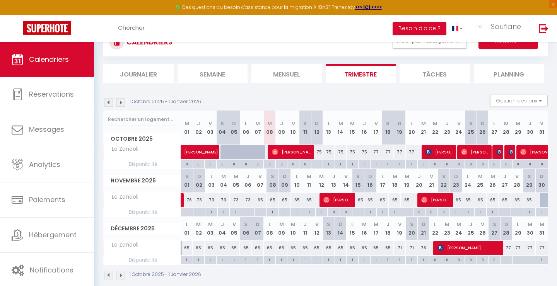
scroll to position [42, 0]
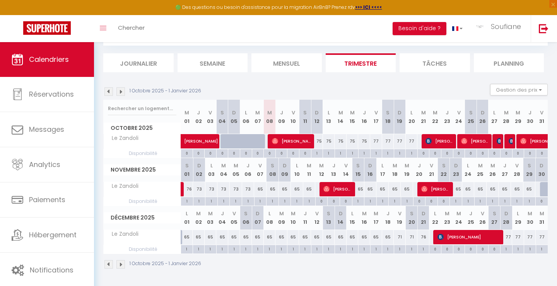
click at [122, 91] on img at bounding box center [121, 91] width 9 height 9
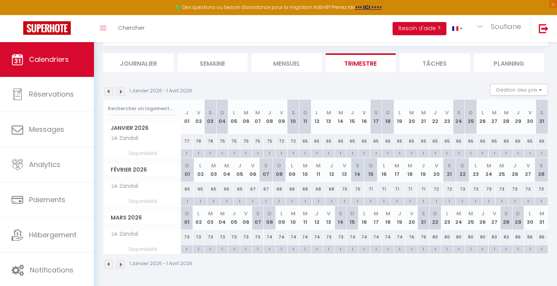
click at [122, 91] on img at bounding box center [121, 91] width 9 height 9
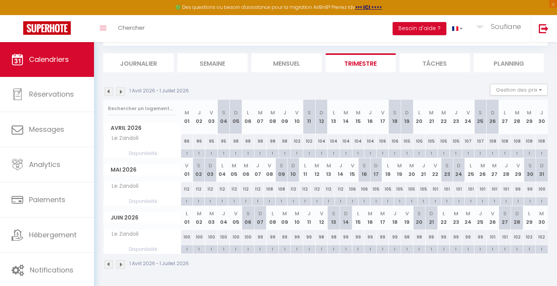
click at [122, 91] on img at bounding box center [121, 91] width 9 height 9
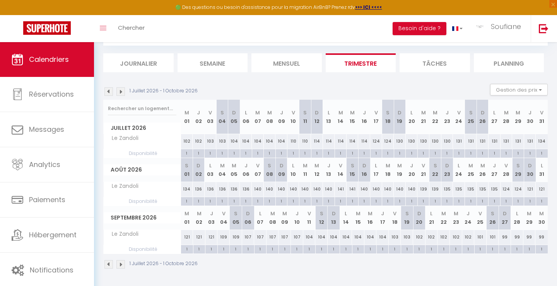
click at [122, 91] on img at bounding box center [121, 91] width 9 height 9
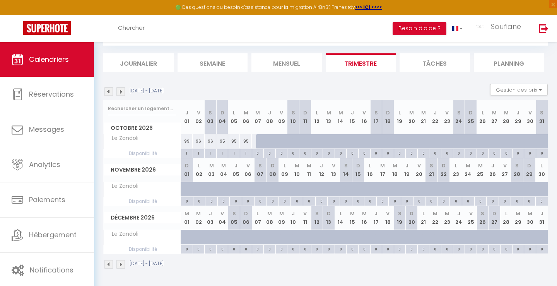
click at [122, 91] on img at bounding box center [121, 91] width 9 height 9
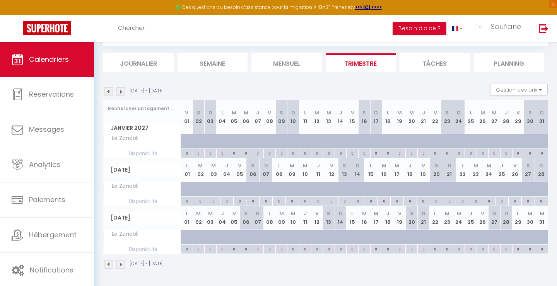
click at [122, 91] on img at bounding box center [121, 91] width 9 height 9
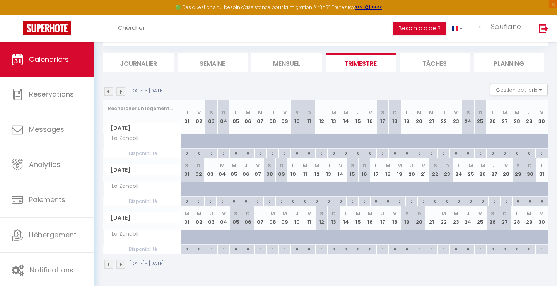
click at [122, 91] on img at bounding box center [121, 91] width 9 height 9
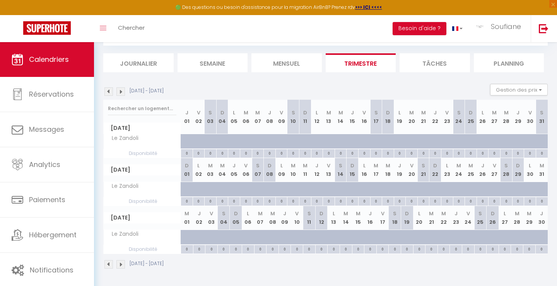
click at [122, 91] on img at bounding box center [121, 91] width 9 height 9
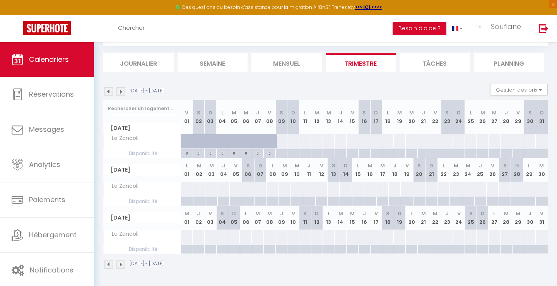
click at [108, 89] on img at bounding box center [109, 91] width 9 height 9
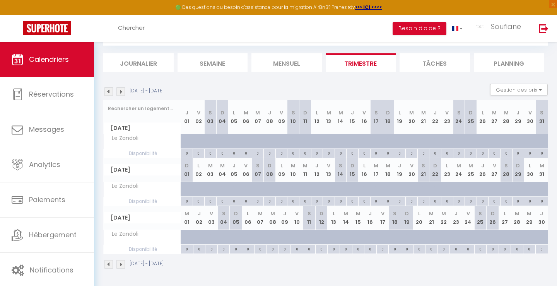
click at [108, 89] on img at bounding box center [109, 91] width 9 height 9
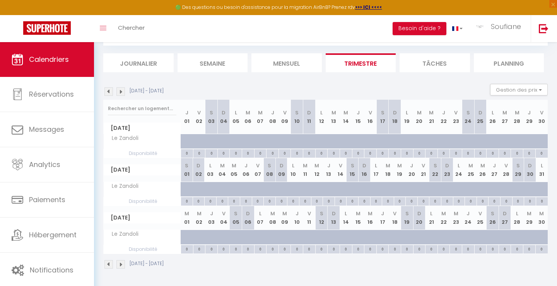
click at [108, 89] on img at bounding box center [109, 91] width 9 height 9
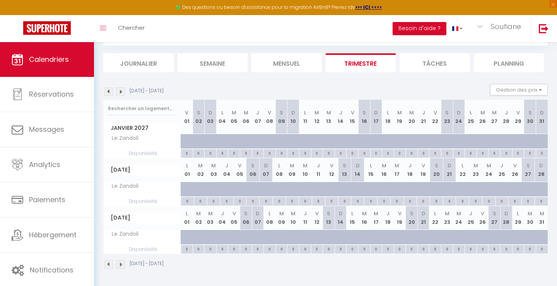
click at [108, 89] on img at bounding box center [109, 91] width 9 height 9
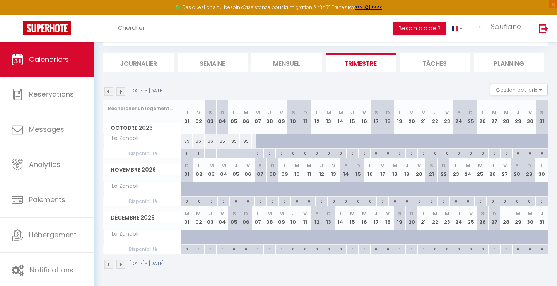
click at [108, 89] on img at bounding box center [109, 91] width 9 height 9
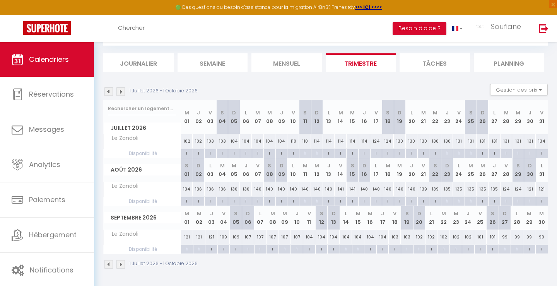
click at [120, 93] on img at bounding box center [121, 91] width 9 height 9
